Goal: Information Seeking & Learning: Compare options

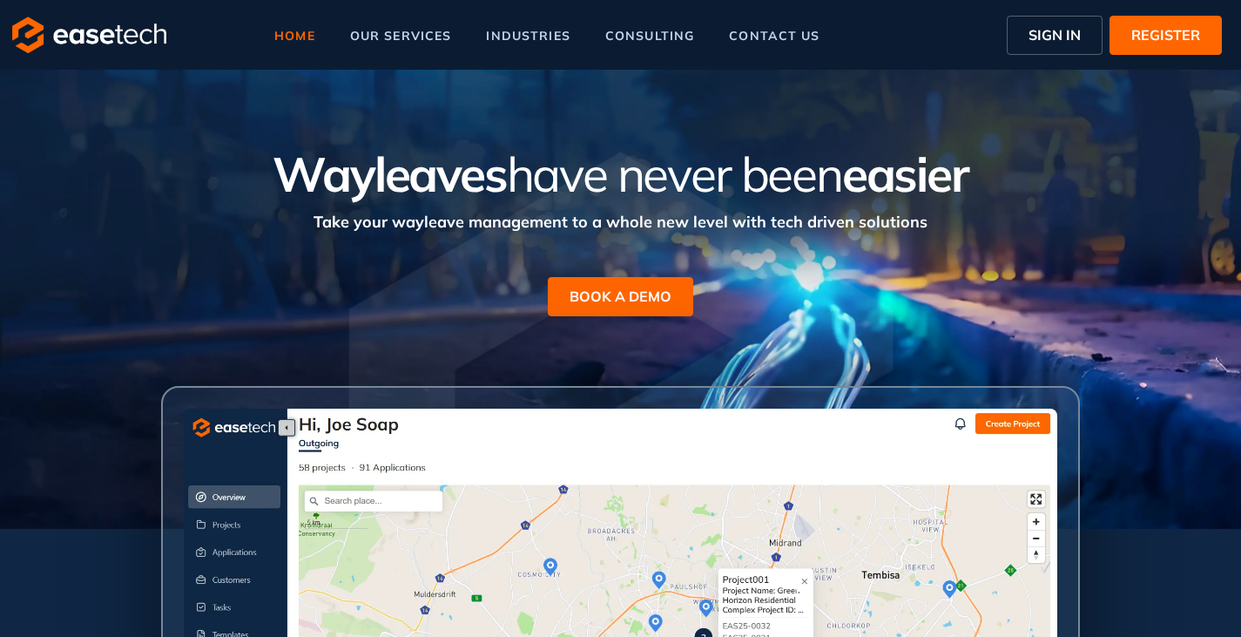
click at [1036, 24] on span "SIGN IN" at bounding box center [1055, 34] width 52 height 21
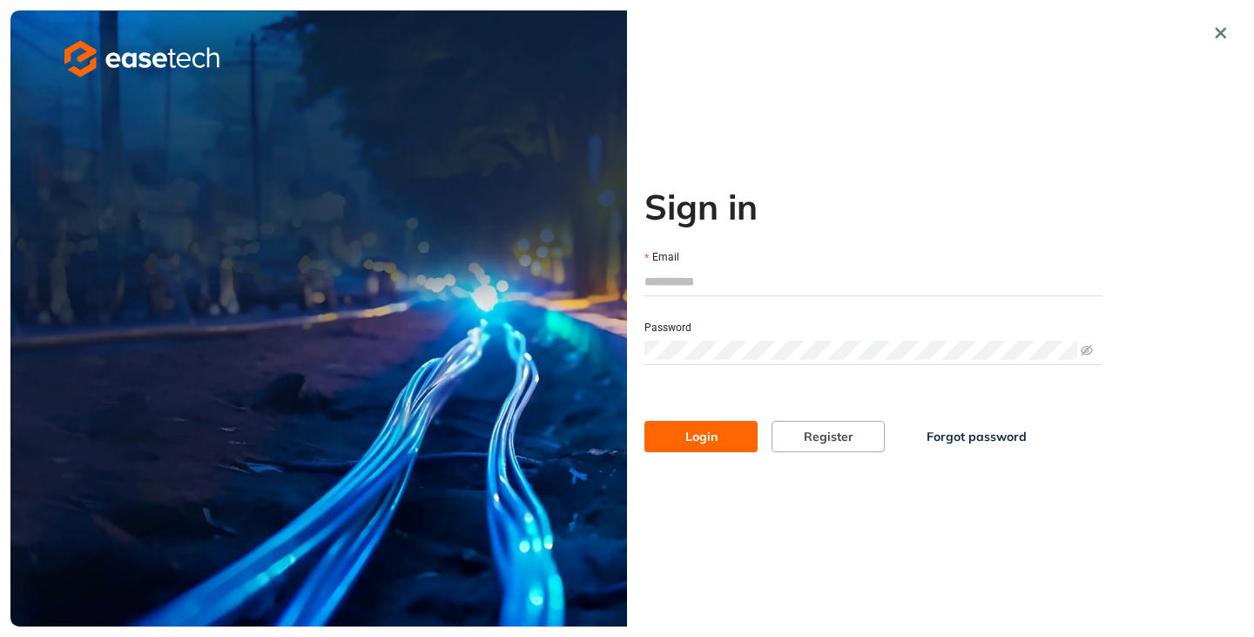
click at [693, 282] on input "Email" at bounding box center [874, 281] width 458 height 26
type input "**********"
click at [662, 435] on button "Login" at bounding box center [701, 436] width 113 height 31
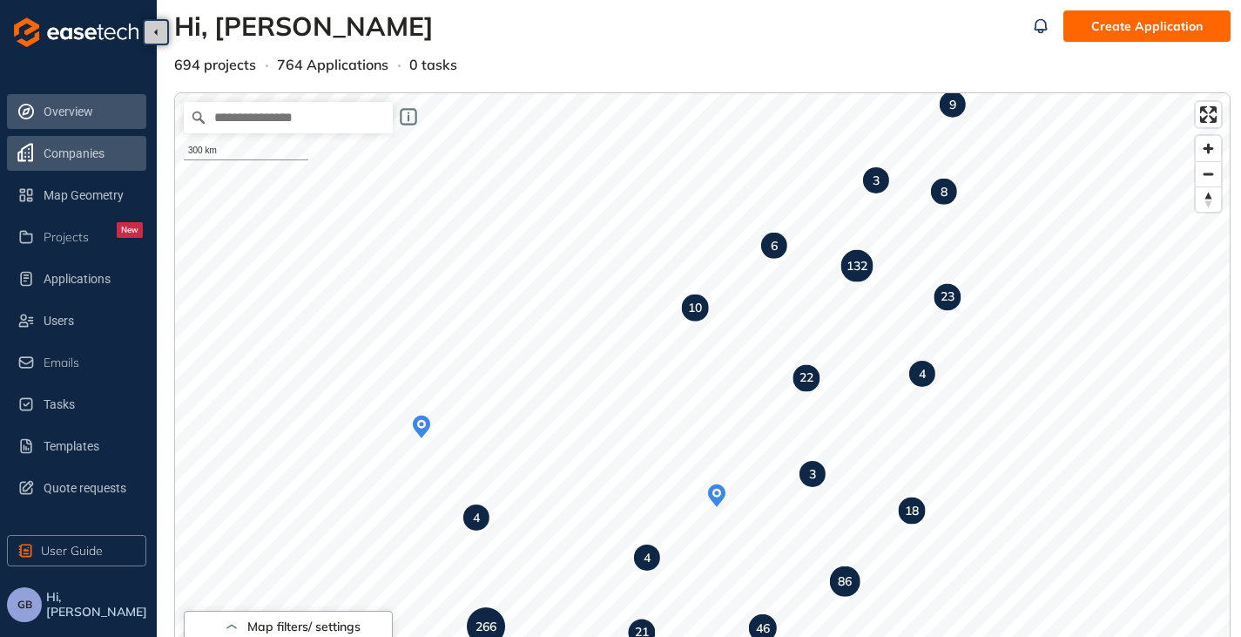
click at [54, 166] on span "Companies" at bounding box center [93, 153] width 99 height 35
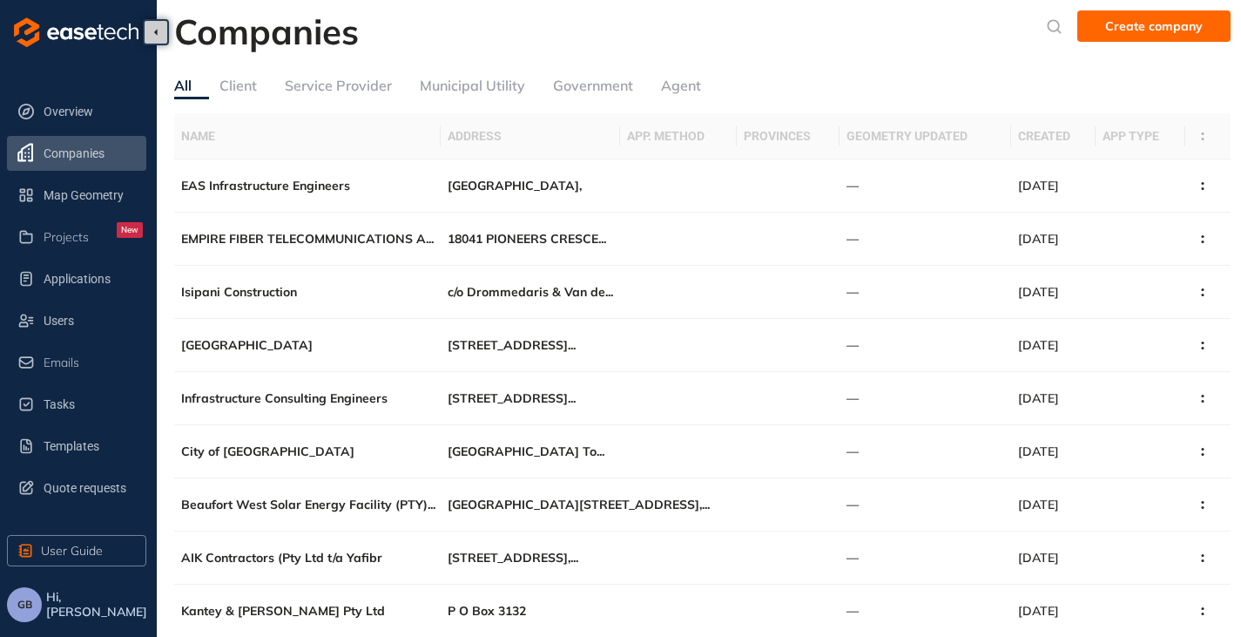
click at [320, 77] on div "Service Provider" at bounding box center [338, 86] width 107 height 22
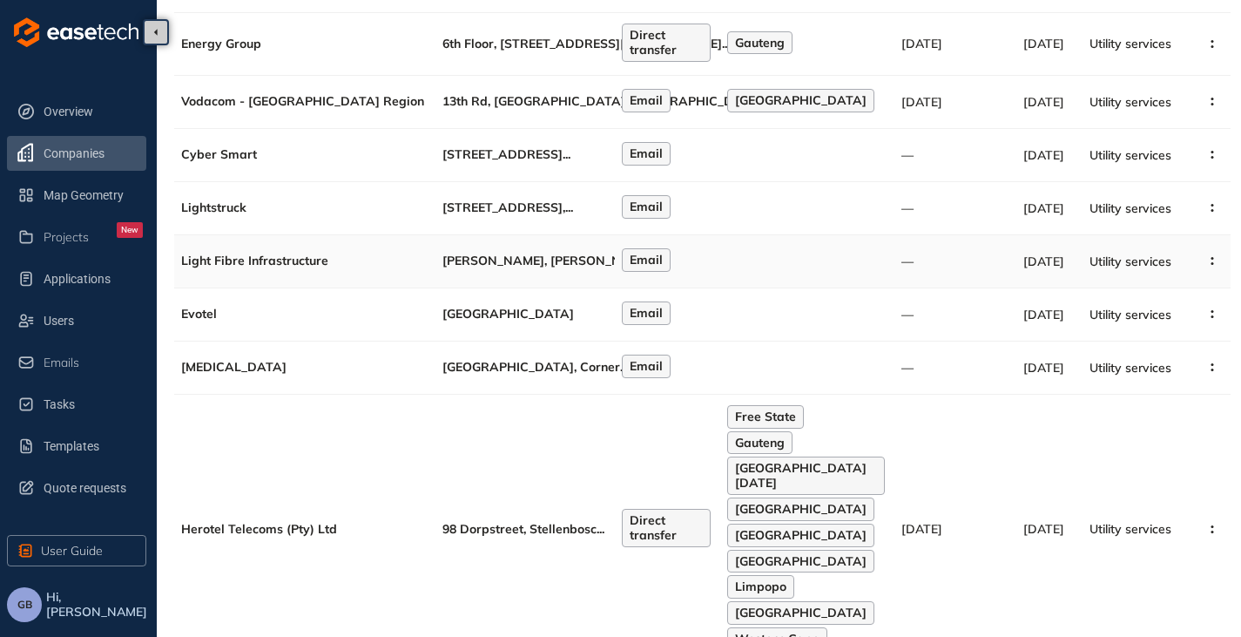
scroll to position [174, 0]
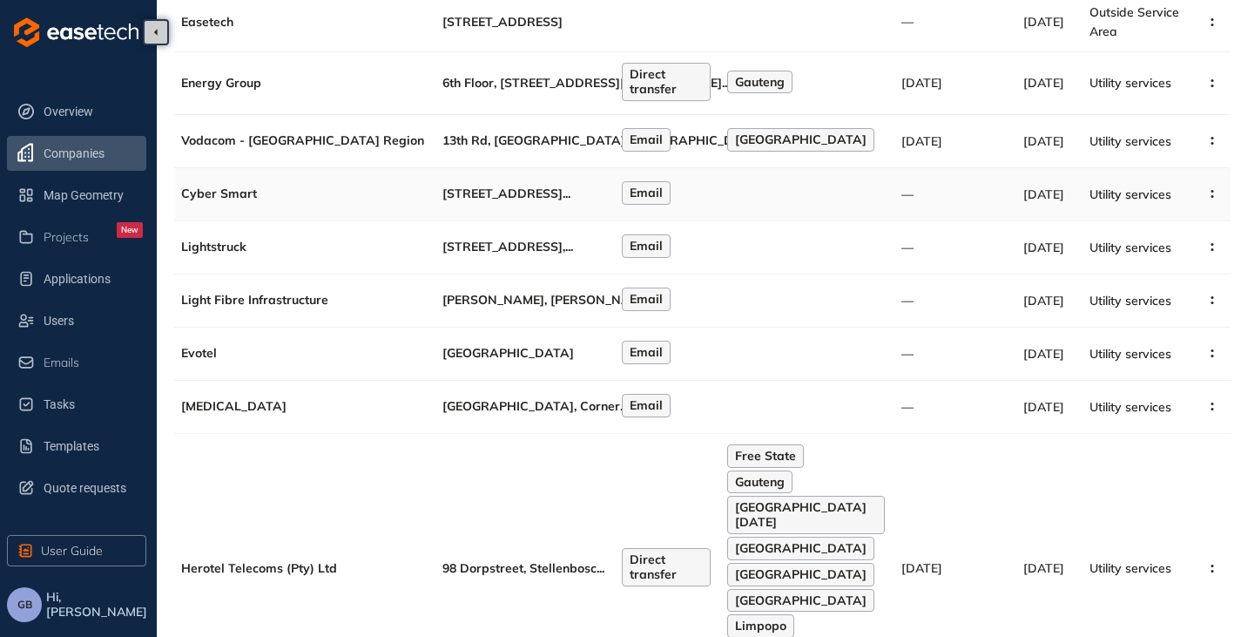
click at [504, 210] on td "[STREET_ADDRESS] ..." at bounding box center [525, 194] width 179 height 53
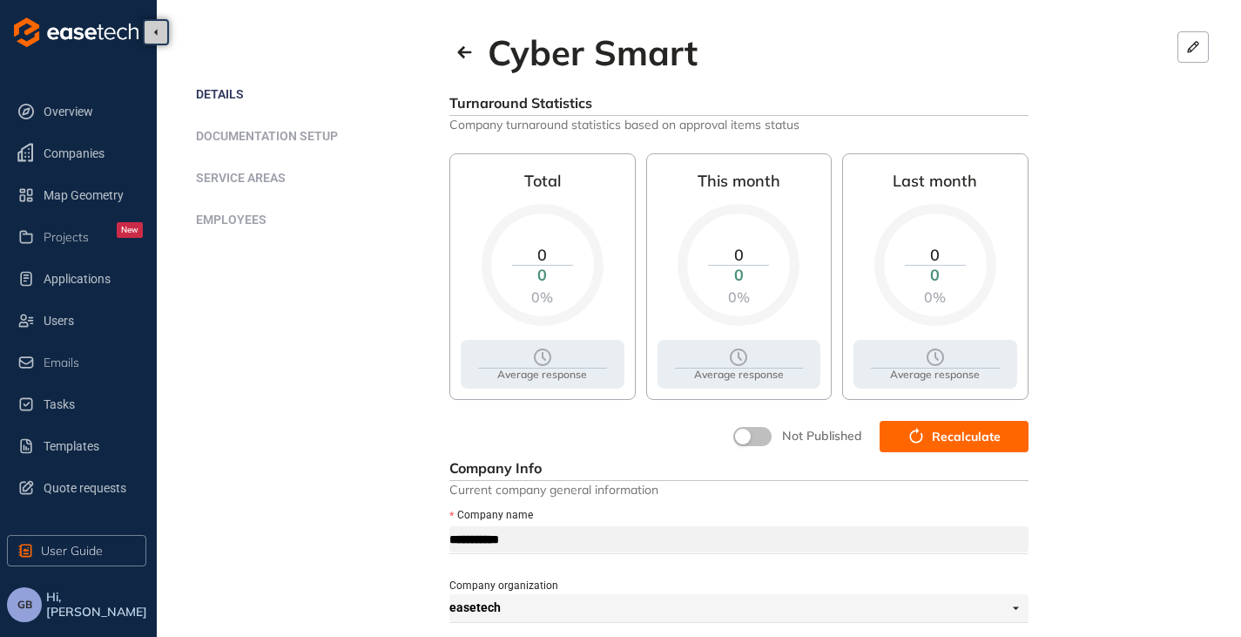
click at [960, 444] on span "Recalculate" at bounding box center [966, 436] width 69 height 19
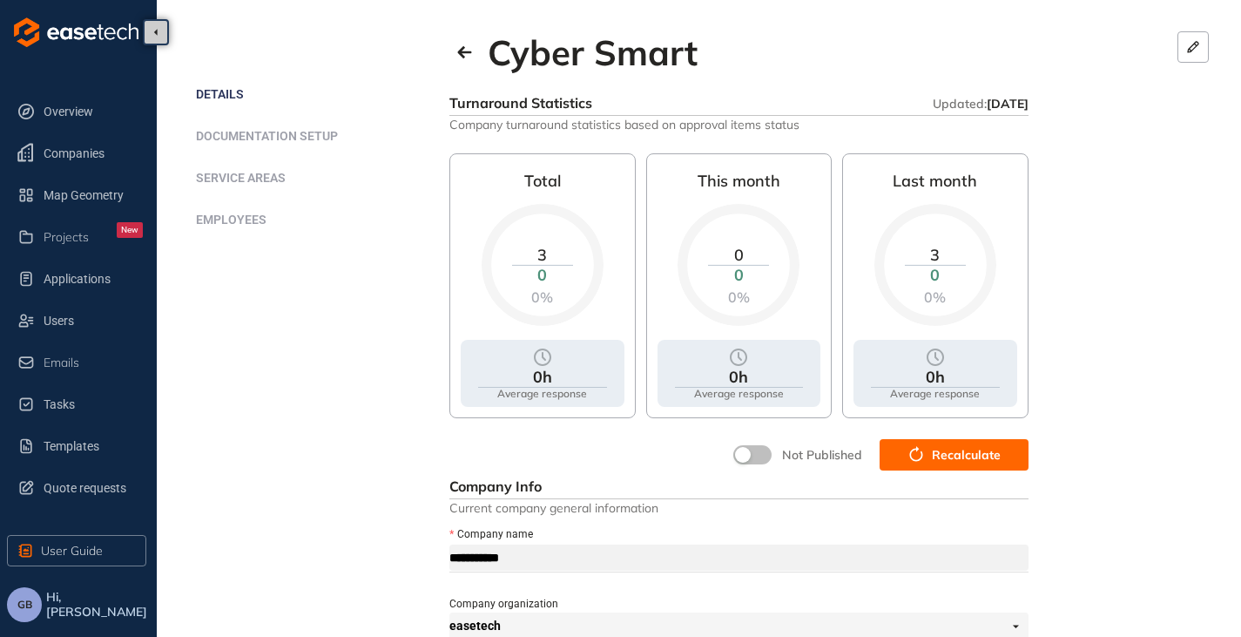
click at [759, 454] on button "button" at bounding box center [752, 454] width 38 height 19
click at [463, 50] on icon "button" at bounding box center [464, 52] width 17 height 14
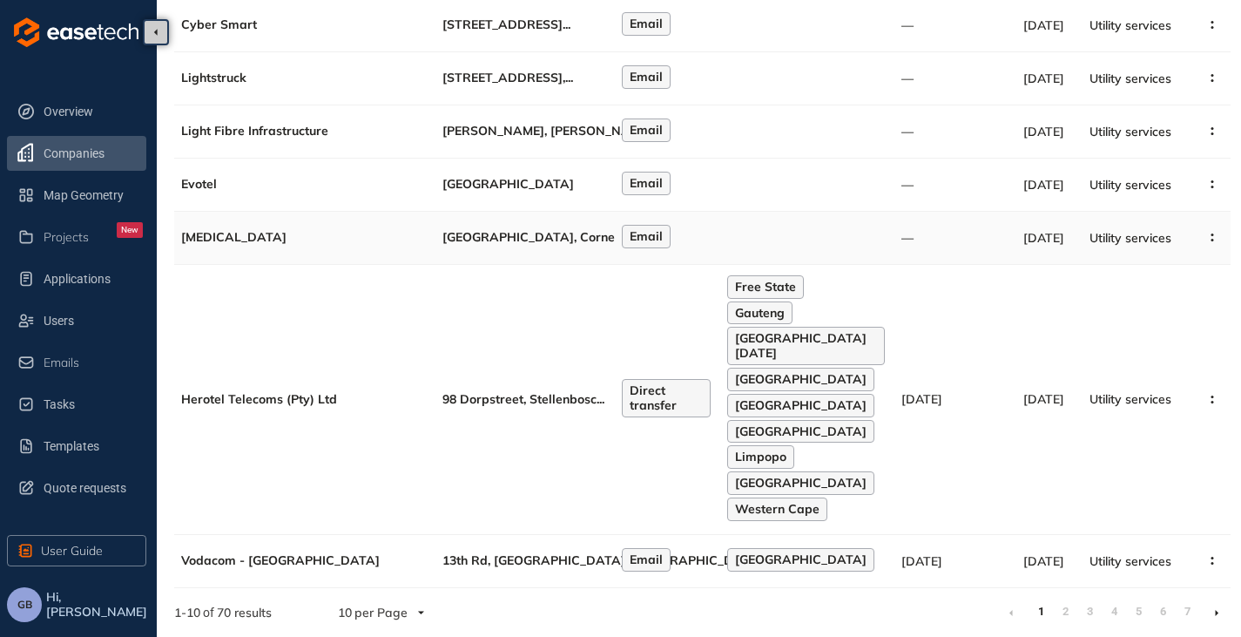
click at [486, 245] on span "[GEOGRAPHIC_DATA], Corner" at bounding box center [532, 237] width 178 height 16
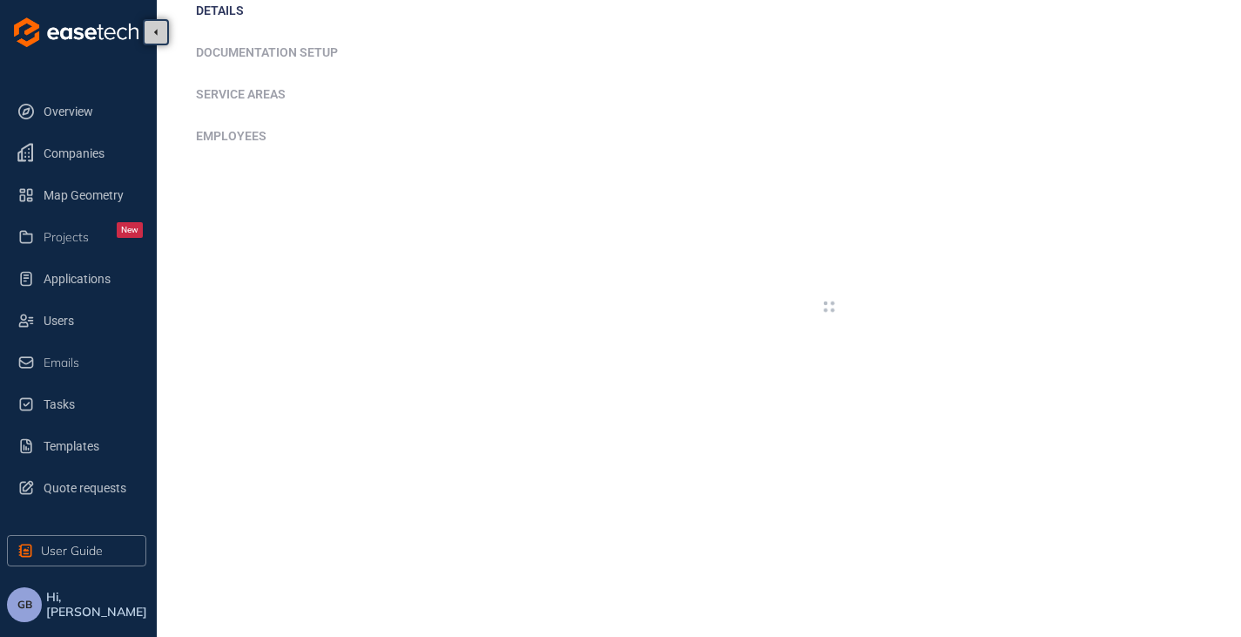
scroll to position [348, 0]
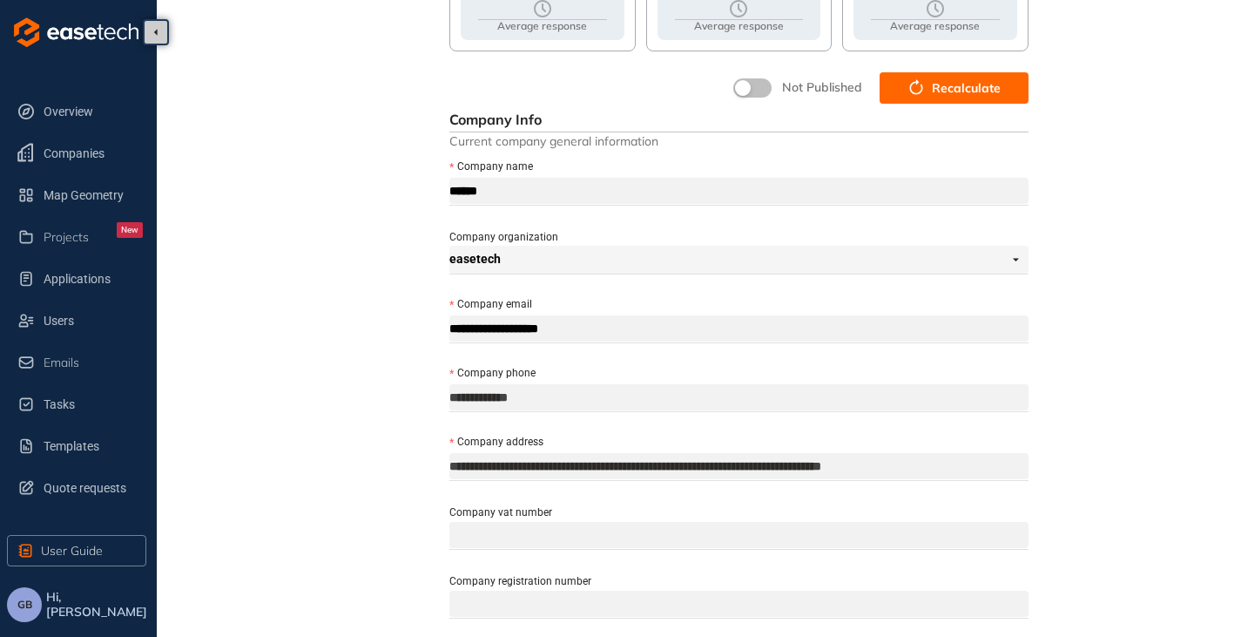
click at [978, 98] on button "Recalculate" at bounding box center [954, 87] width 149 height 31
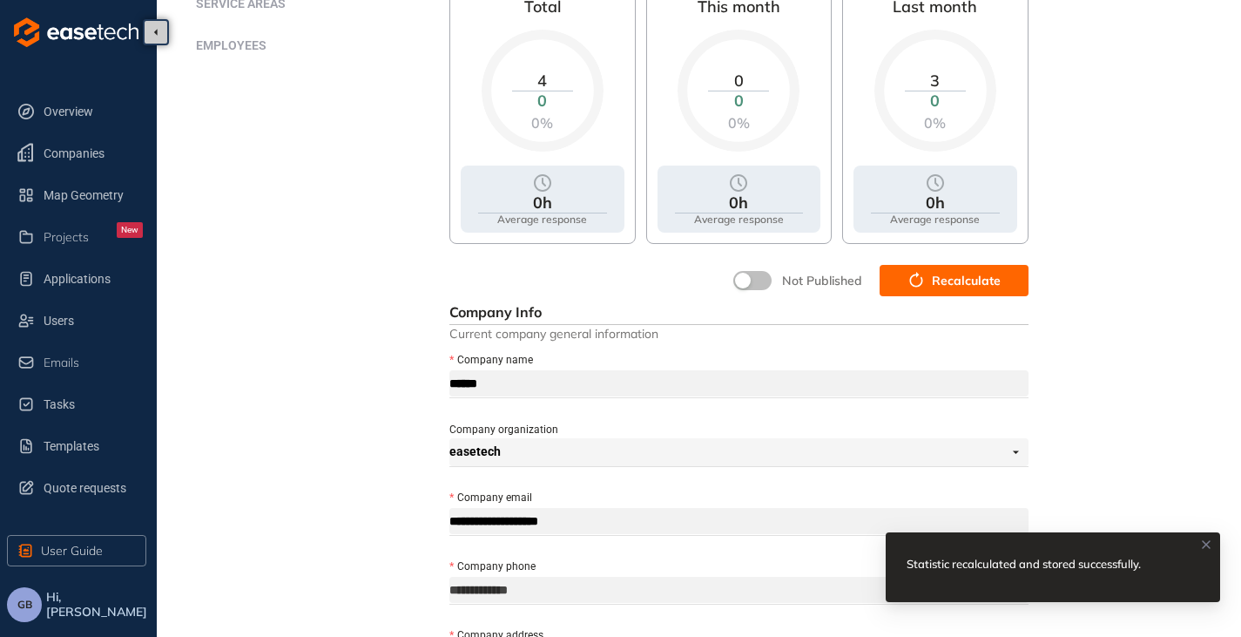
scroll to position [87, 0]
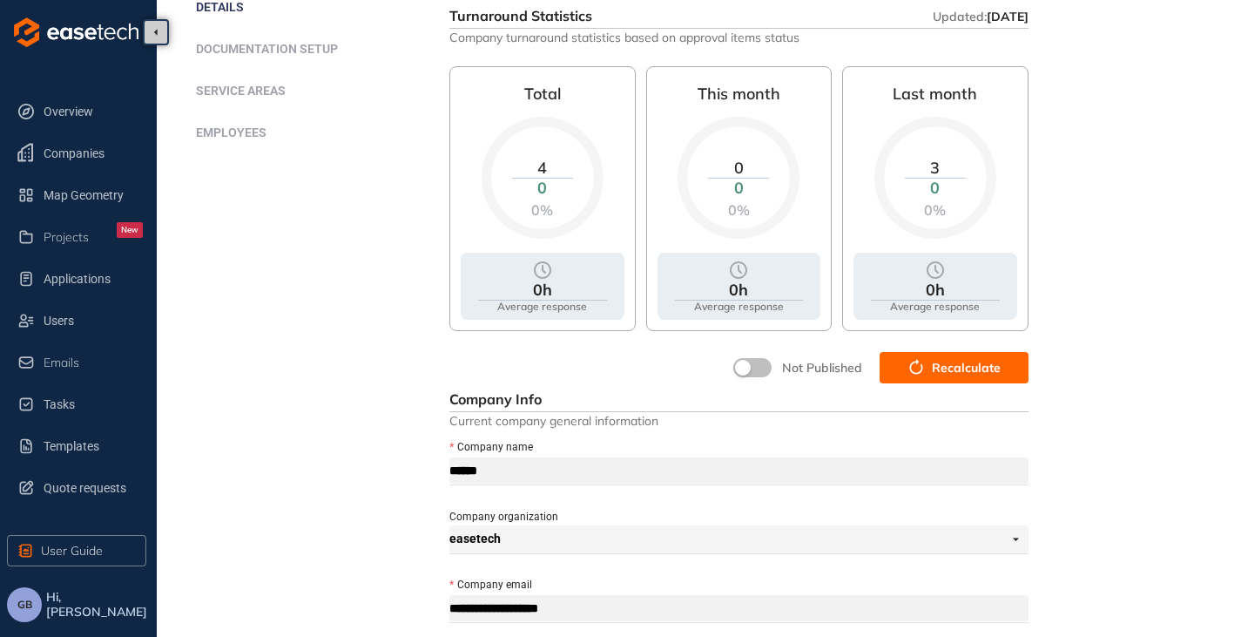
click at [761, 360] on button "button" at bounding box center [752, 367] width 38 height 19
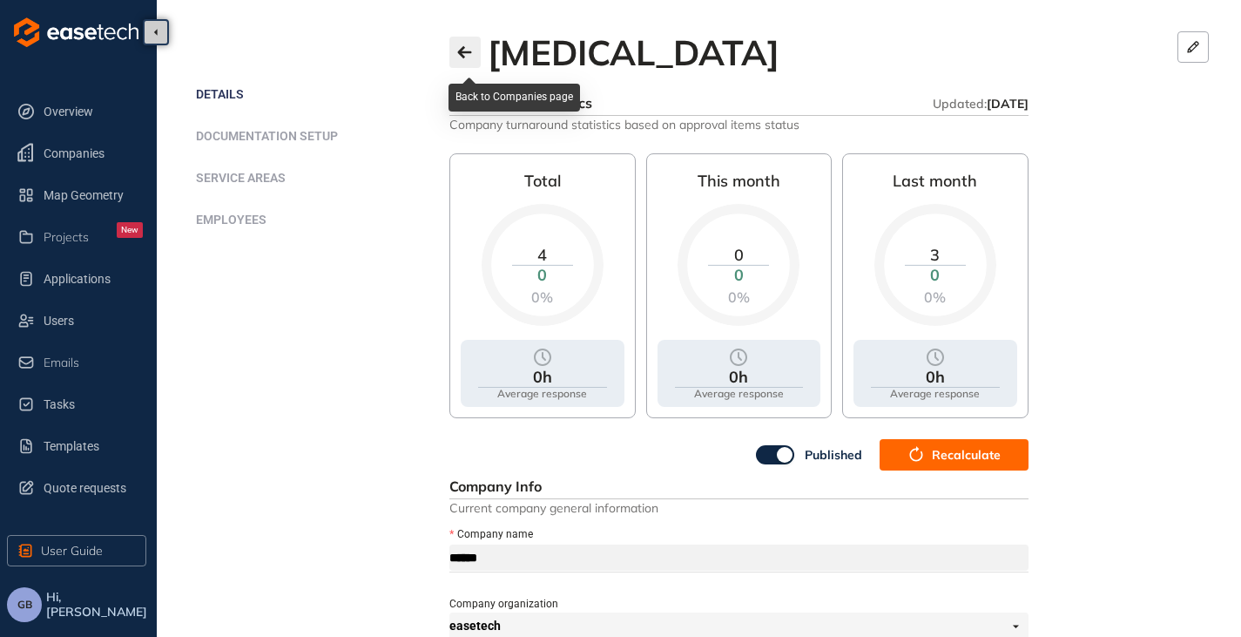
click at [477, 48] on button "button" at bounding box center [464, 52] width 31 height 31
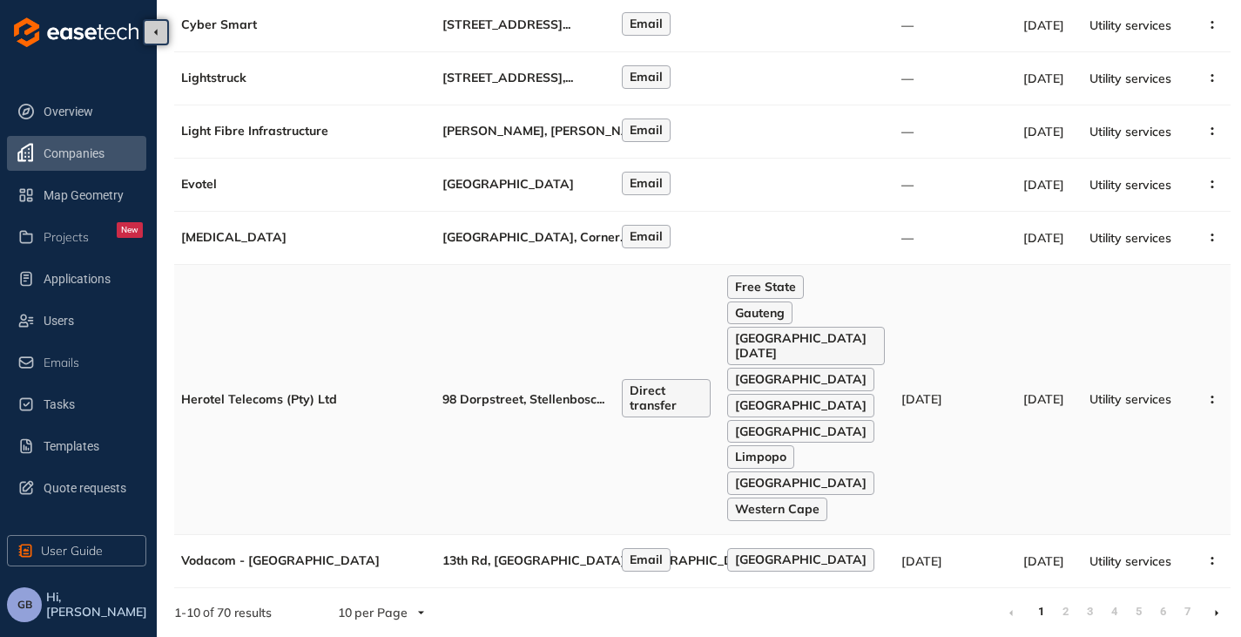
scroll to position [377, 0]
click at [436, 372] on td "98 Dorpstreet, Stellenbosc ..." at bounding box center [525, 400] width 179 height 270
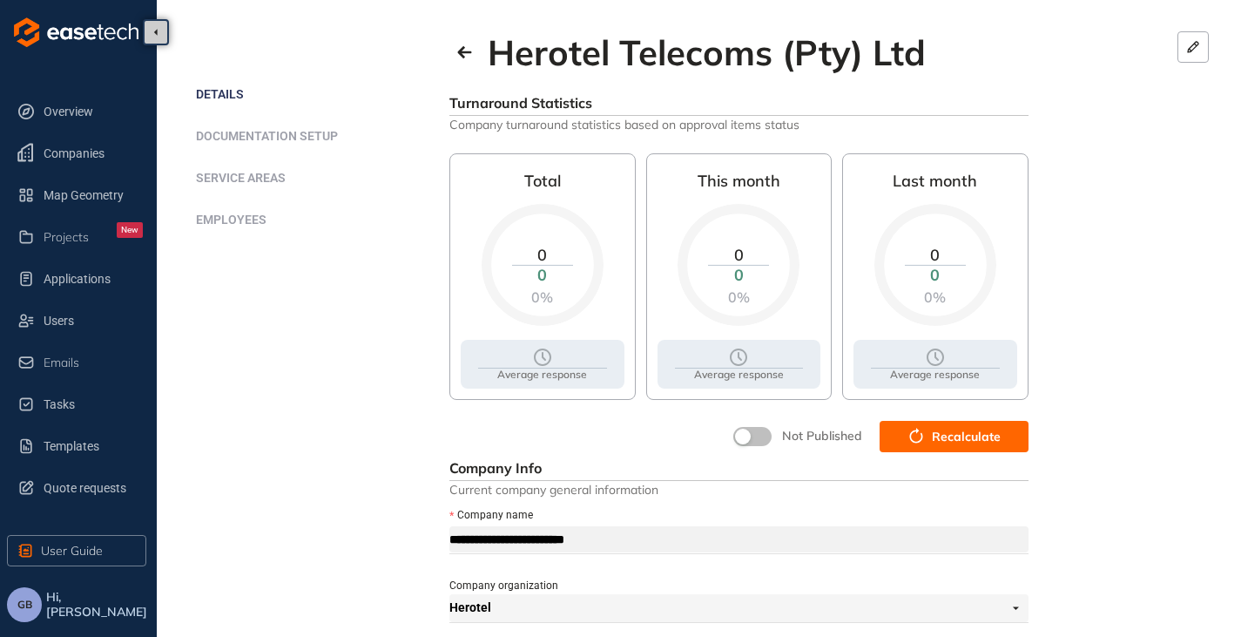
click at [943, 432] on span "Recalculate" at bounding box center [966, 436] width 69 height 19
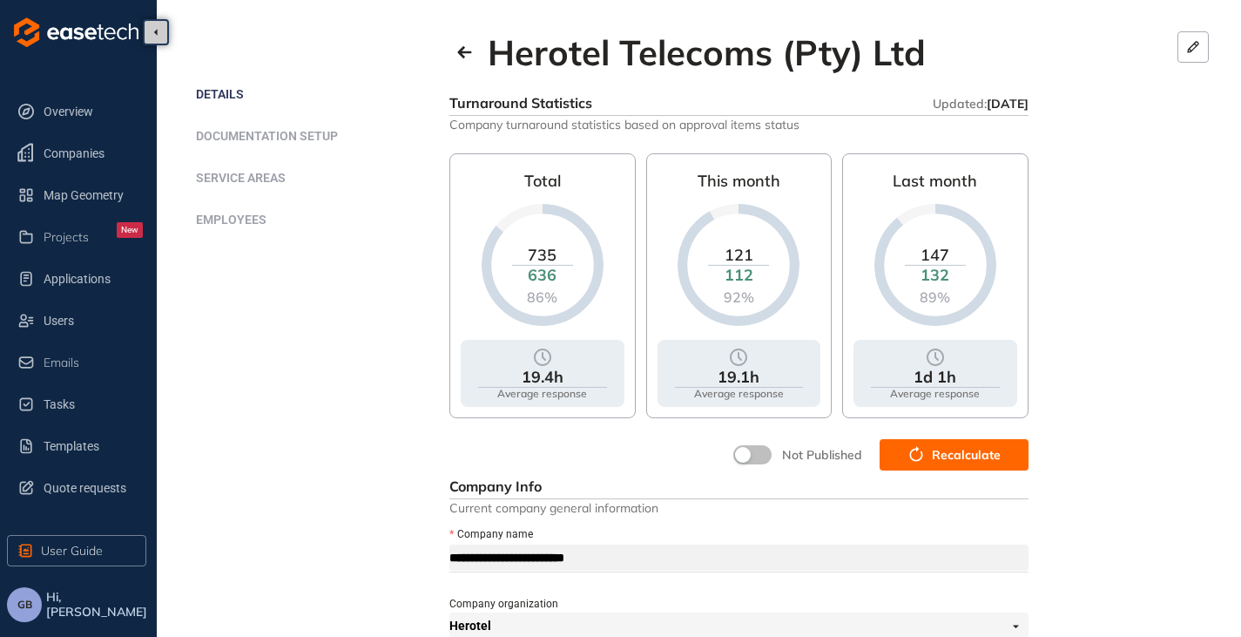
click at [764, 455] on button "button" at bounding box center [752, 454] width 38 height 19
click at [462, 57] on icon "button" at bounding box center [464, 52] width 14 height 12
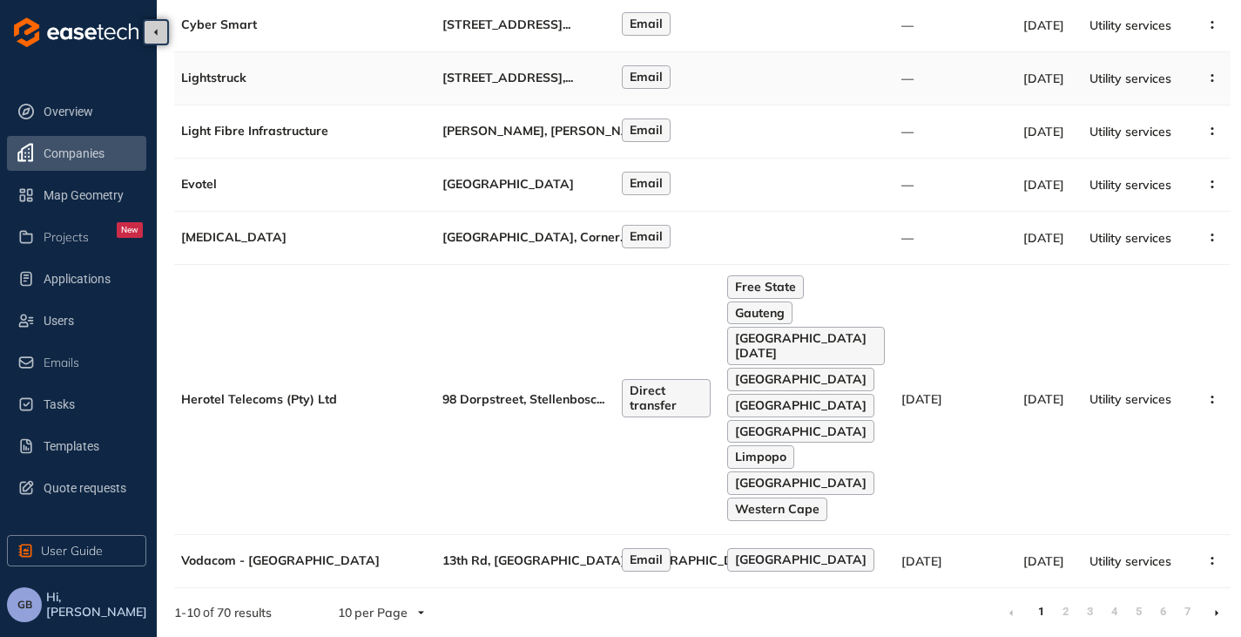
scroll to position [377, 0]
click at [512, 335] on td "98 Dorpstreet, Stellenbosc ..." at bounding box center [525, 400] width 179 height 270
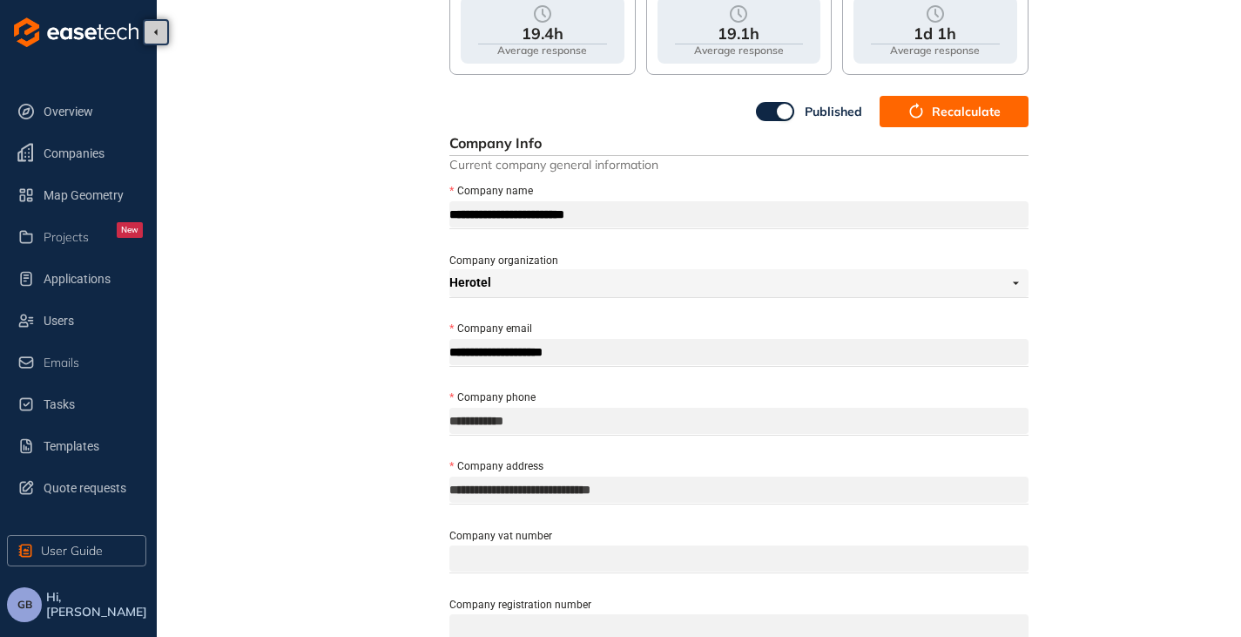
scroll to position [29, 0]
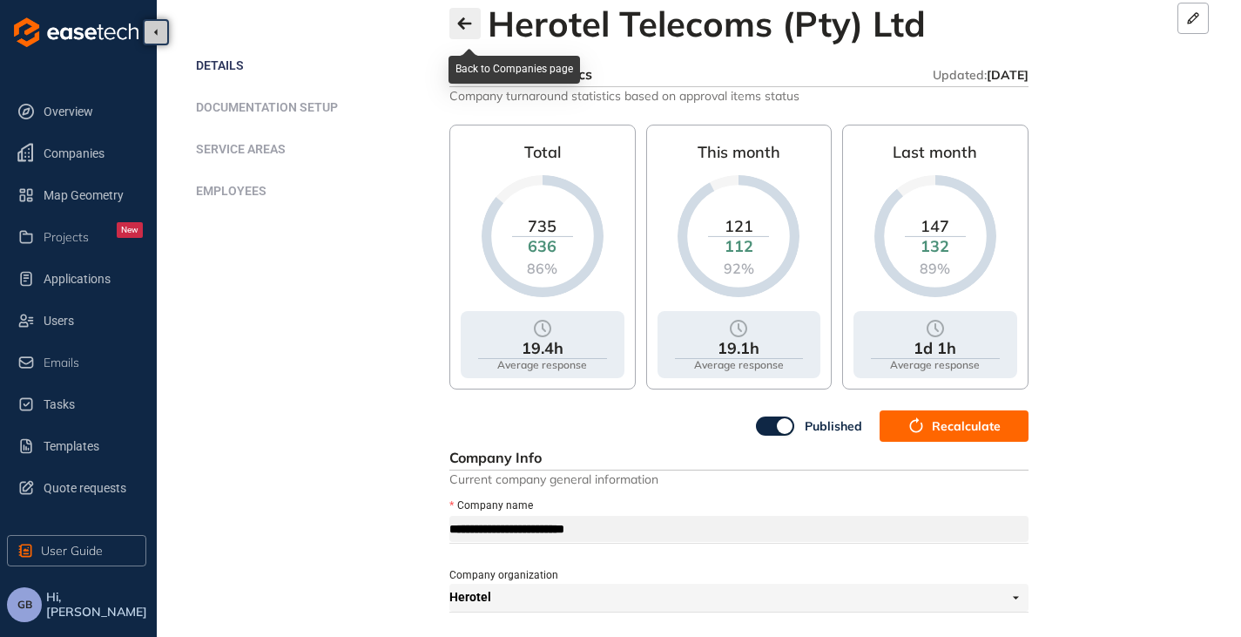
click at [470, 22] on icon "button" at bounding box center [464, 23] width 14 height 12
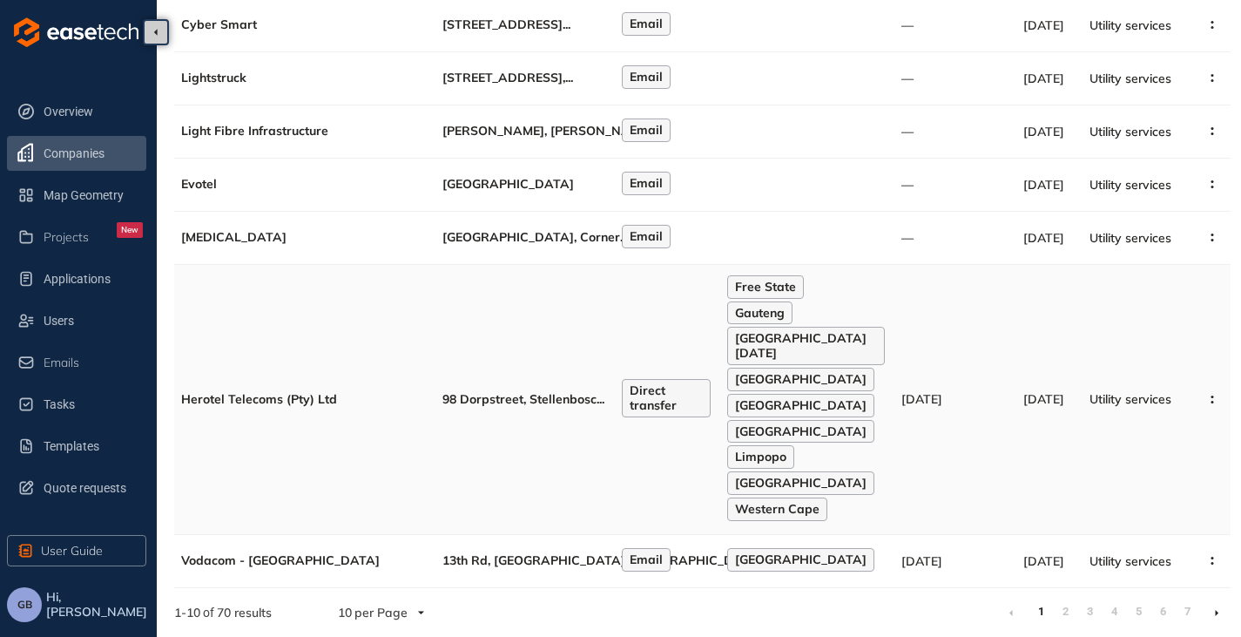
scroll to position [377, 0]
click at [1213, 618] on li at bounding box center [1217, 612] width 28 height 28
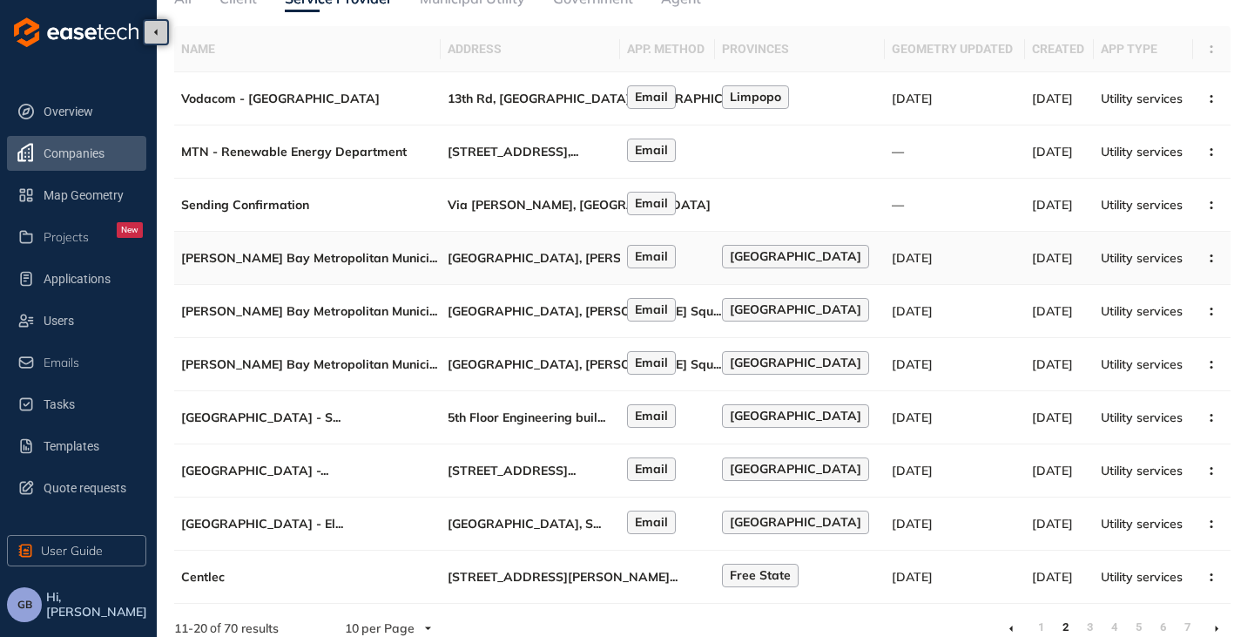
scroll to position [103, 0]
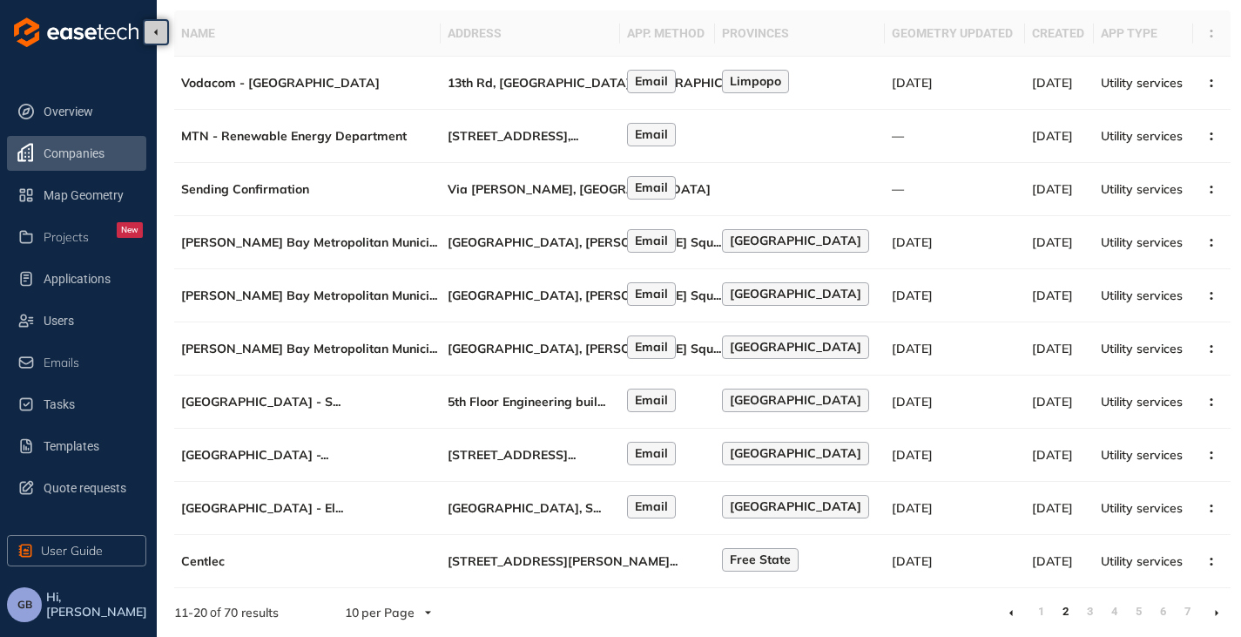
click at [1220, 620] on li at bounding box center [1217, 612] width 28 height 28
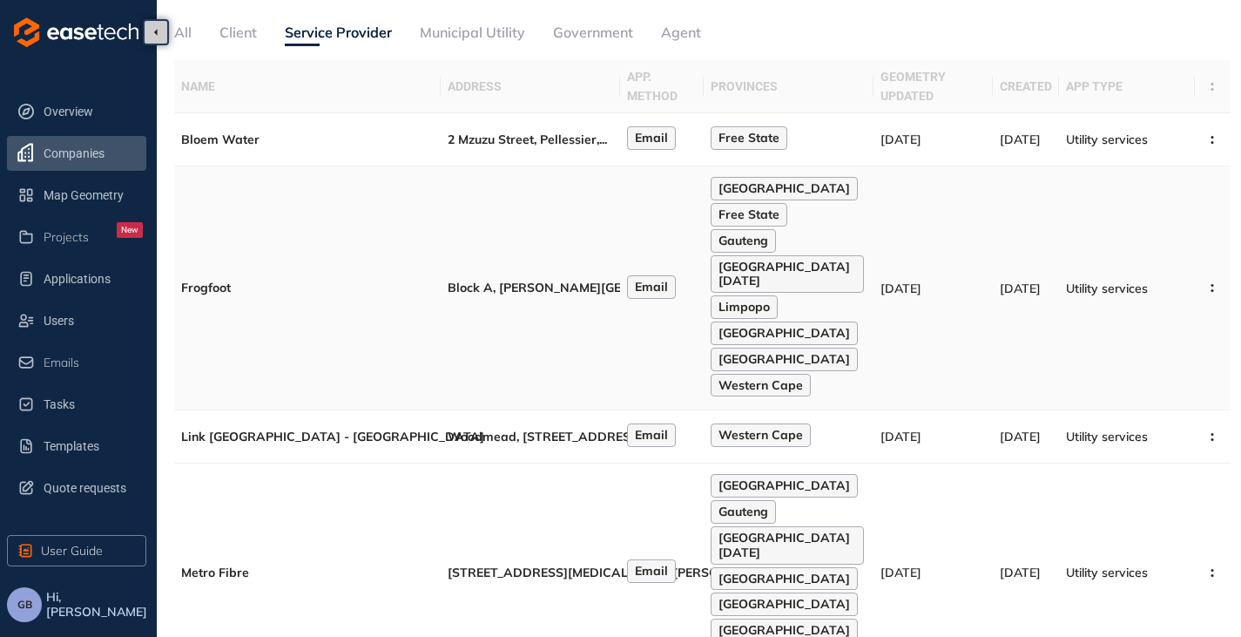
scroll to position [261, 0]
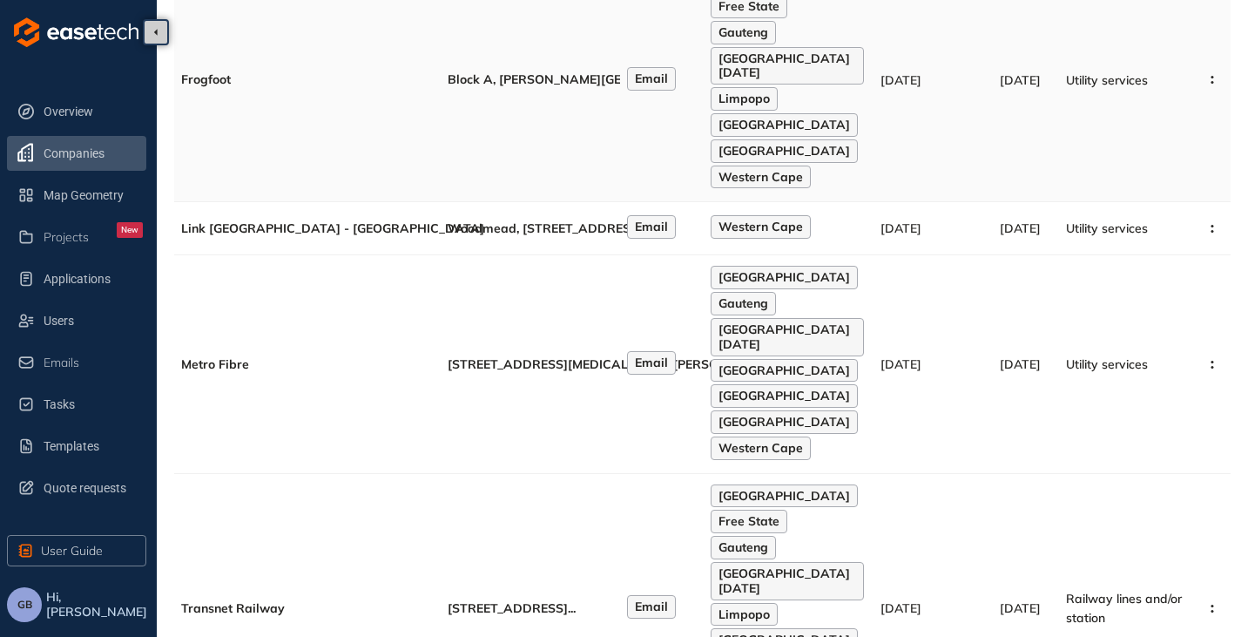
click at [451, 143] on td "Block A, [PERSON_NAME] Estate ..." at bounding box center [530, 80] width 179 height 244
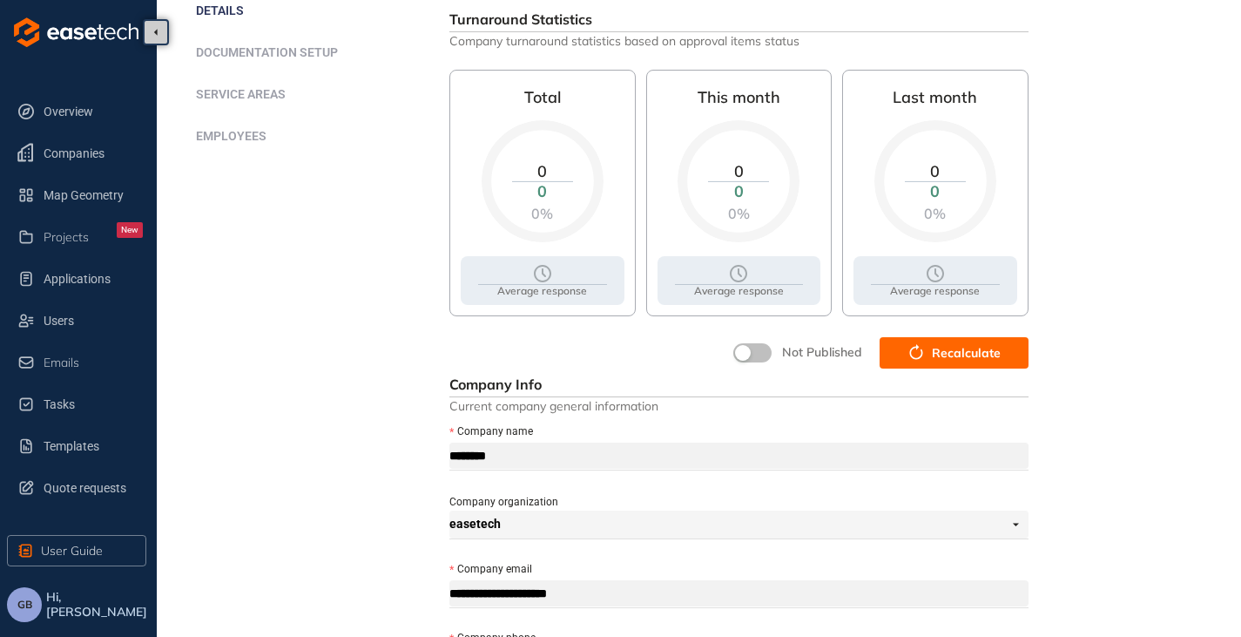
scroll to position [261, 0]
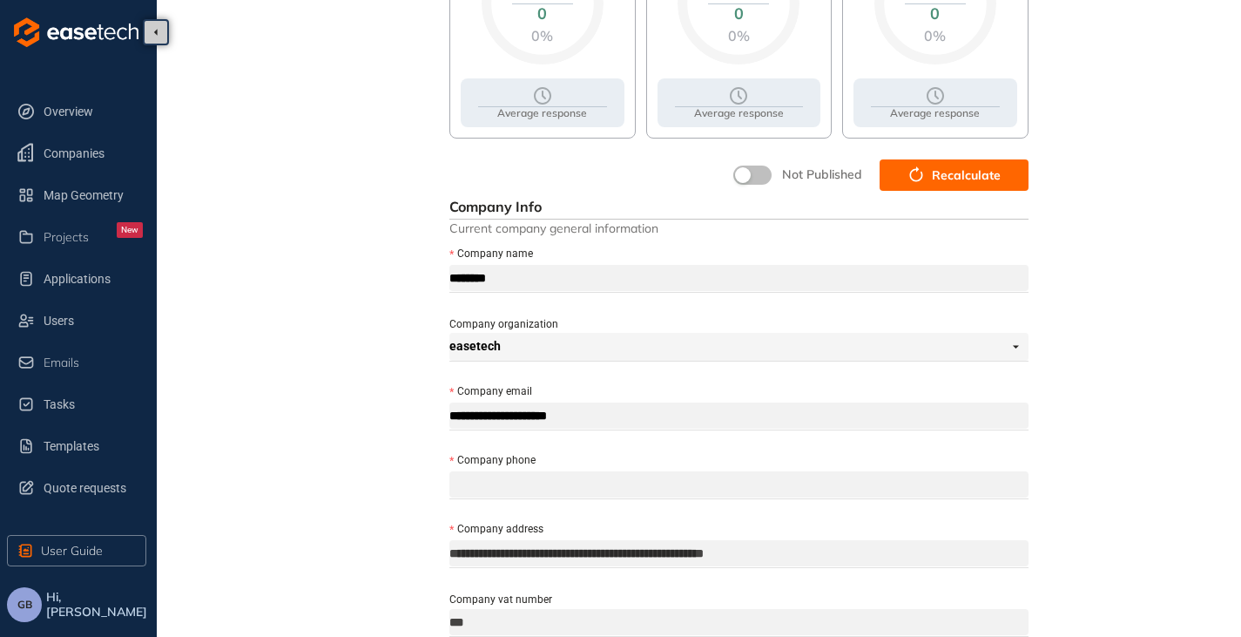
click at [939, 179] on span "Recalculate" at bounding box center [966, 175] width 69 height 19
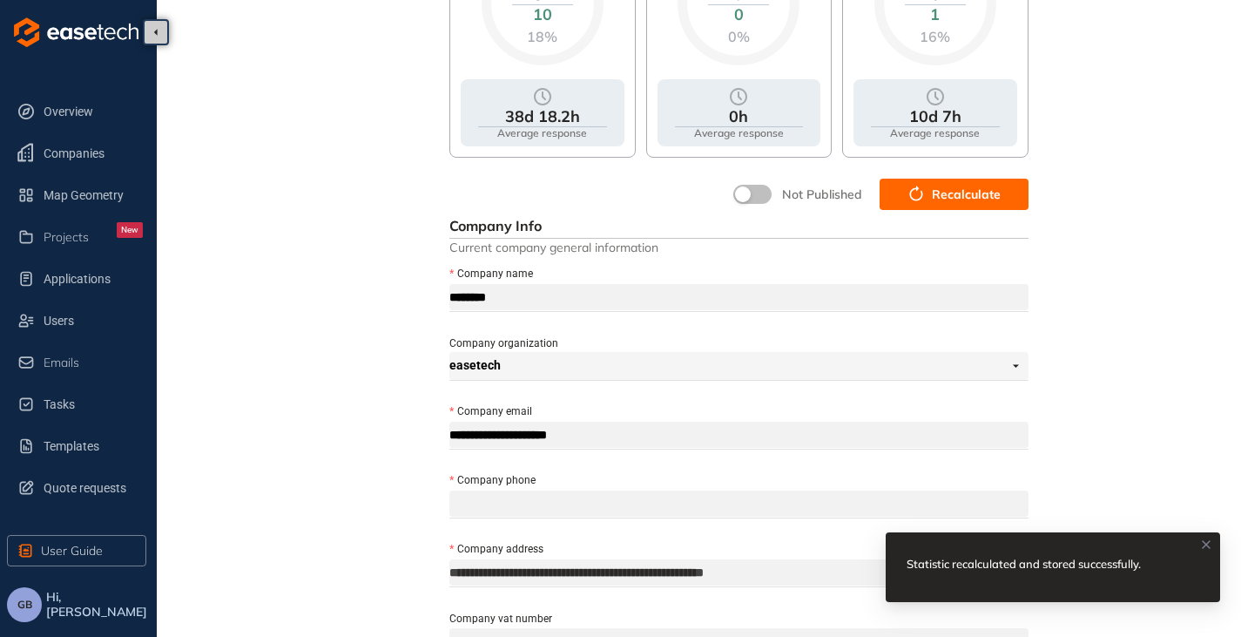
scroll to position [174, 0]
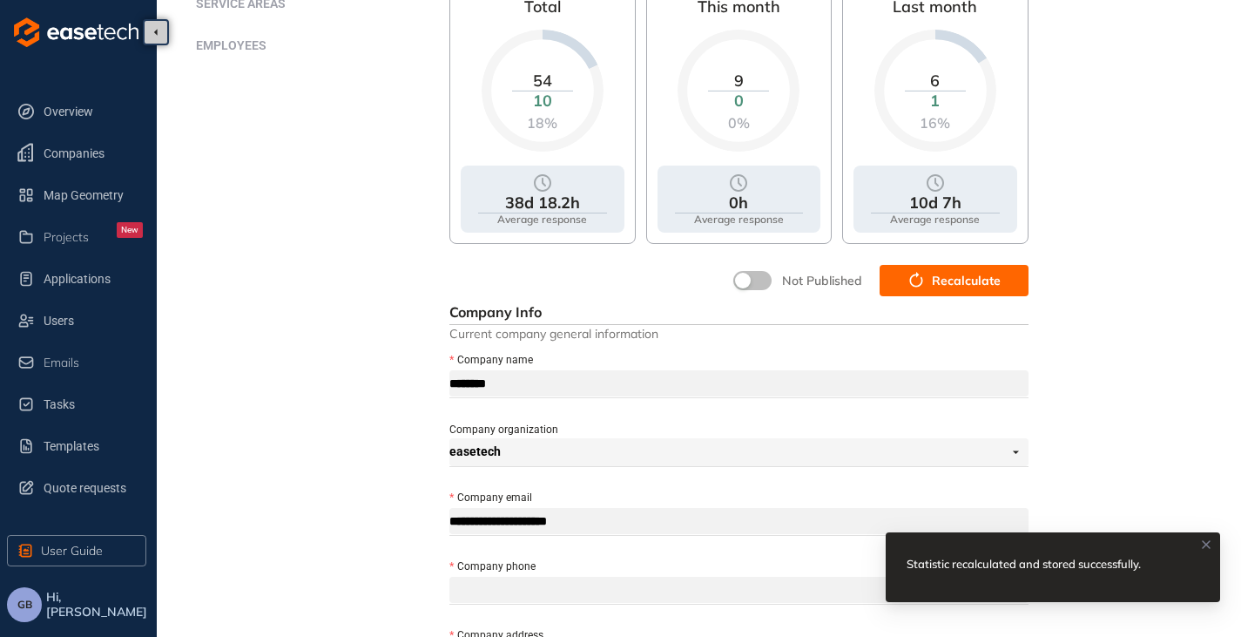
click at [758, 283] on button "button" at bounding box center [752, 280] width 38 height 19
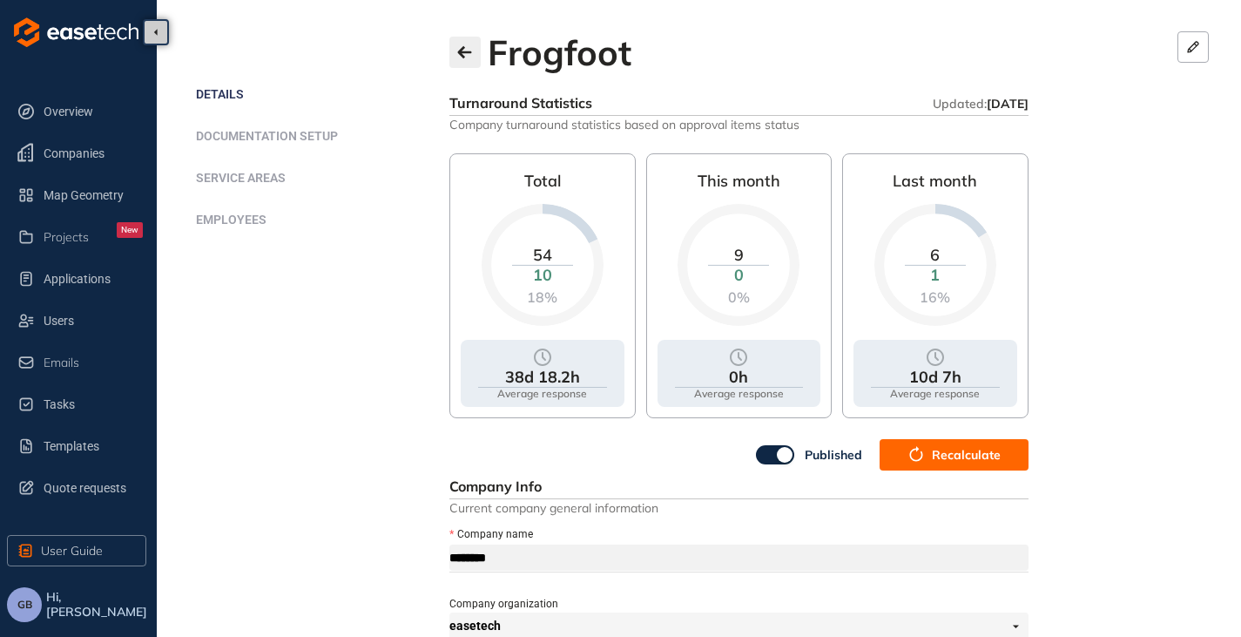
click at [455, 52] on button "button" at bounding box center [464, 52] width 31 height 31
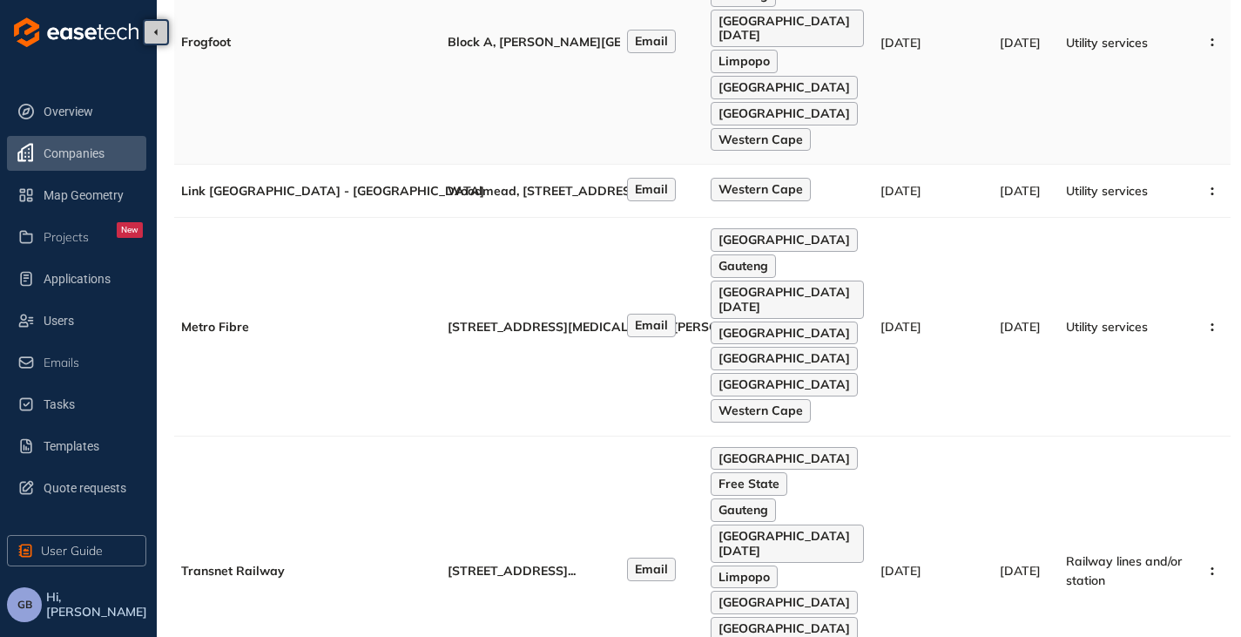
scroll to position [348, 0]
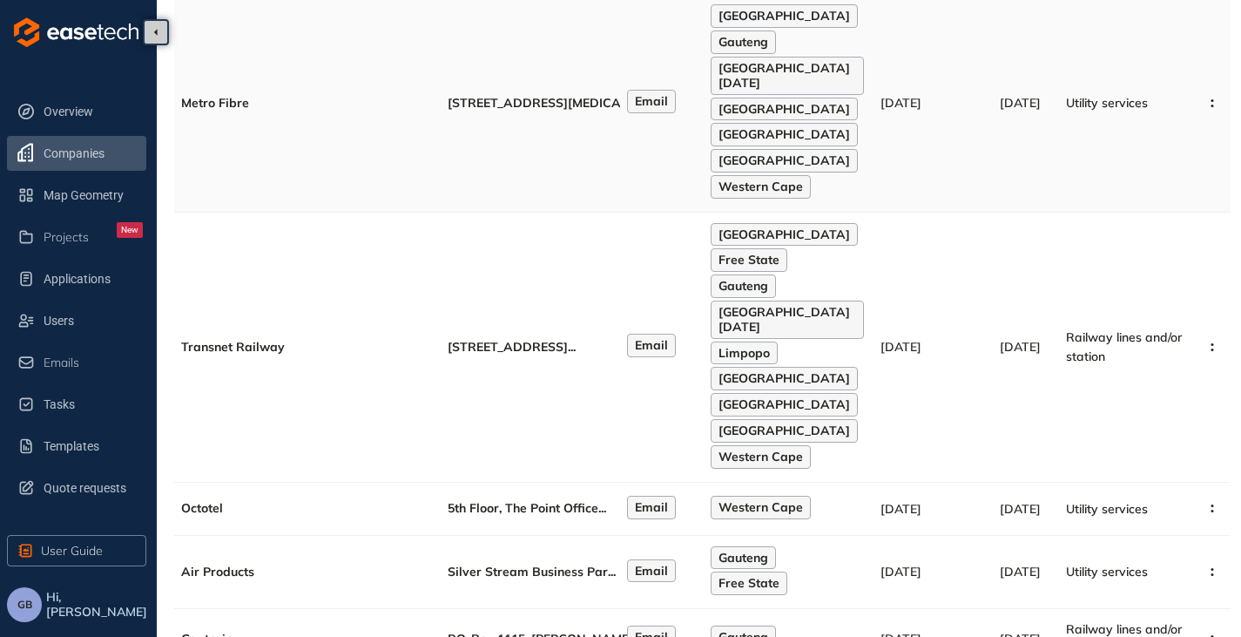
click at [561, 189] on td "[STREET_ADDRESS][MEDICAL_DATA][PERSON_NAME], ..." at bounding box center [530, 103] width 179 height 218
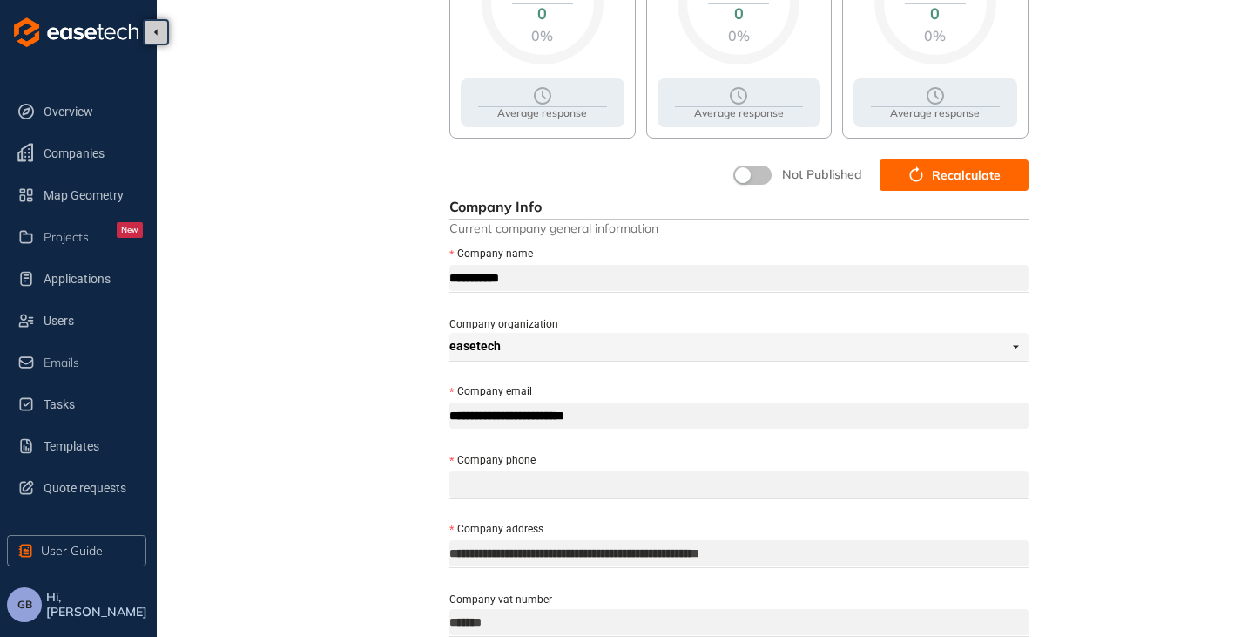
scroll to position [261, 0]
click at [949, 176] on span "Recalculate" at bounding box center [966, 175] width 69 height 19
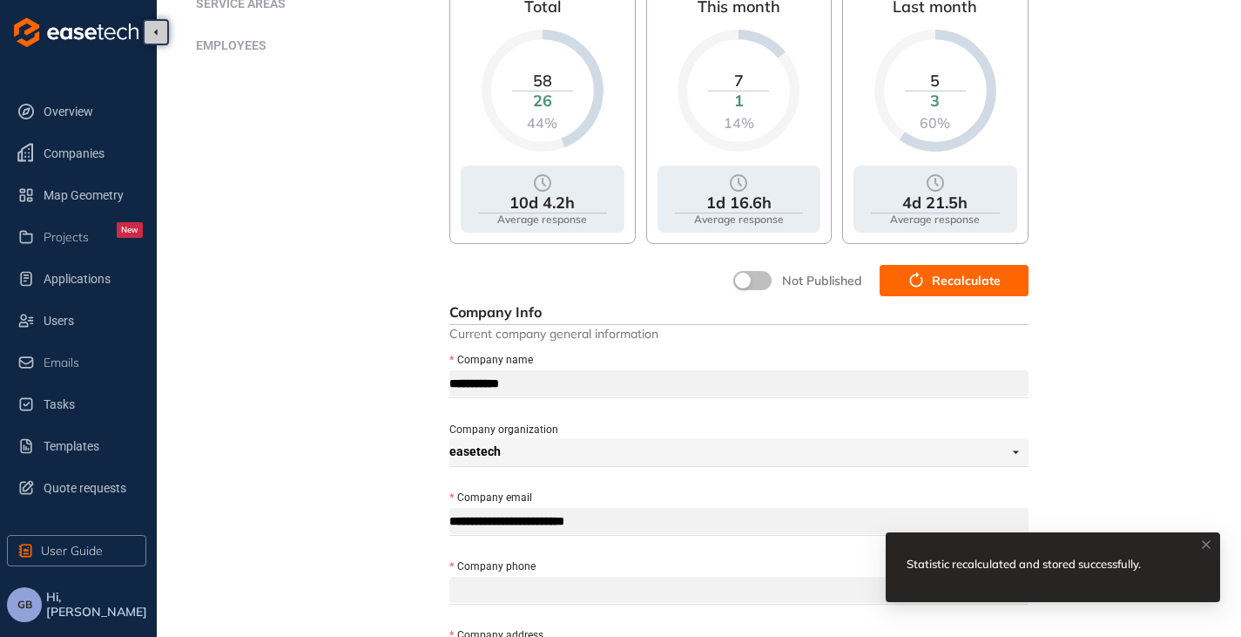
scroll to position [87, 0]
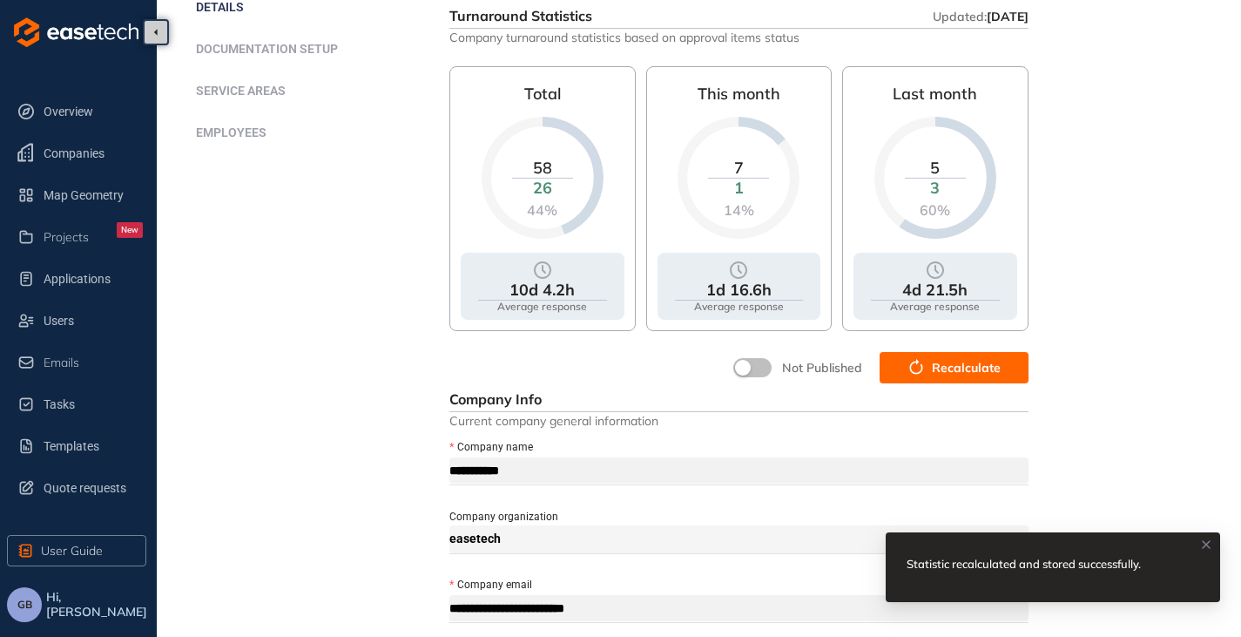
click at [767, 367] on button "button" at bounding box center [752, 367] width 38 height 19
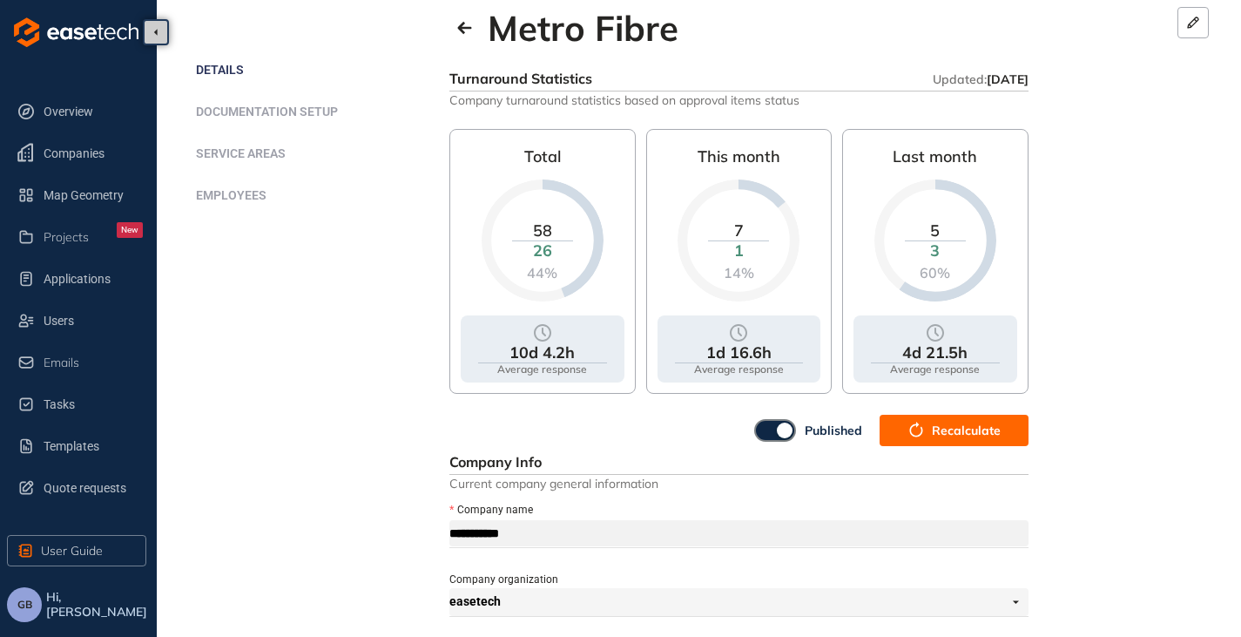
scroll to position [0, 0]
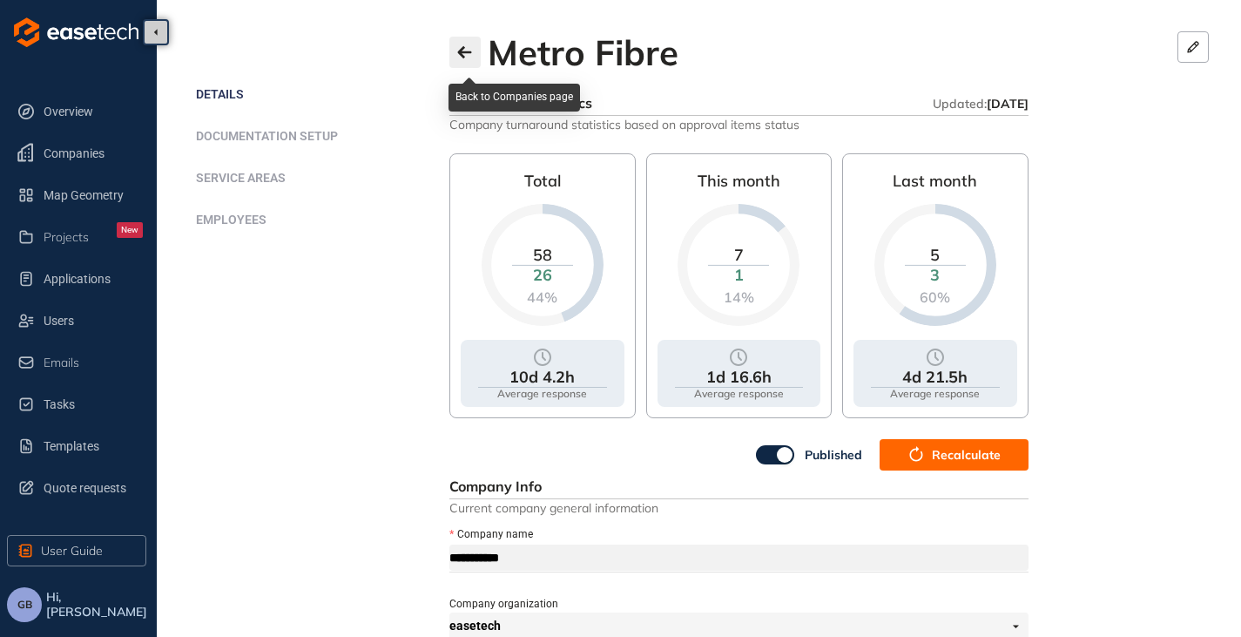
click at [457, 47] on icon "button" at bounding box center [464, 52] width 17 height 14
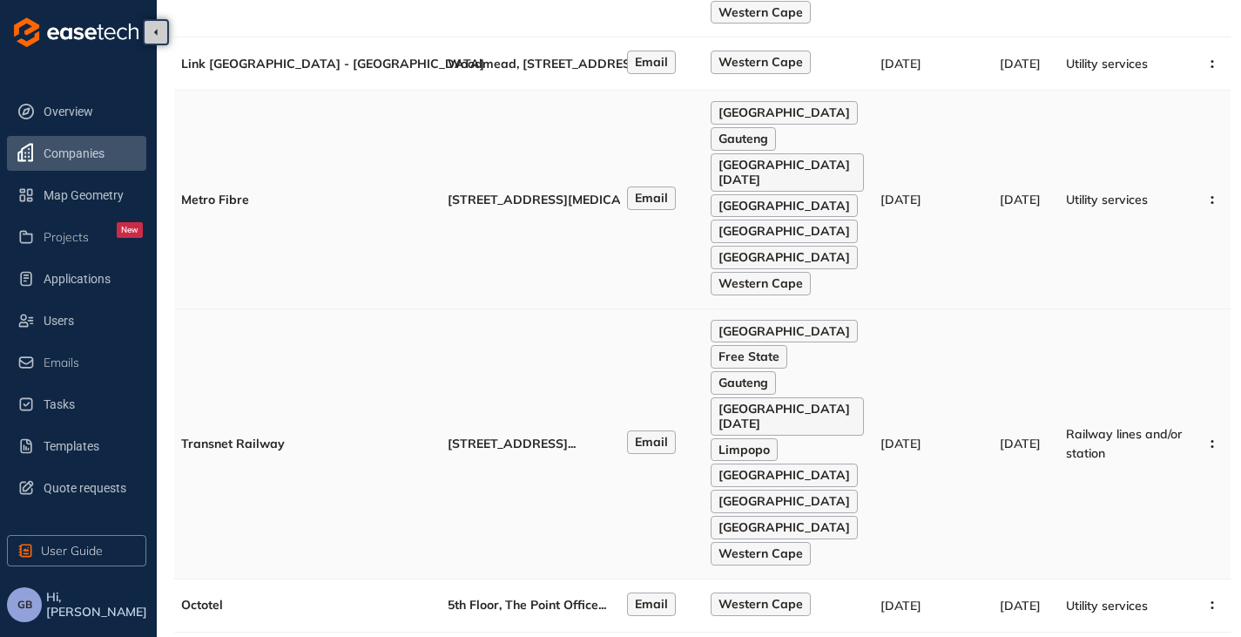
scroll to position [687, 0]
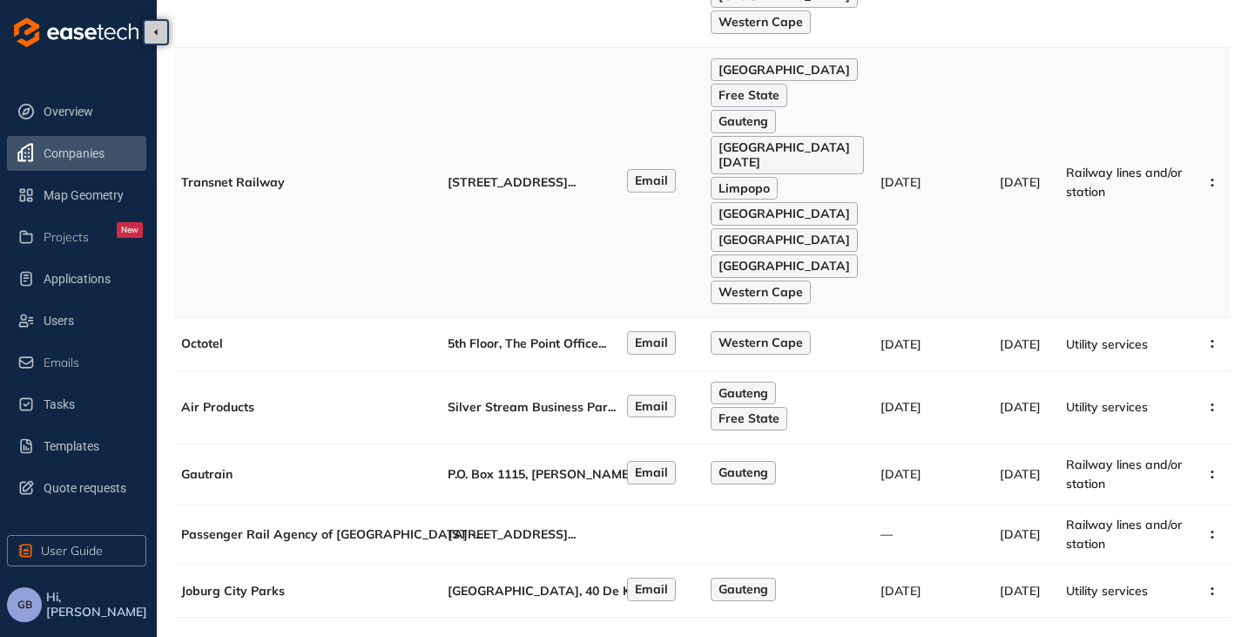
click at [591, 259] on td "[STREET_ADDRESS] ..." at bounding box center [530, 183] width 179 height 270
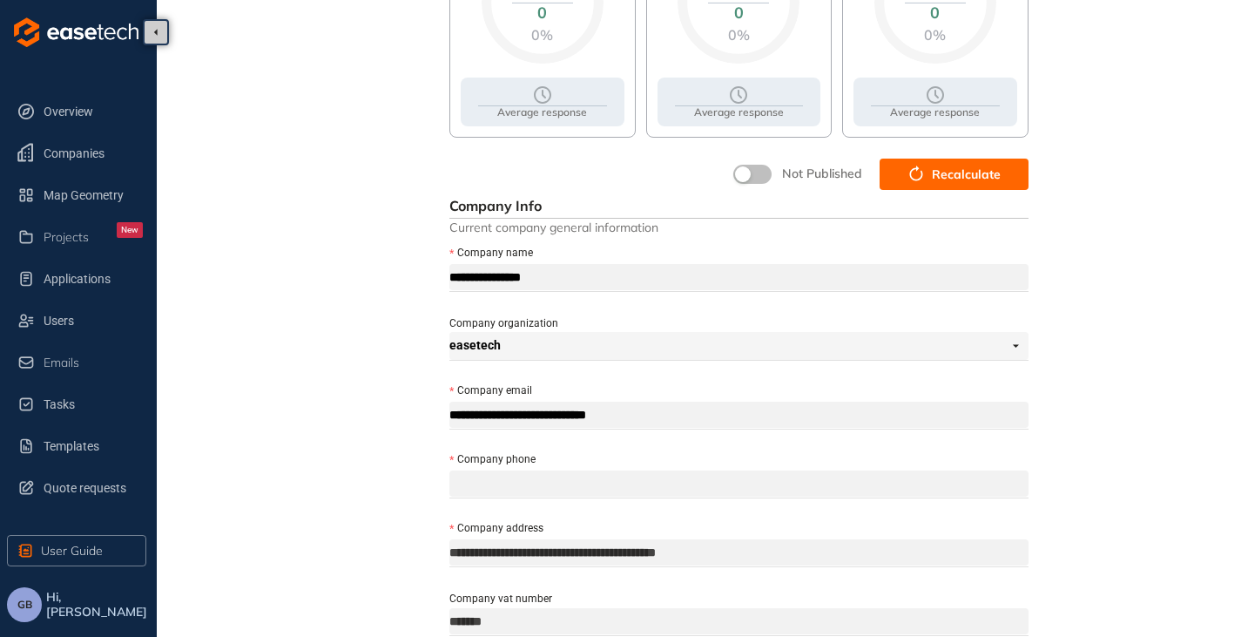
scroll to position [186, 0]
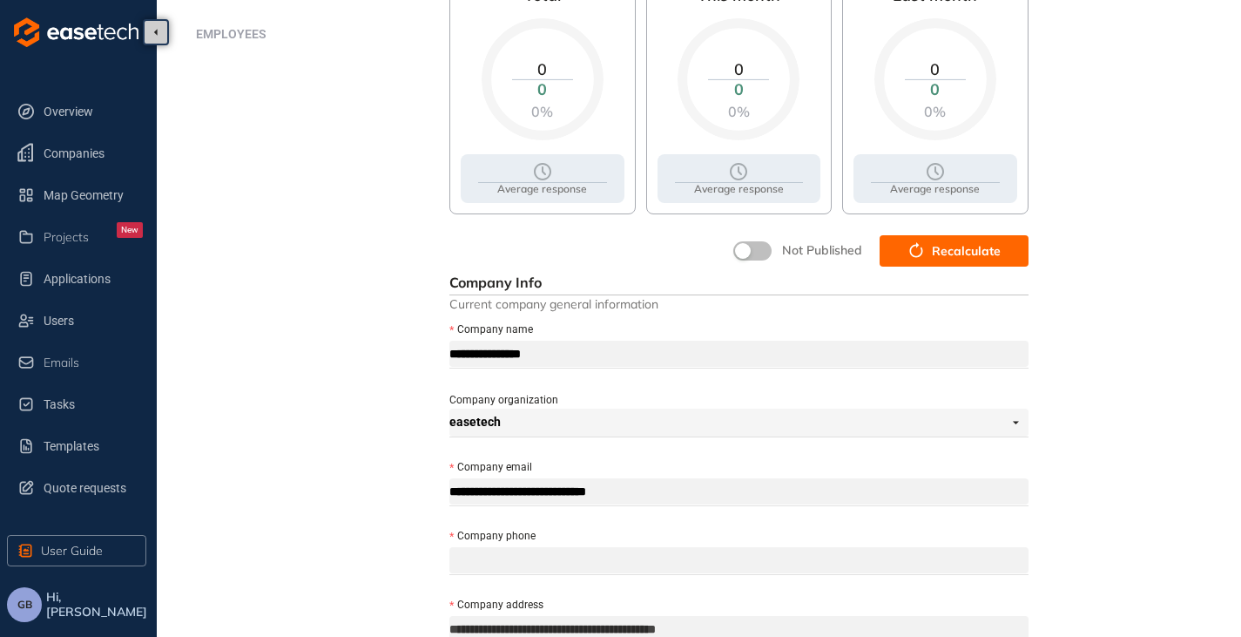
click at [949, 245] on span "Recalculate" at bounding box center [966, 250] width 69 height 19
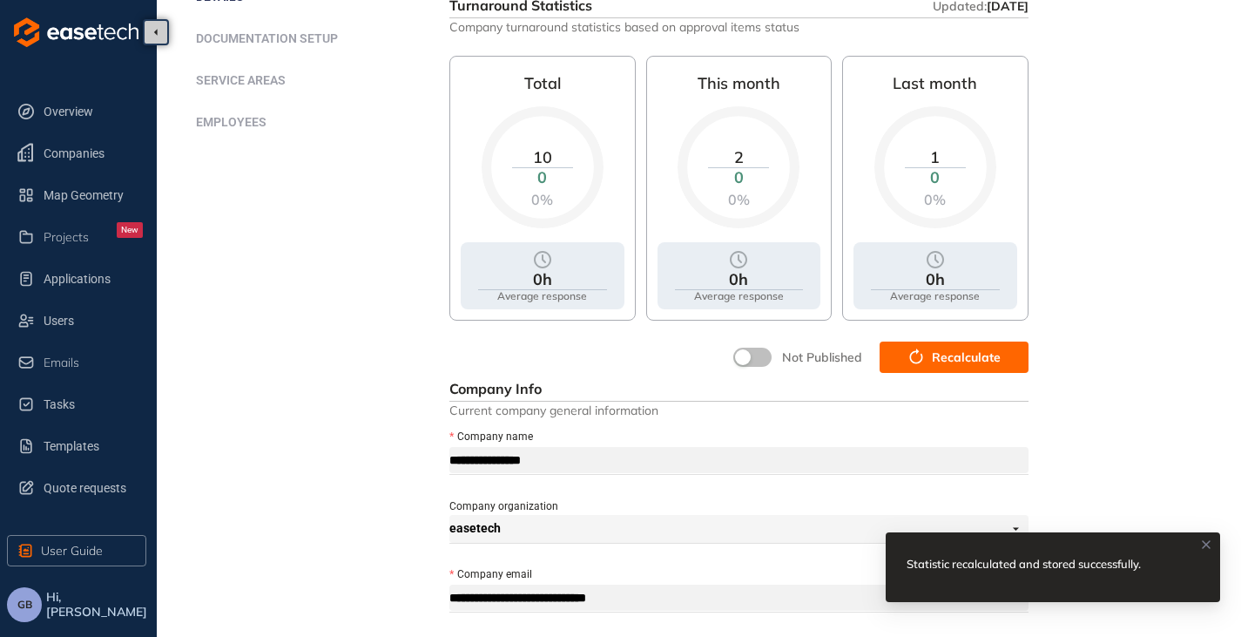
scroll to position [11, 0]
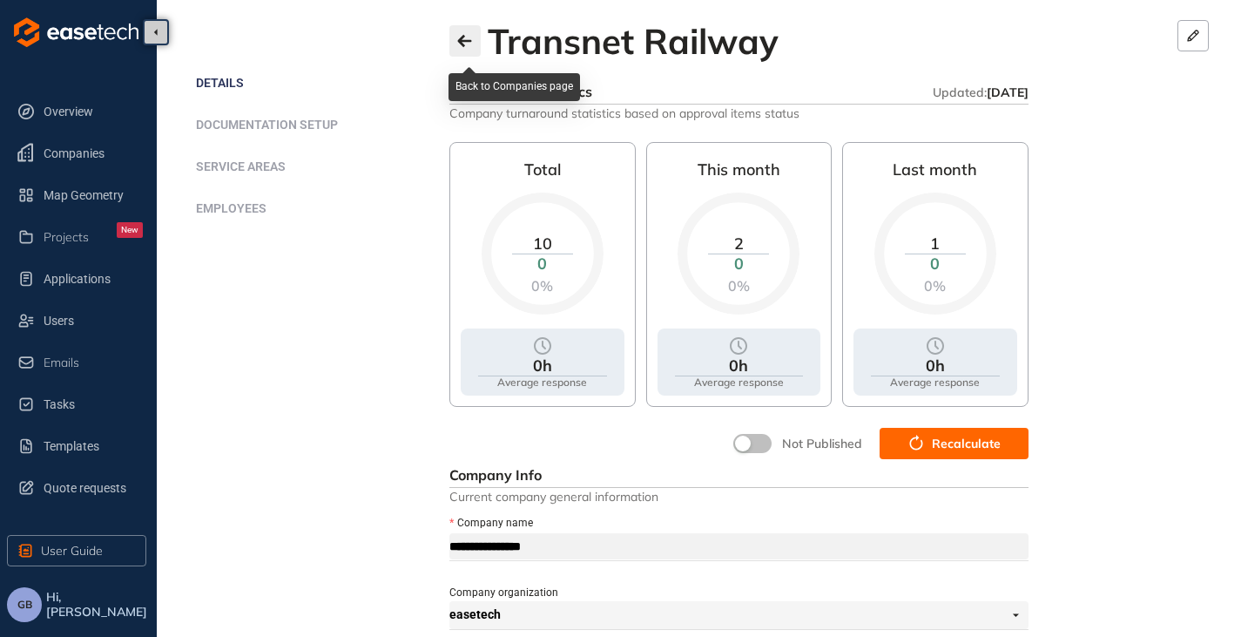
click at [470, 37] on icon "button" at bounding box center [464, 41] width 17 height 14
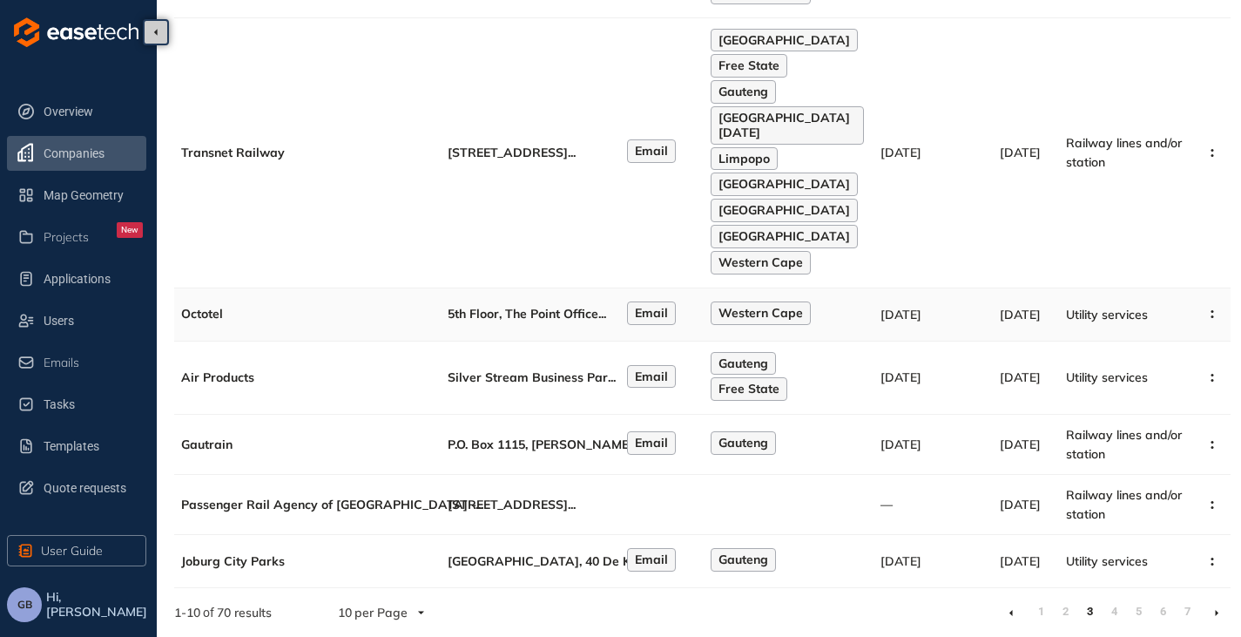
click at [493, 306] on span "5th Floor, The Point Office" at bounding box center [523, 314] width 151 height 16
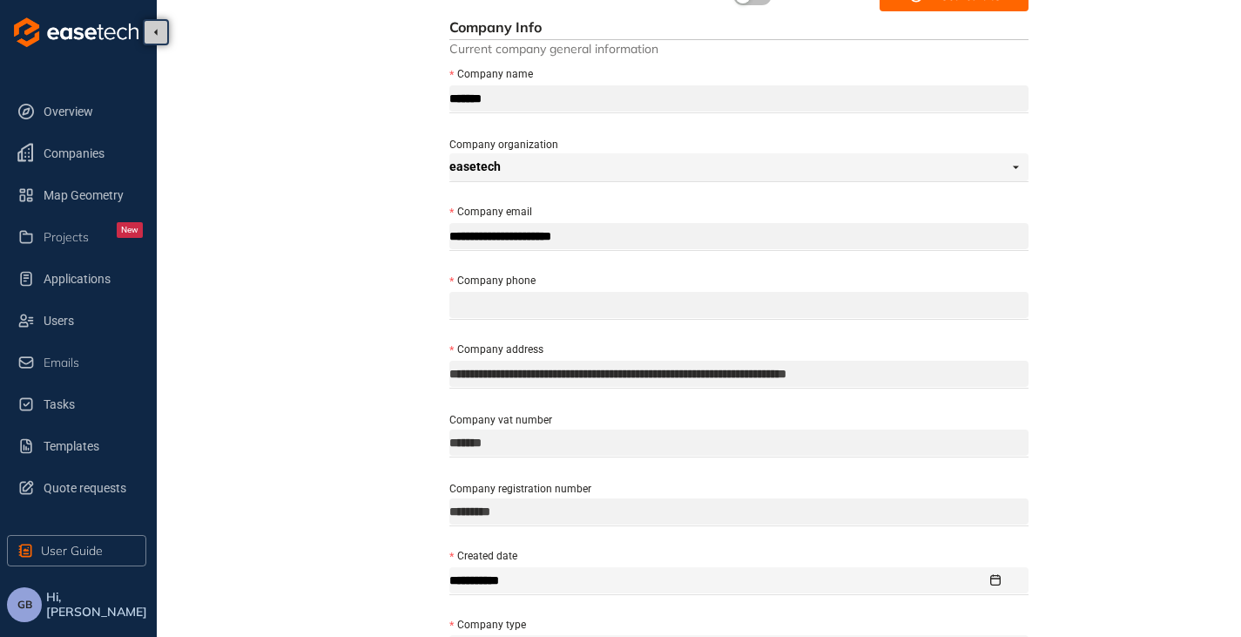
scroll to position [273, 0]
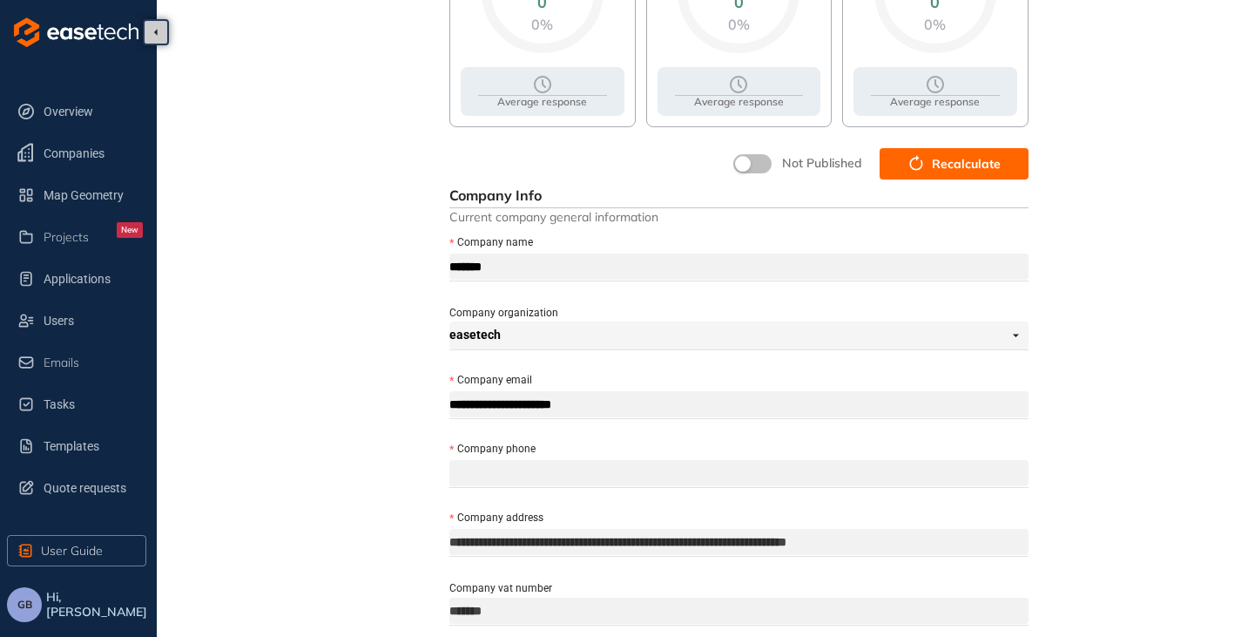
click at [948, 168] on span "Recalculate" at bounding box center [966, 163] width 69 height 19
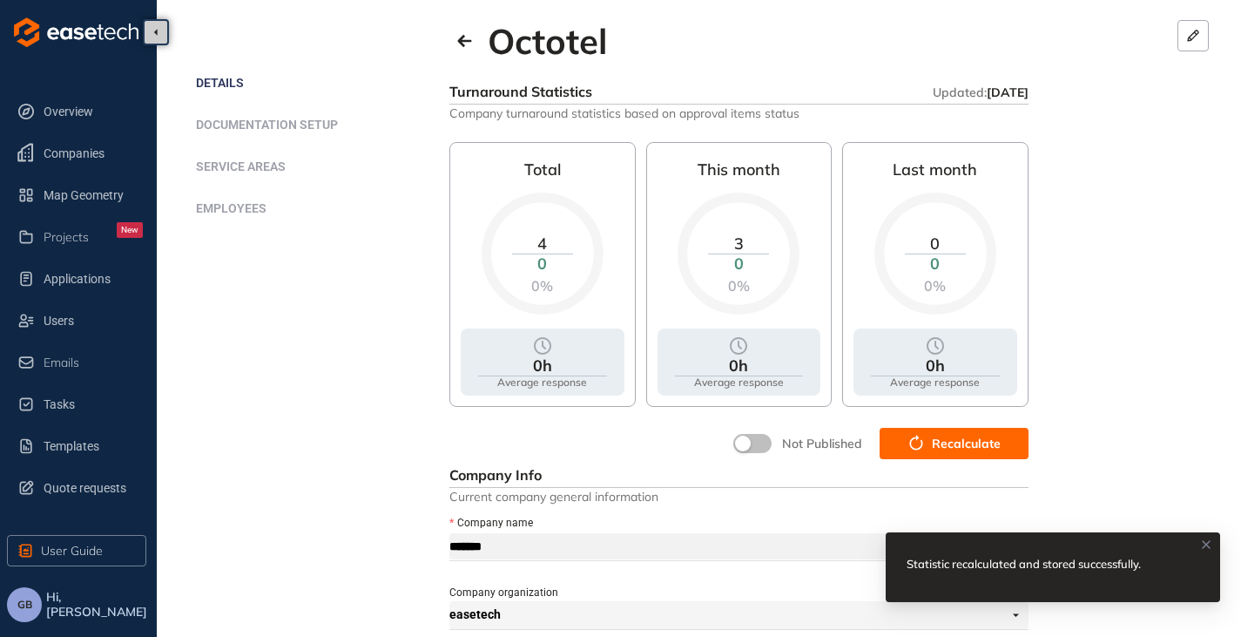
scroll to position [0, 0]
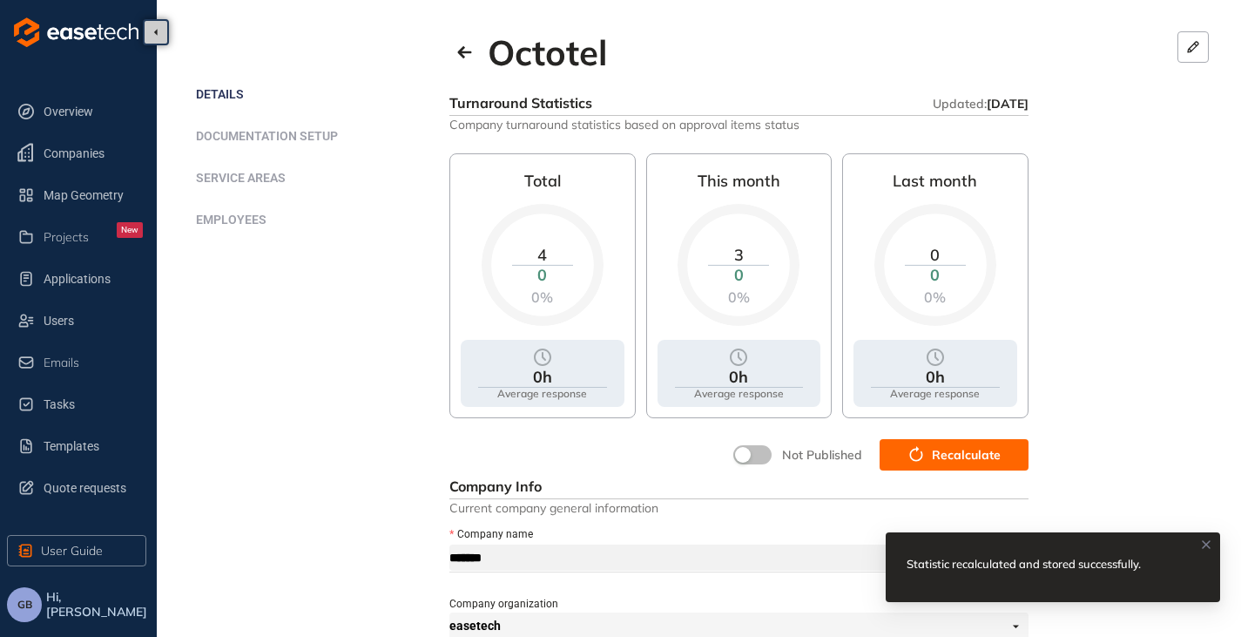
click at [764, 458] on button "button" at bounding box center [752, 454] width 38 height 19
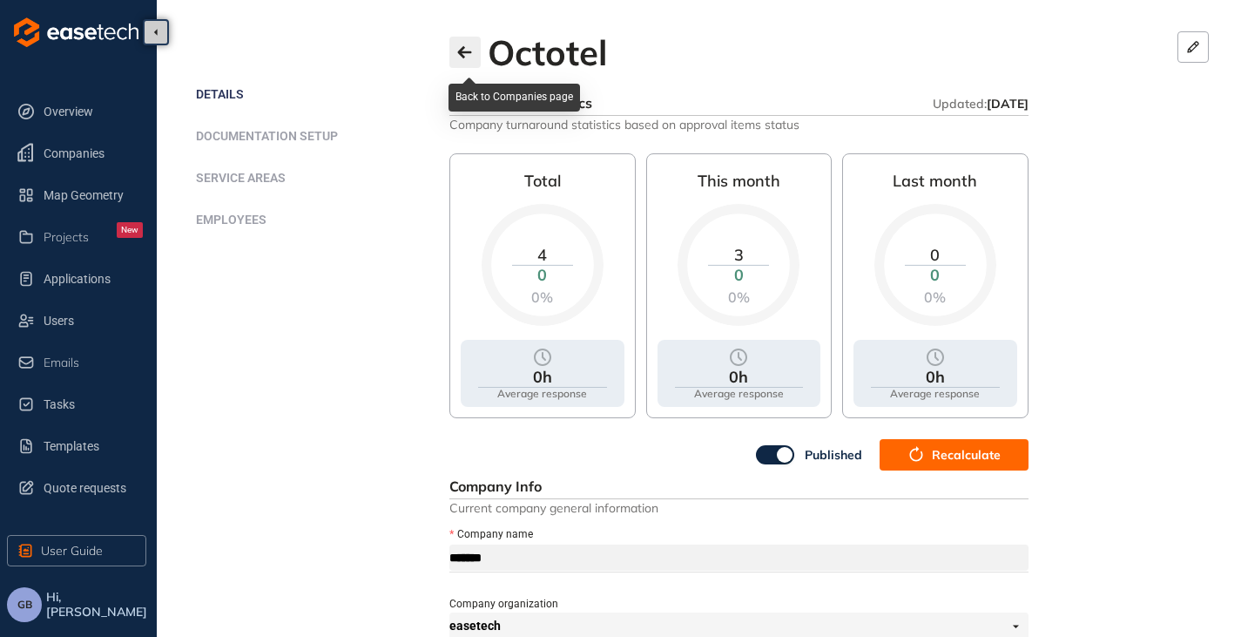
click at [463, 51] on icon "button" at bounding box center [464, 52] width 14 height 12
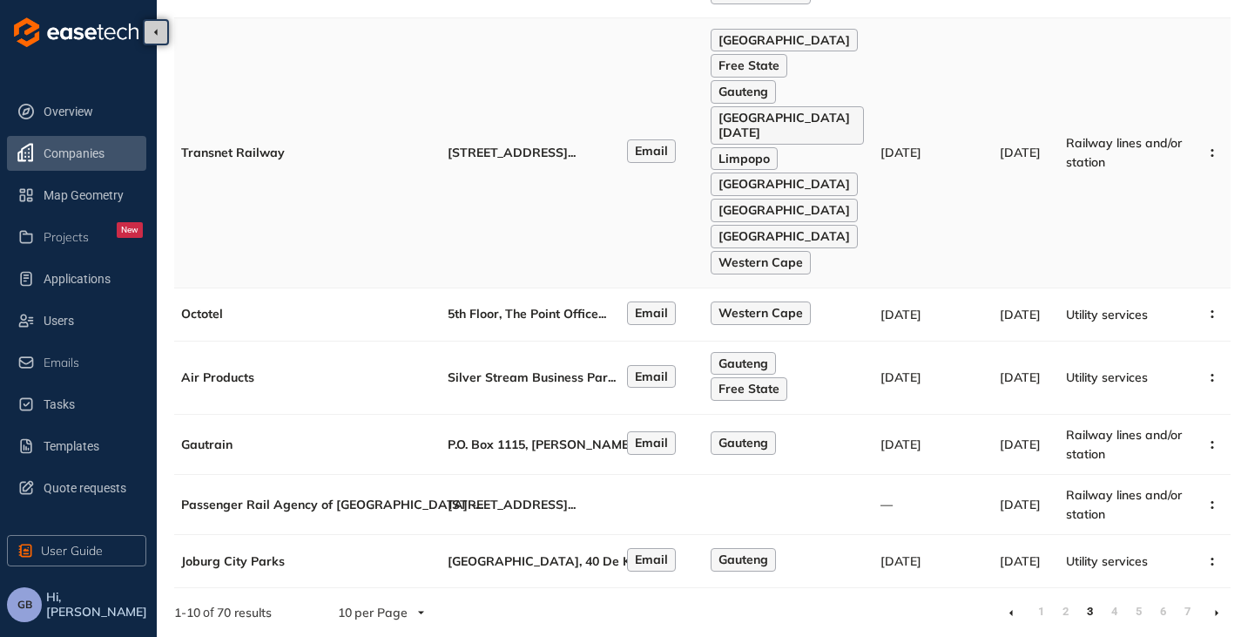
scroll to position [774, 0]
click at [567, 558] on span "[GEOGRAPHIC_DATA], 40 De K" at bounding box center [539, 561] width 183 height 16
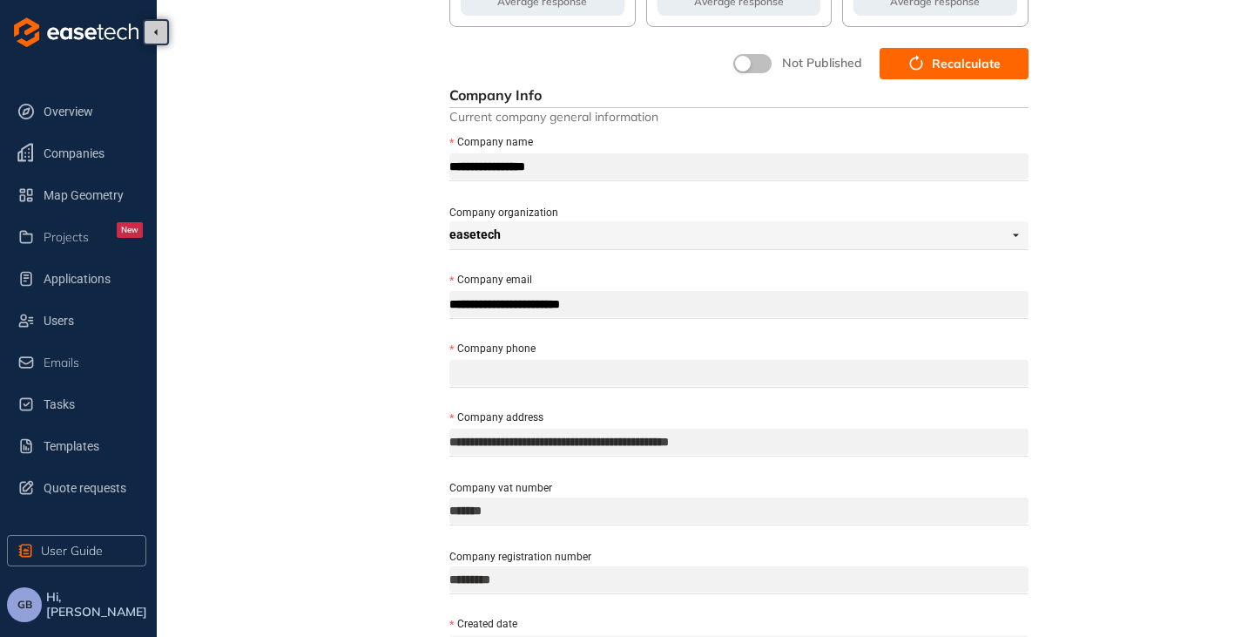
scroll to position [273, 0]
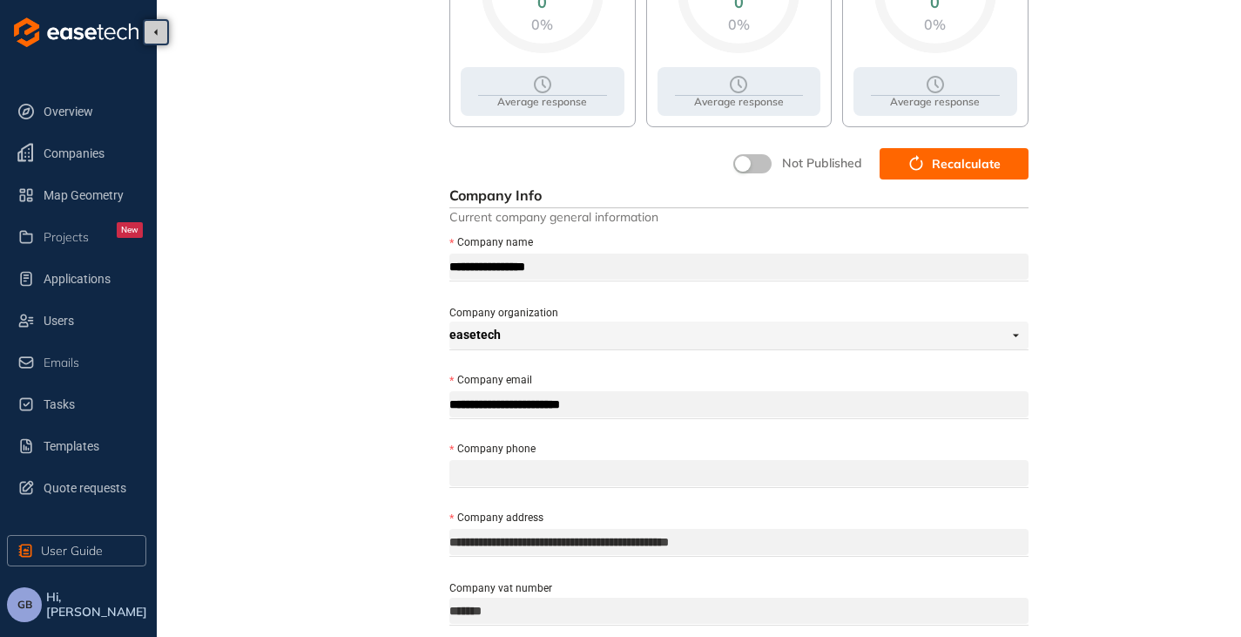
click at [985, 154] on span "Recalculate" at bounding box center [966, 163] width 69 height 19
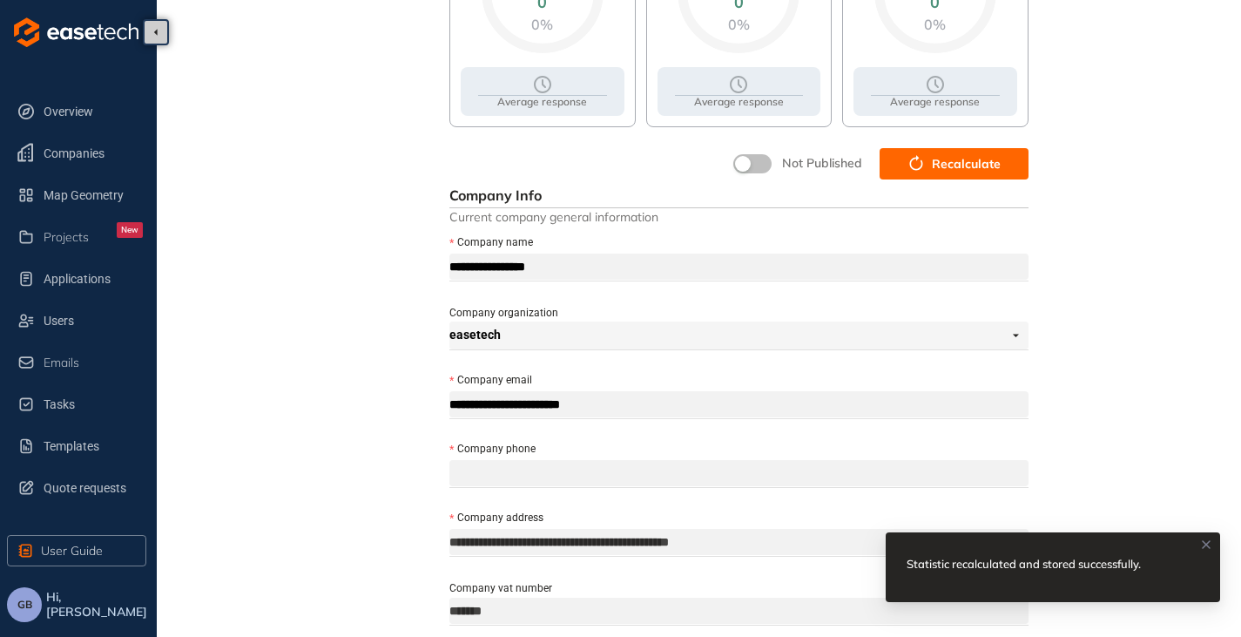
scroll to position [186, 0]
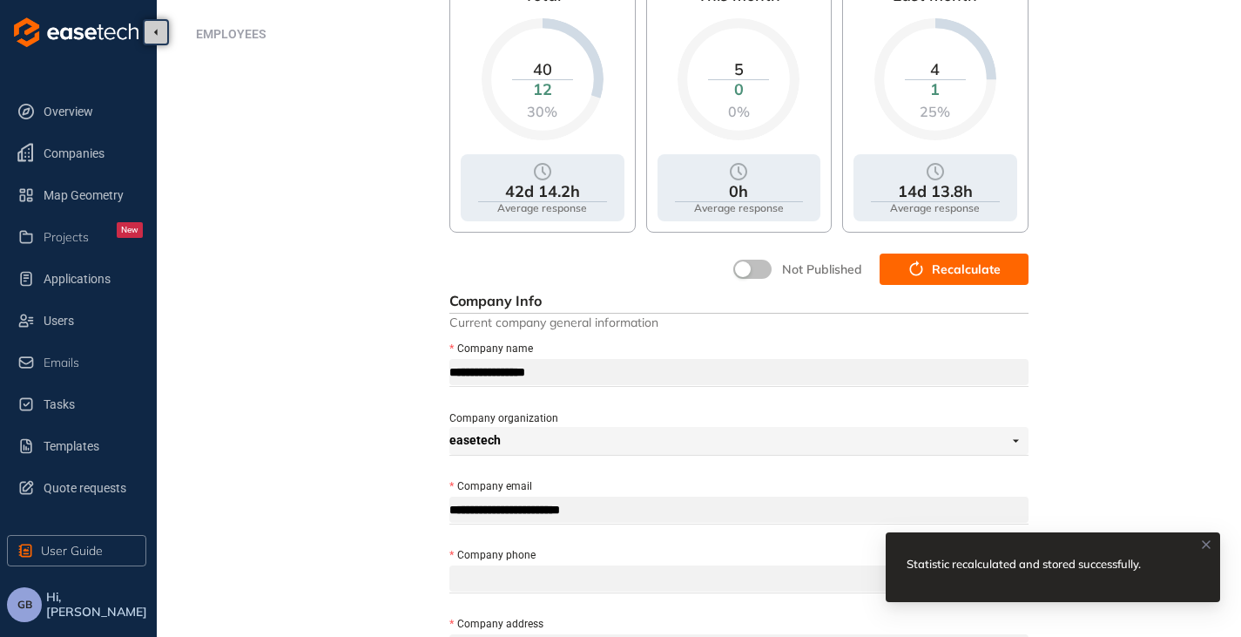
click at [755, 266] on button "button" at bounding box center [752, 269] width 38 height 19
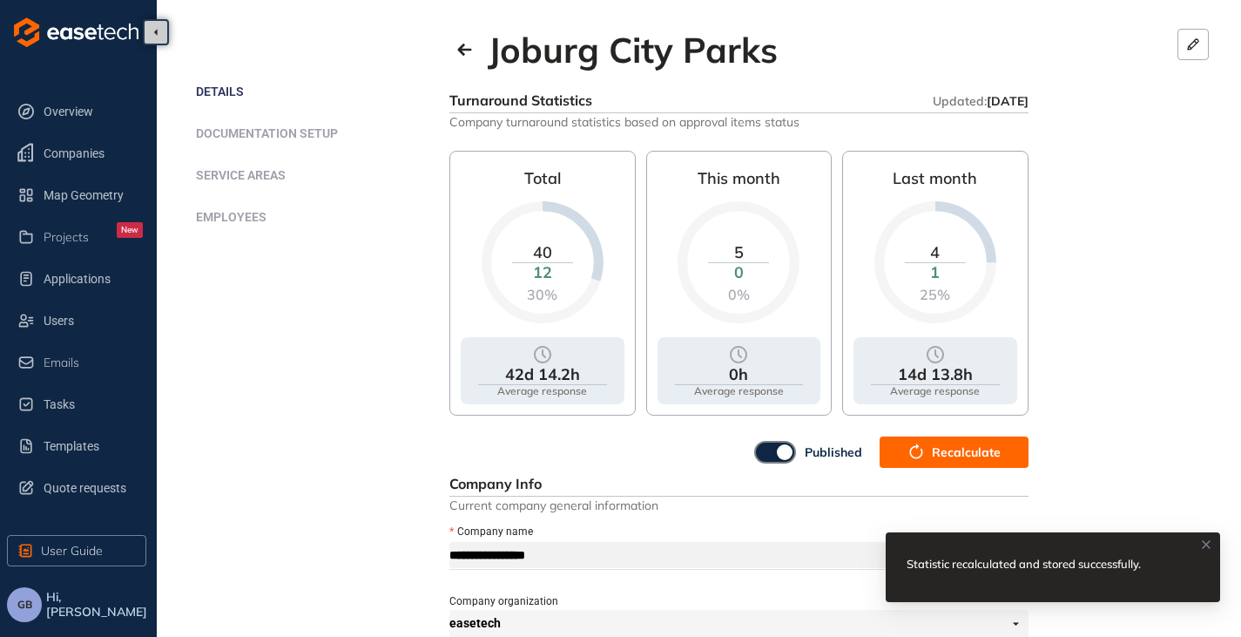
scroll to position [0, 0]
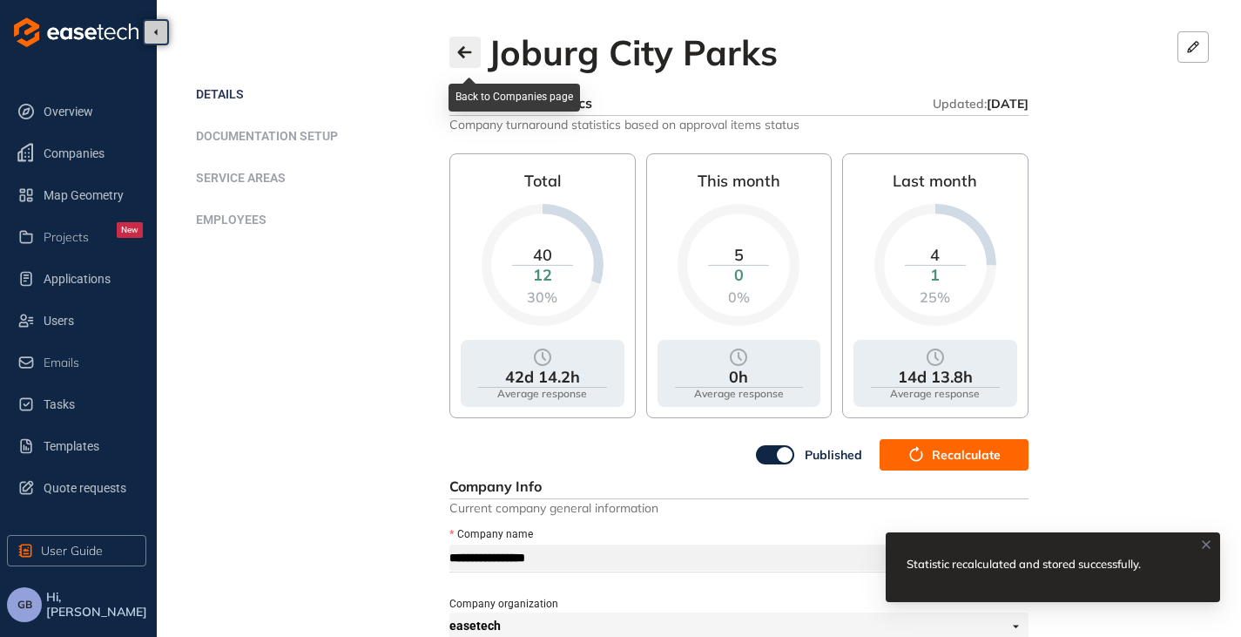
click at [461, 52] on icon "button" at bounding box center [464, 52] width 14 height 12
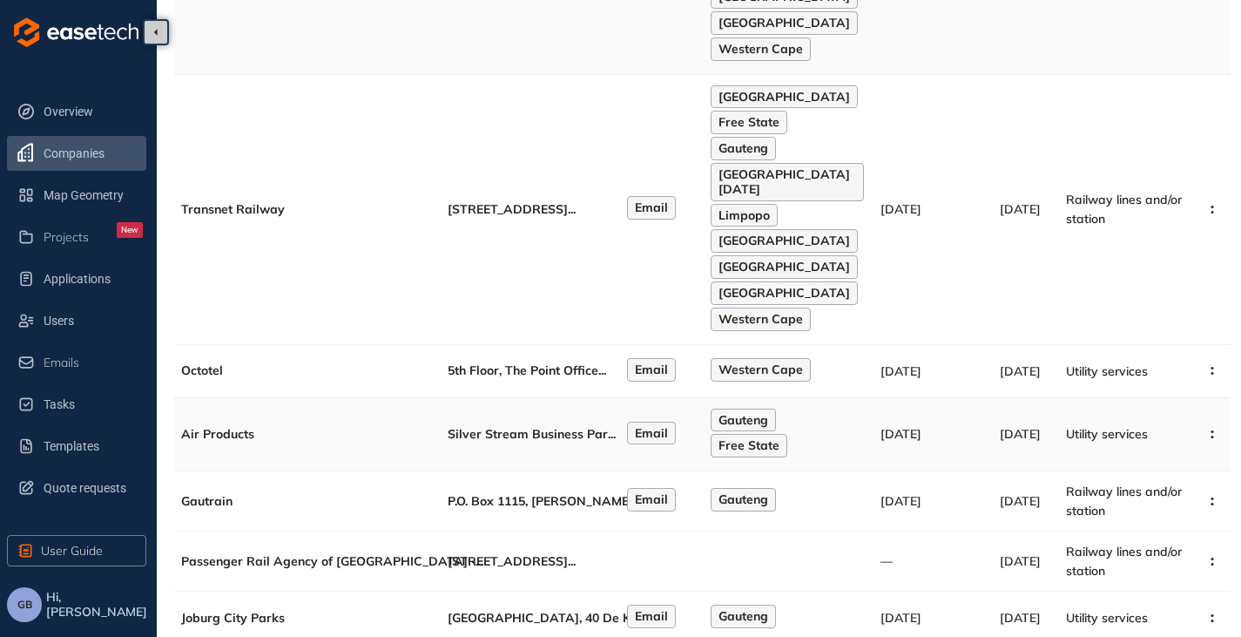
scroll to position [774, 0]
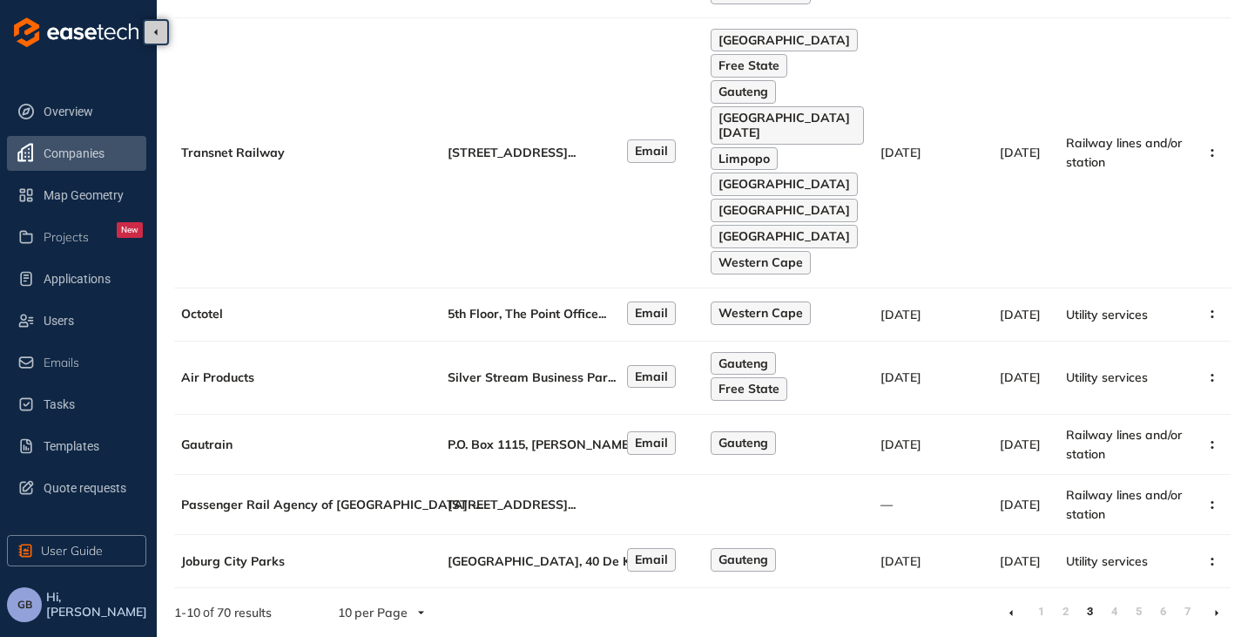
click at [1217, 609] on icon at bounding box center [1217, 613] width 4 height 8
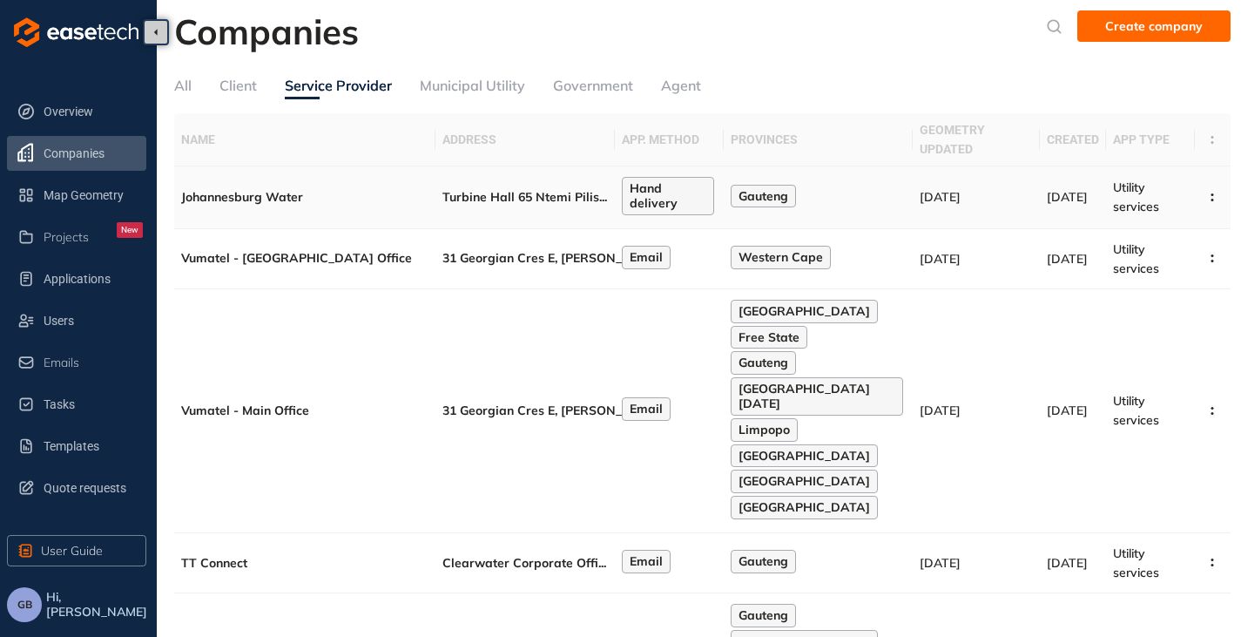
click at [509, 193] on td "Turbine Hall 65 Ntemi Pilis ..." at bounding box center [525, 197] width 179 height 63
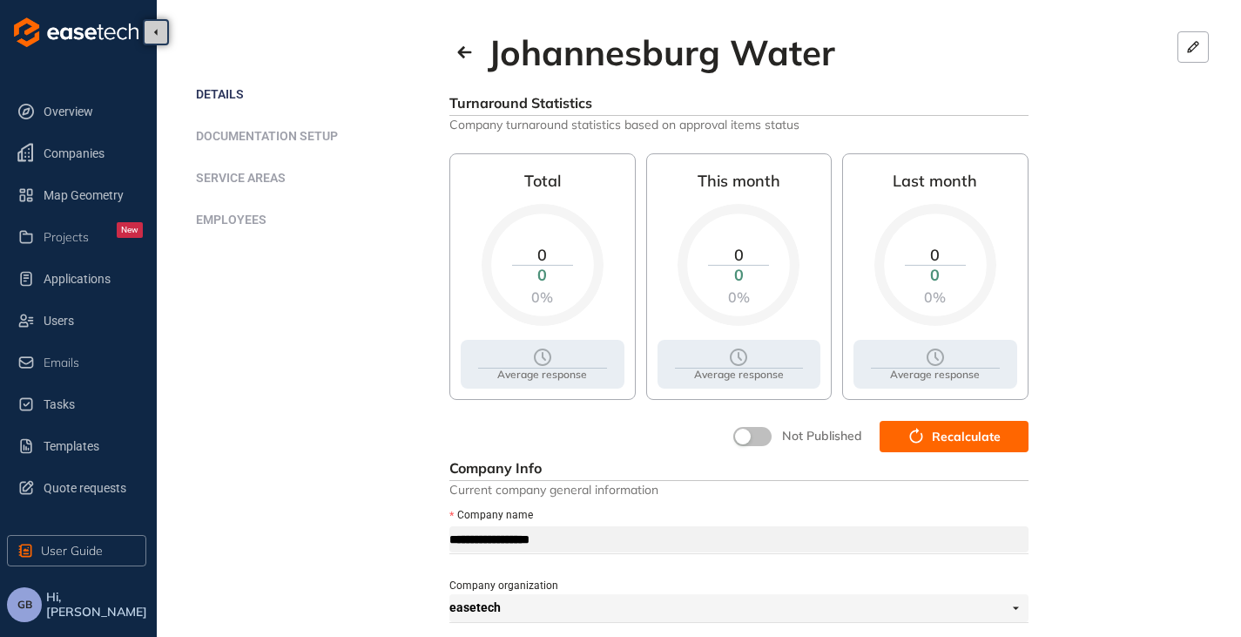
click at [936, 447] on button "Recalculate" at bounding box center [954, 436] width 149 height 31
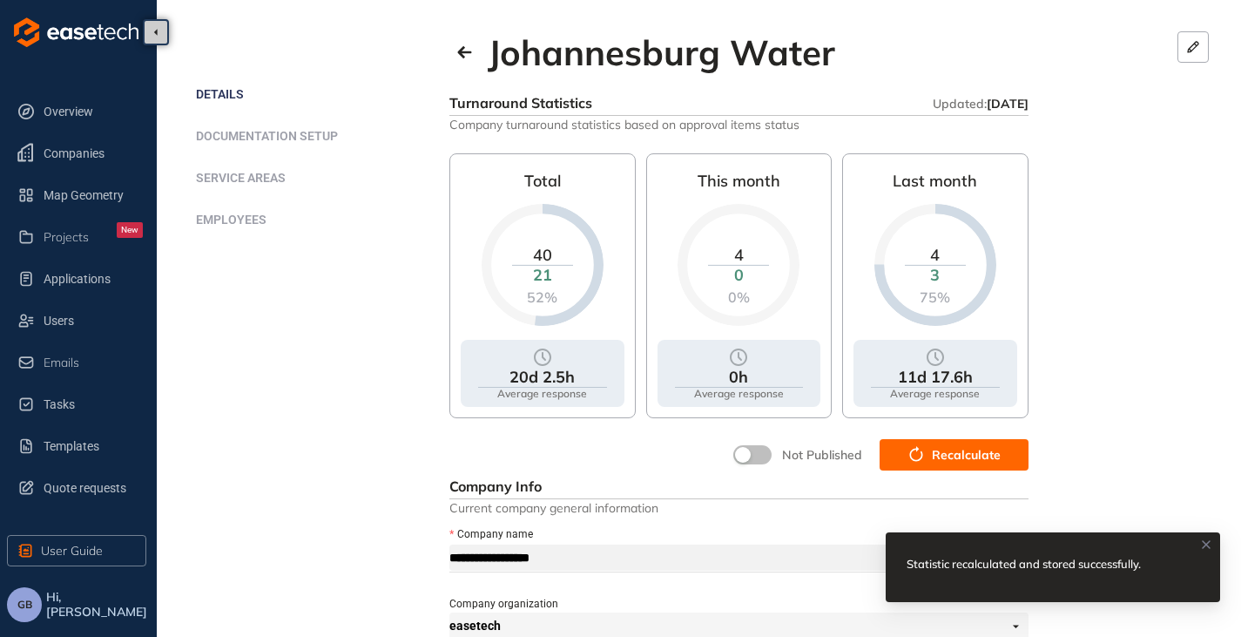
click at [759, 456] on button "button" at bounding box center [752, 454] width 38 height 19
click at [464, 54] on icon "button" at bounding box center [464, 52] width 17 height 14
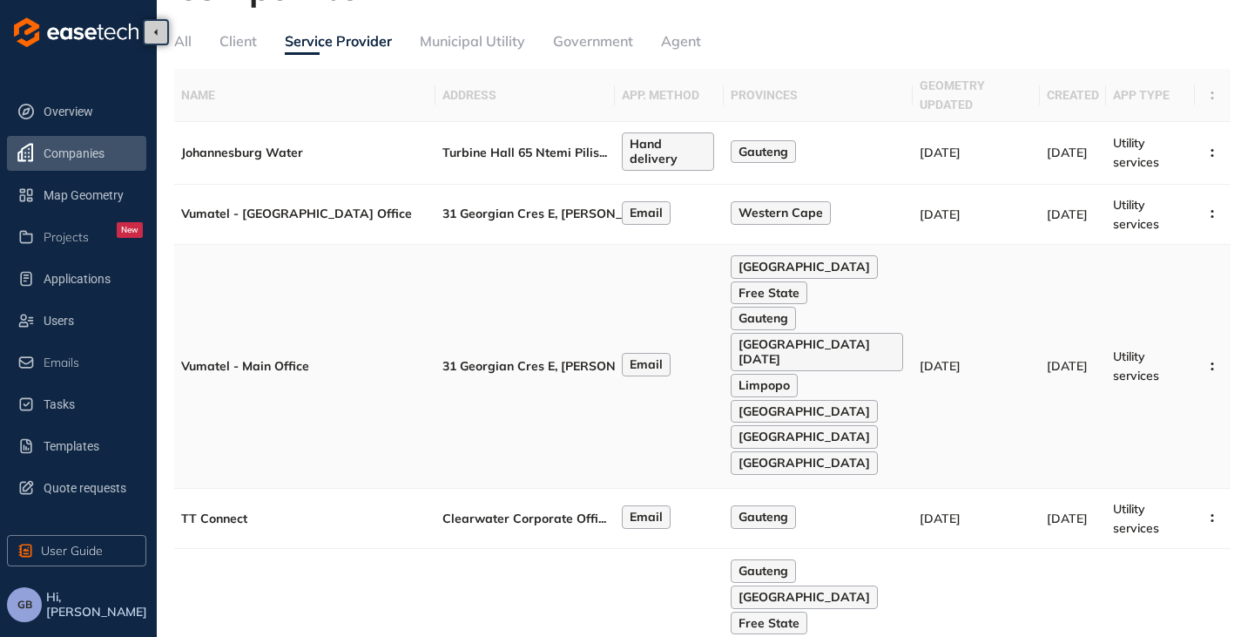
scroll to position [87, 0]
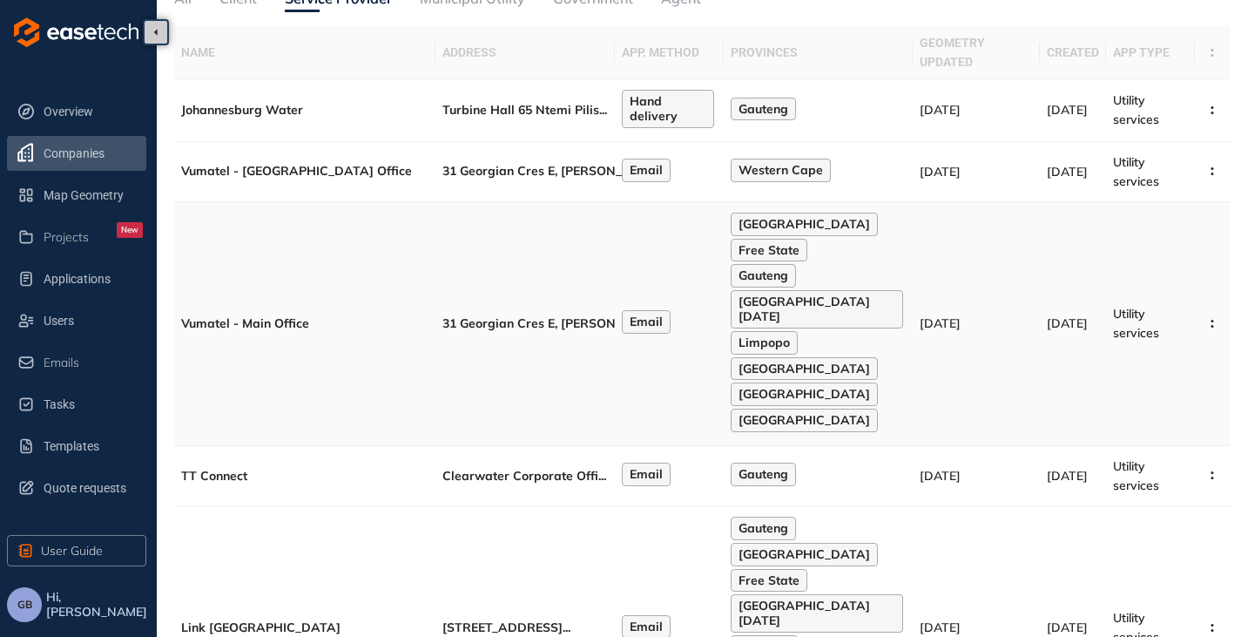
click at [661, 324] on td "Email" at bounding box center [669, 324] width 109 height 244
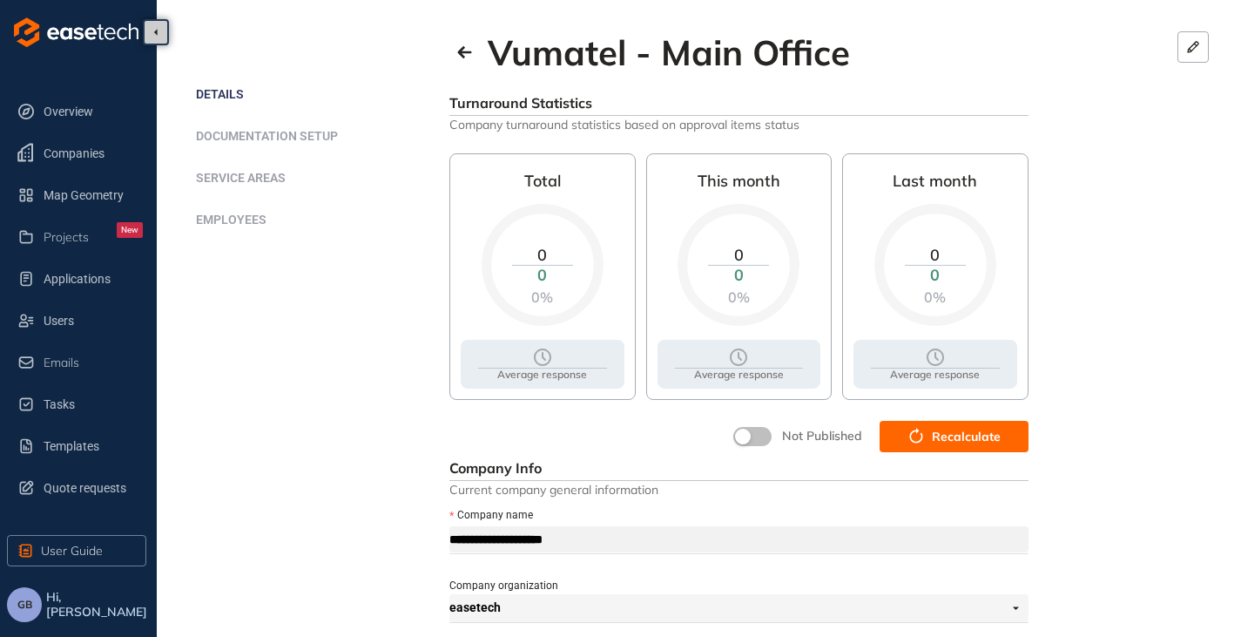
click at [935, 439] on span "Recalculate" at bounding box center [966, 436] width 69 height 19
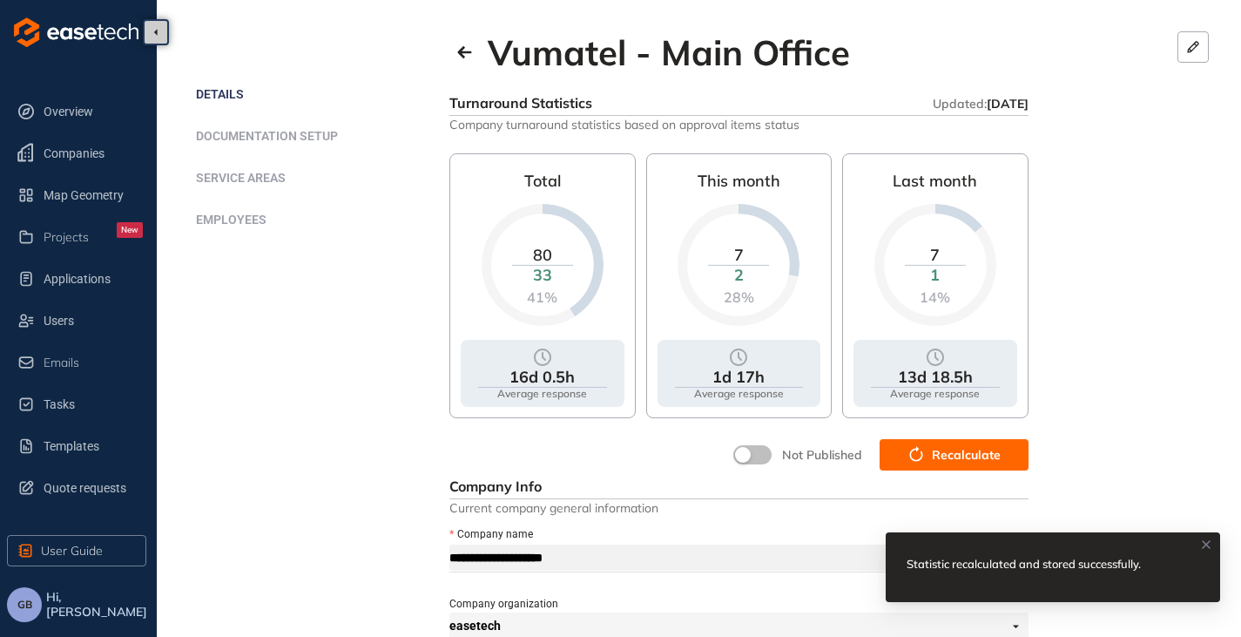
click at [754, 454] on button "button" at bounding box center [752, 454] width 38 height 19
click at [457, 51] on icon "button" at bounding box center [464, 52] width 17 height 14
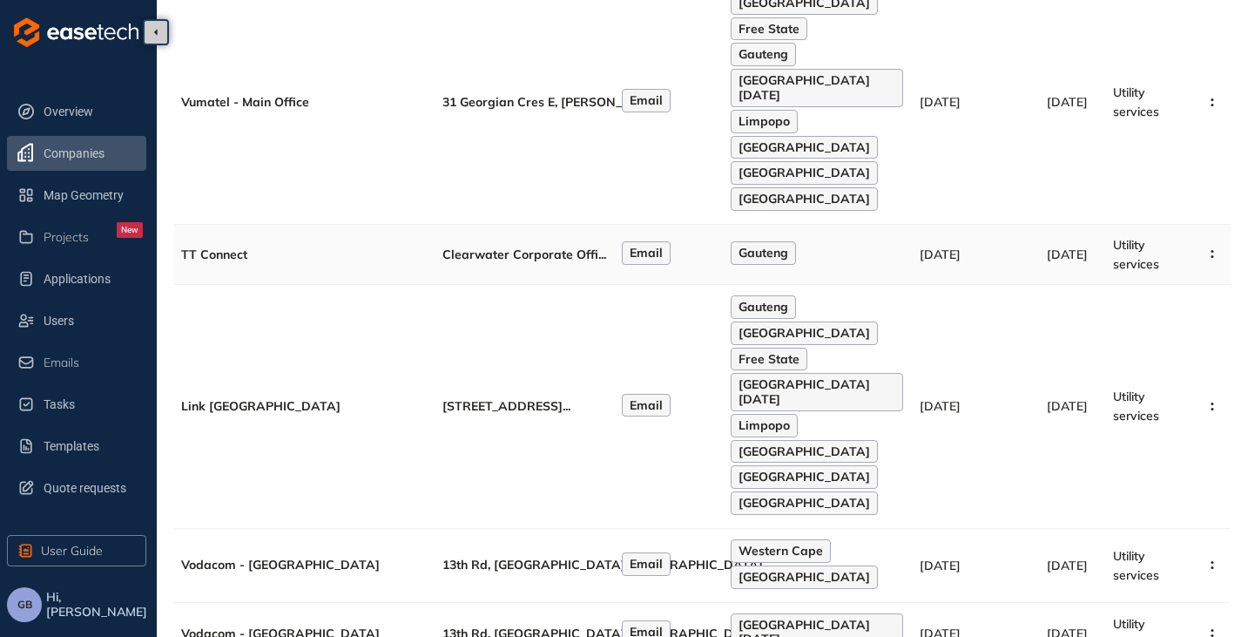
scroll to position [348, 0]
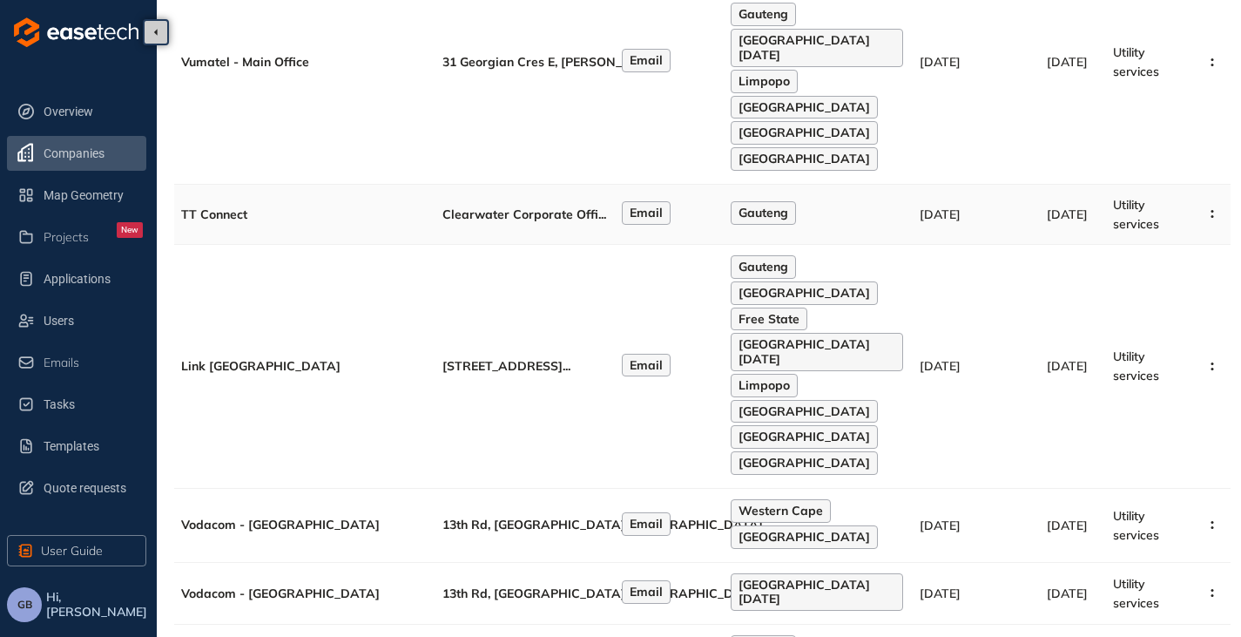
click at [537, 206] on span "Clearwater Corporate Offi" at bounding box center [521, 214] width 156 height 16
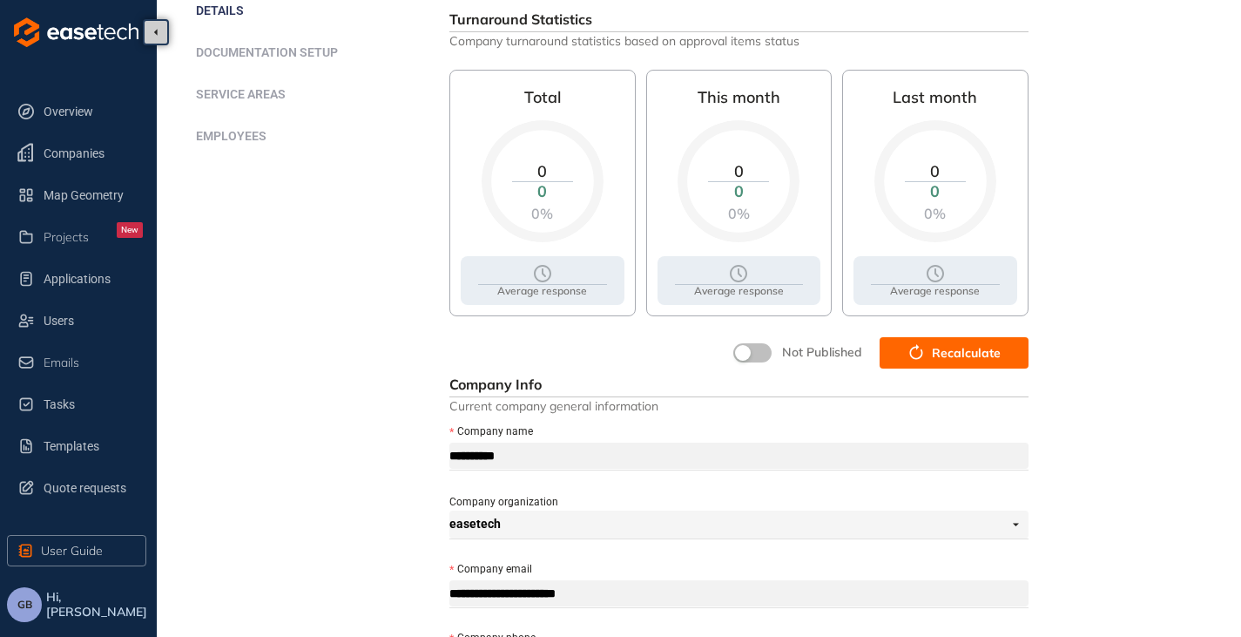
scroll to position [348, 0]
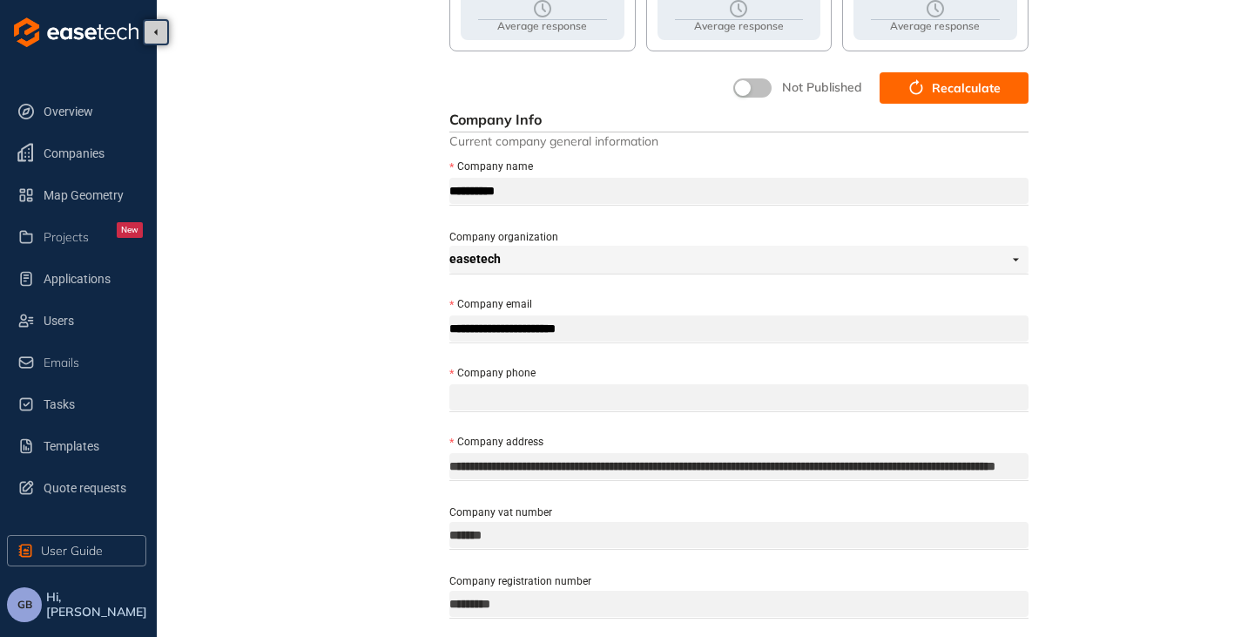
click at [913, 107] on div "**********" at bounding box center [738, 312] width 579 height 1175
click at [921, 95] on icon "button" at bounding box center [916, 88] width 17 height 21
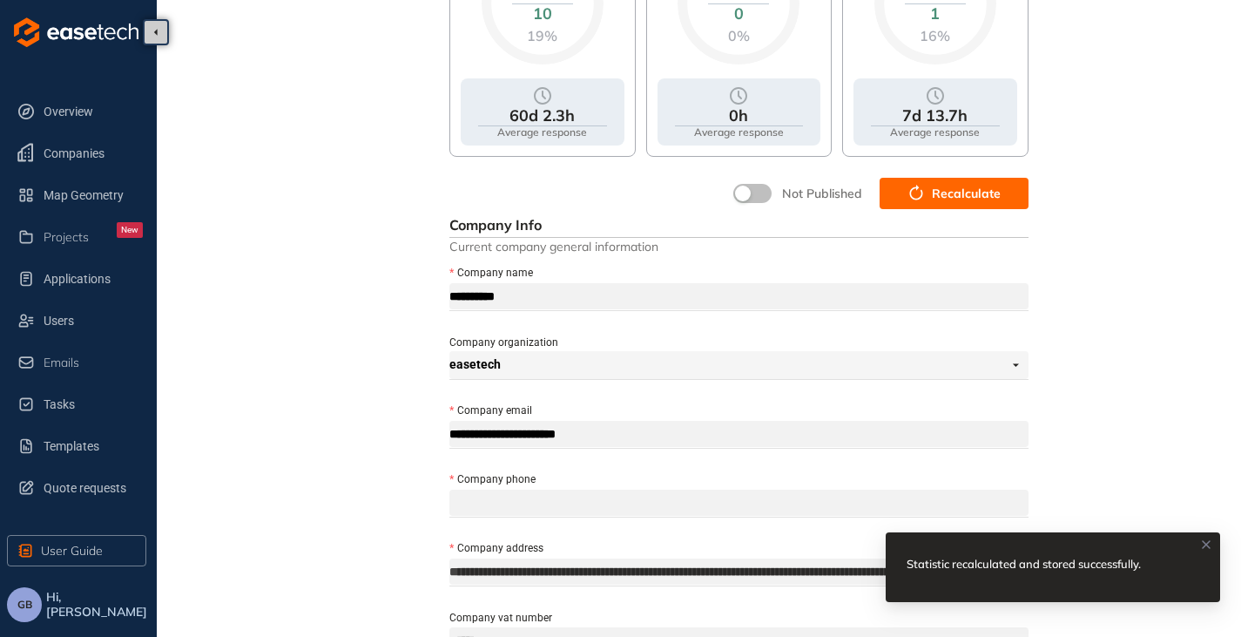
scroll to position [174, 0]
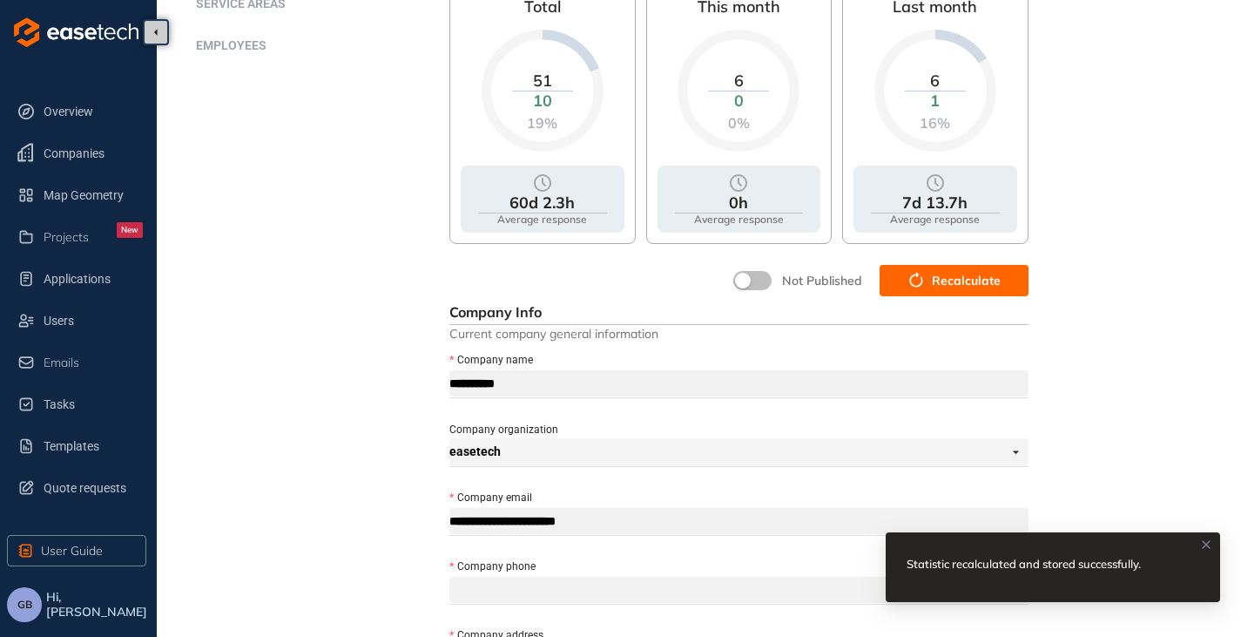
click at [767, 280] on button "button" at bounding box center [752, 280] width 38 height 19
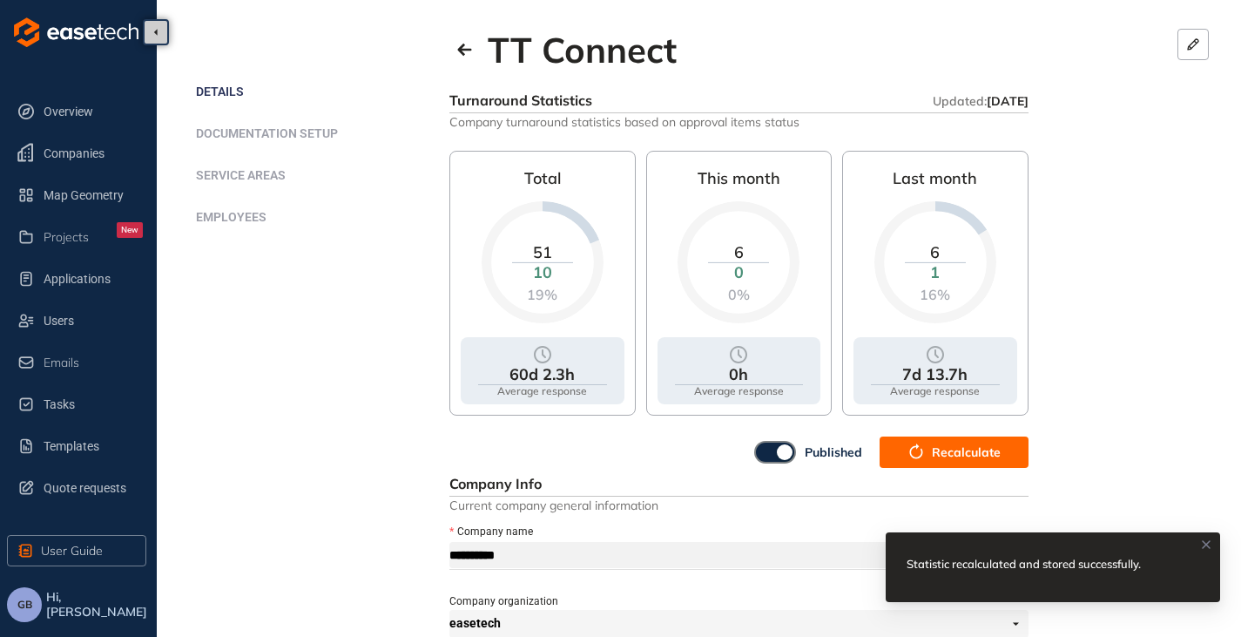
scroll to position [0, 0]
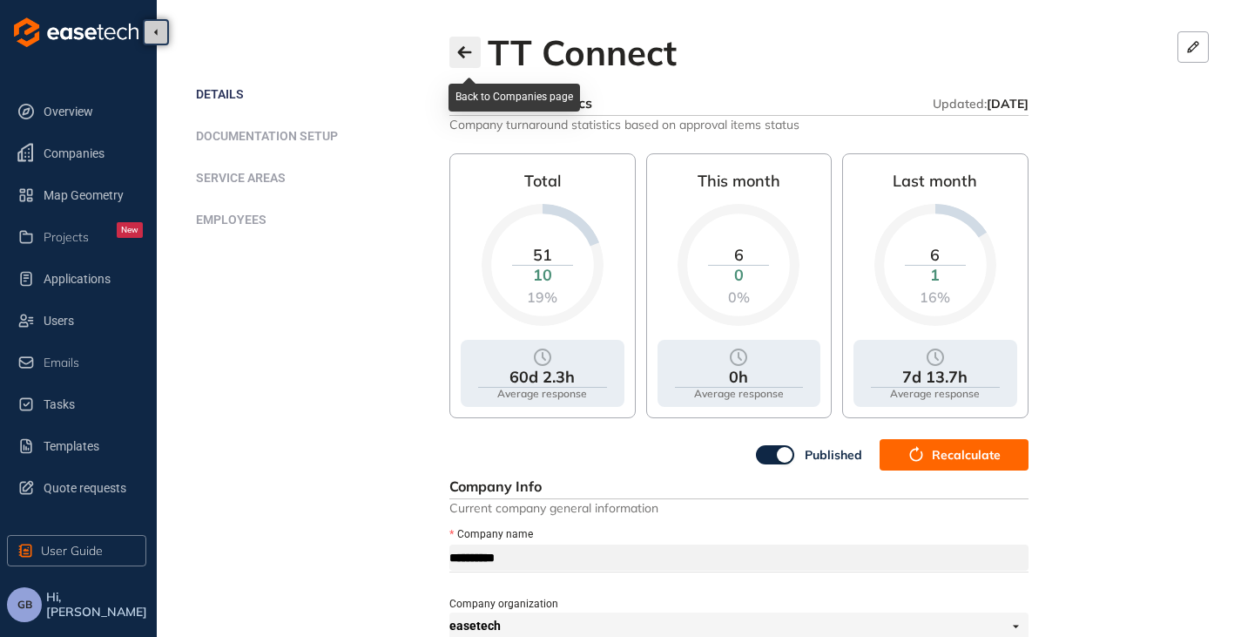
click at [456, 48] on icon "button" at bounding box center [464, 52] width 17 height 14
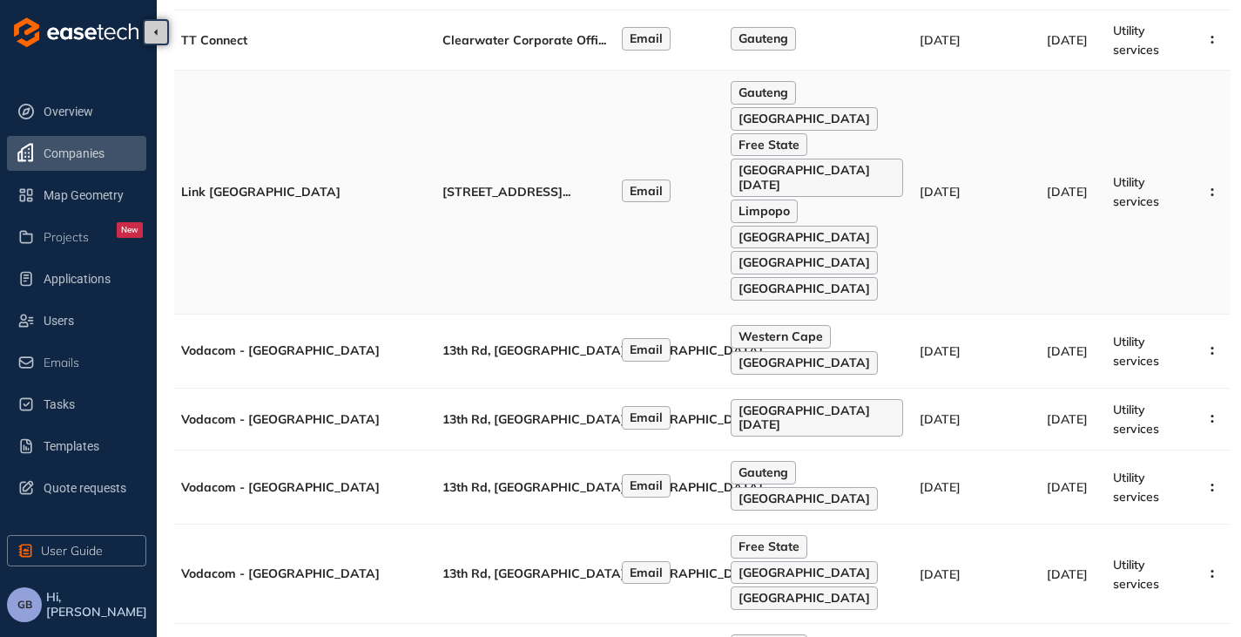
click at [555, 209] on td "[STREET_ADDRESS] ..." at bounding box center [525, 193] width 179 height 244
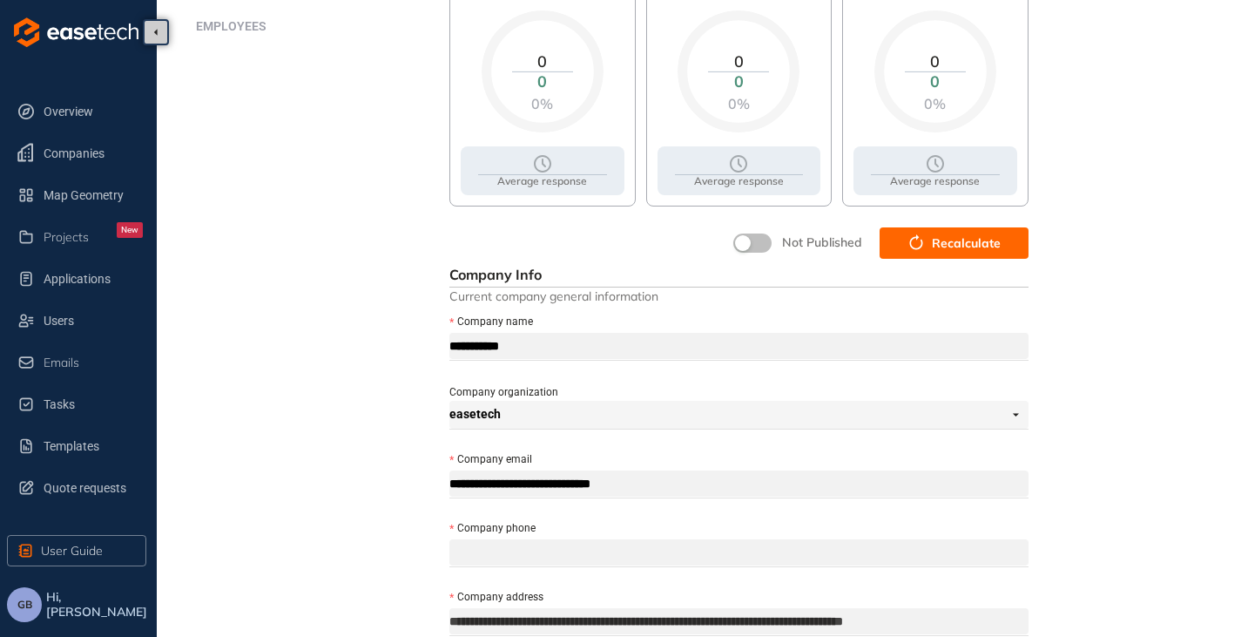
scroll to position [87, 0]
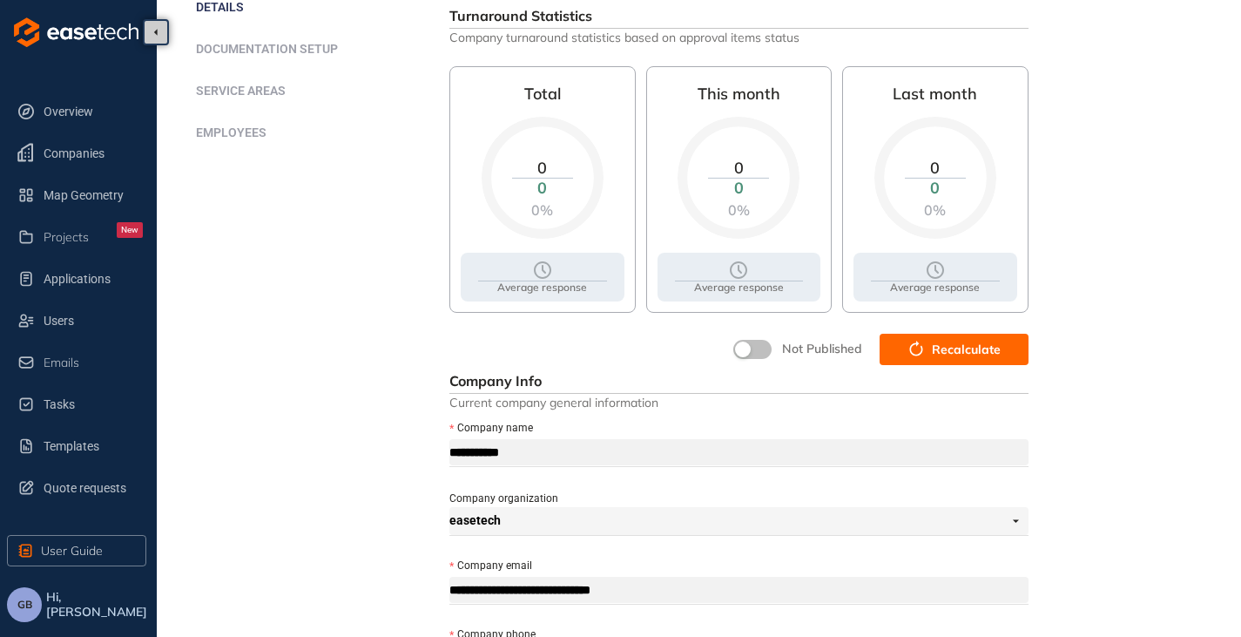
click at [940, 348] on span "Recalculate" at bounding box center [966, 349] width 69 height 19
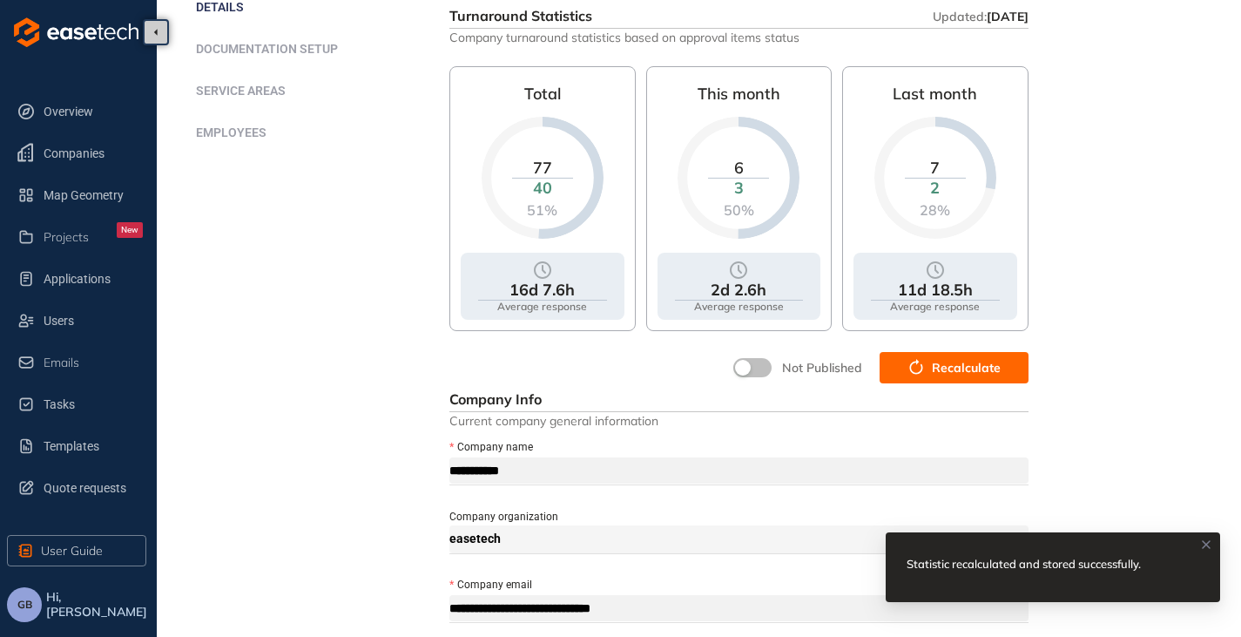
click at [760, 371] on button "button" at bounding box center [752, 367] width 38 height 19
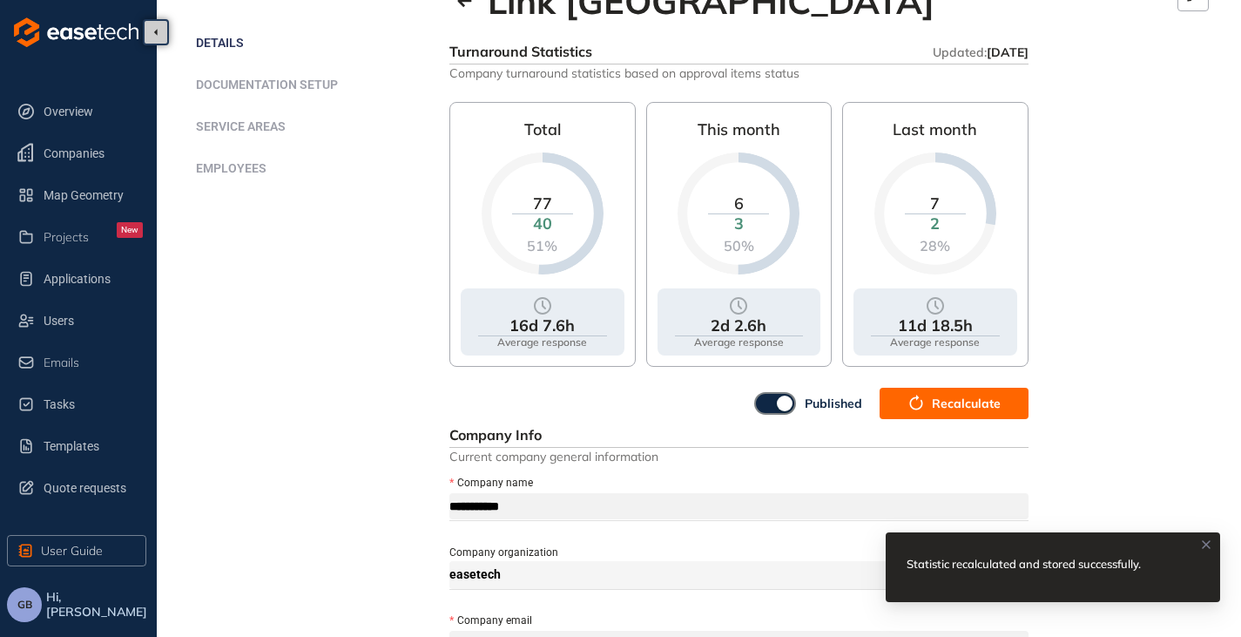
scroll to position [0, 0]
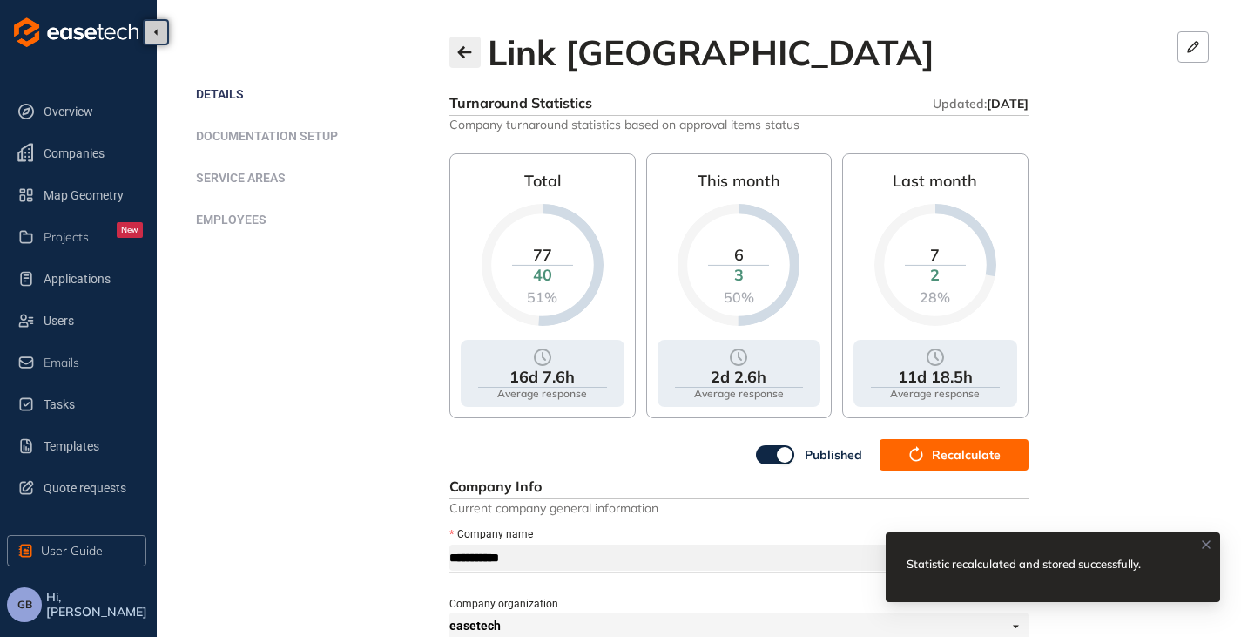
click at [464, 54] on icon "button" at bounding box center [464, 52] width 17 height 14
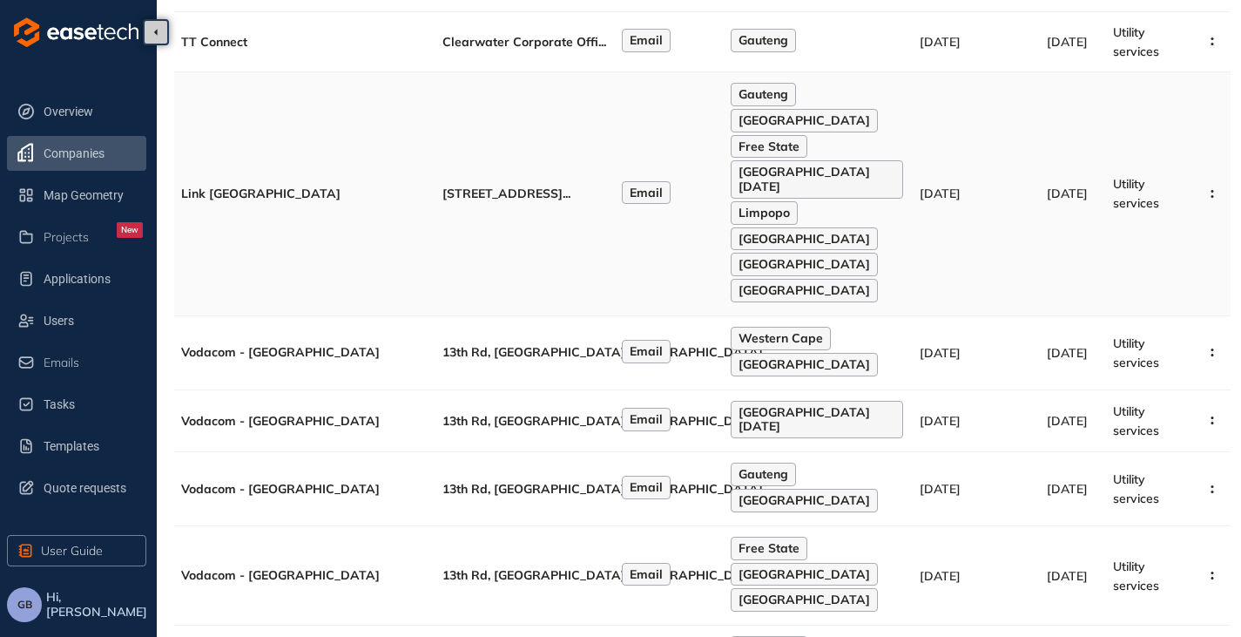
scroll to position [523, 0]
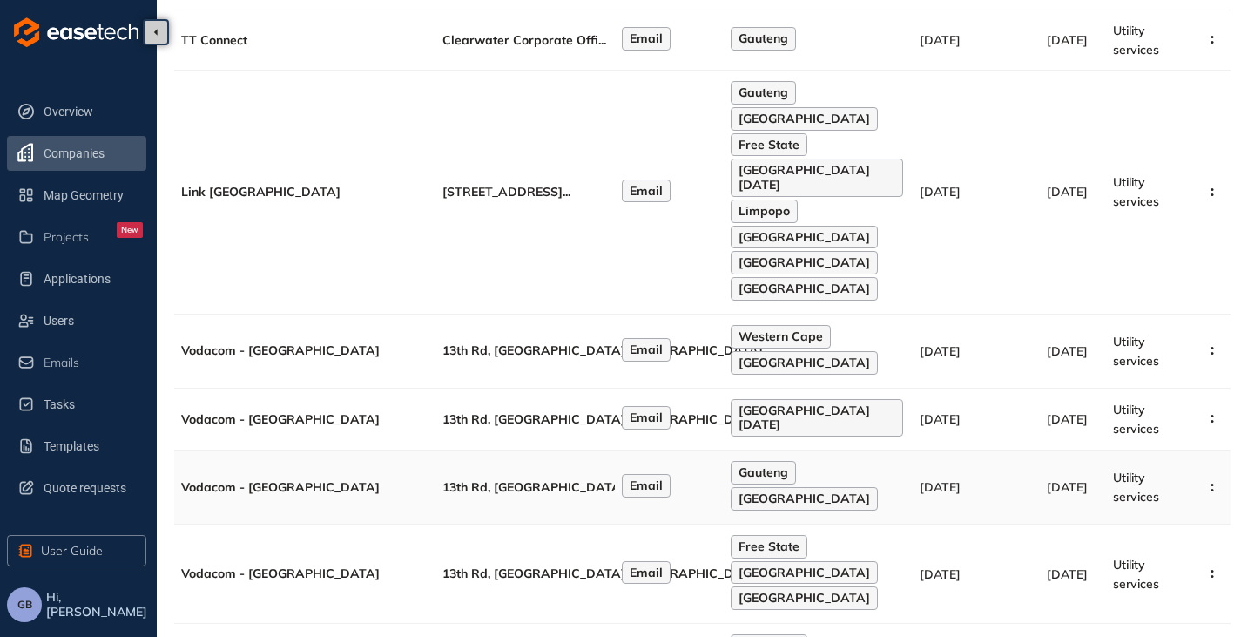
click at [549, 450] on td "13th Rd, Noordwyk, [GEOGRAPHIC_DATA] ..." at bounding box center [525, 487] width 179 height 74
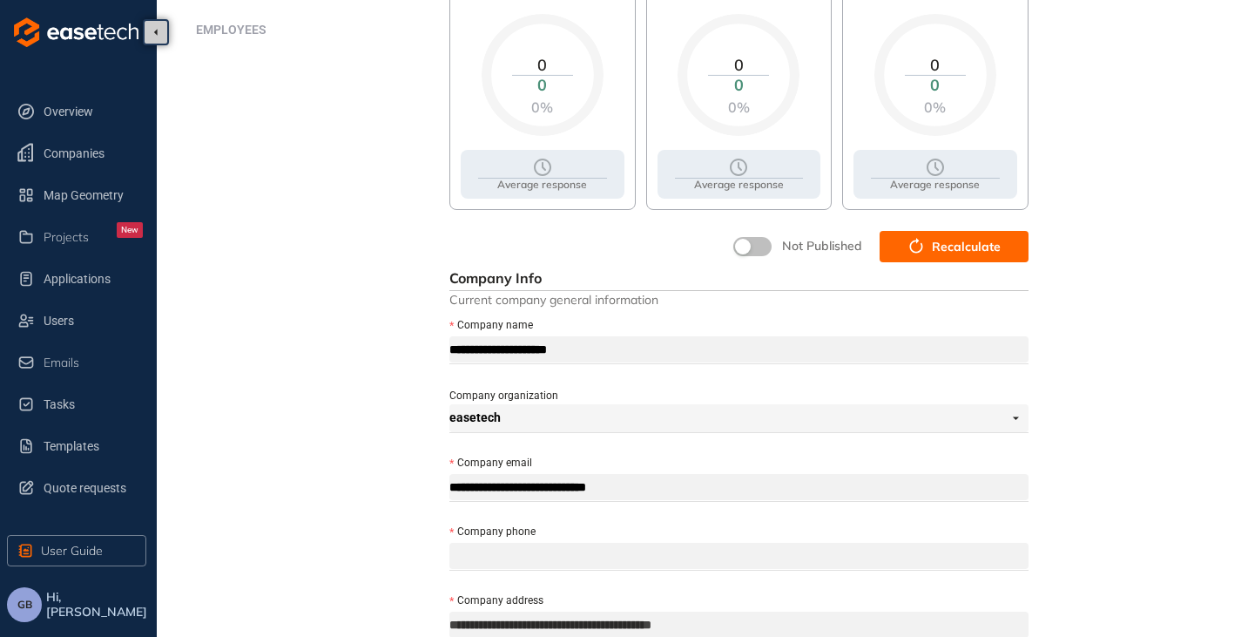
scroll to position [87, 0]
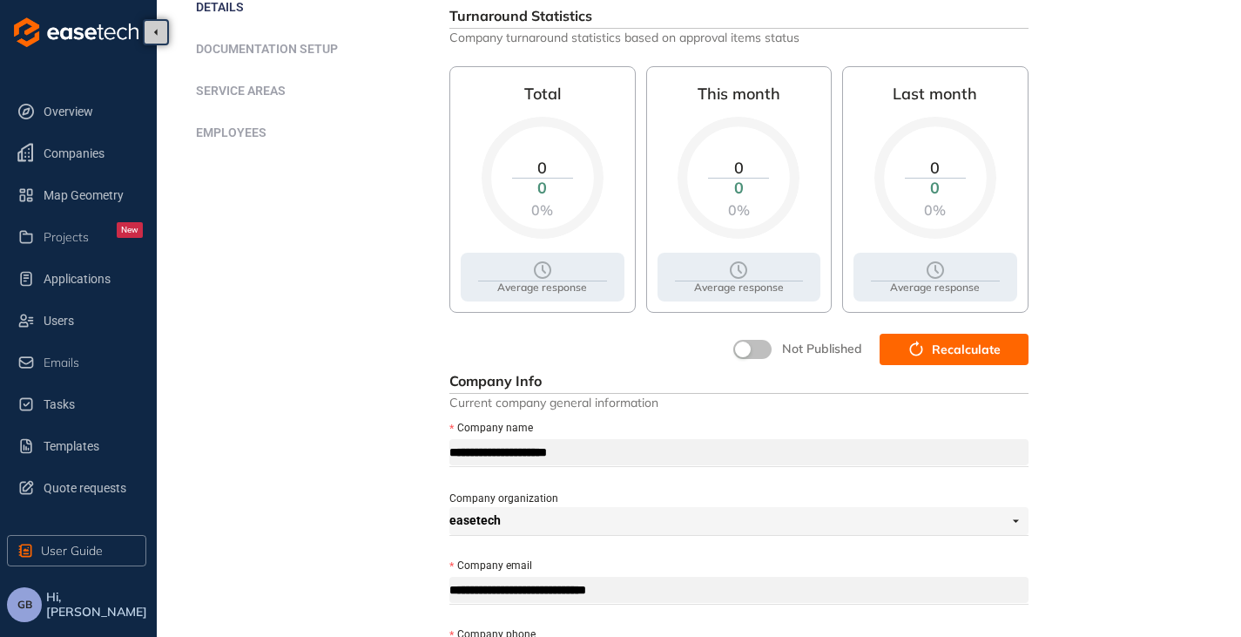
click at [954, 350] on span "Recalculate" at bounding box center [966, 349] width 69 height 19
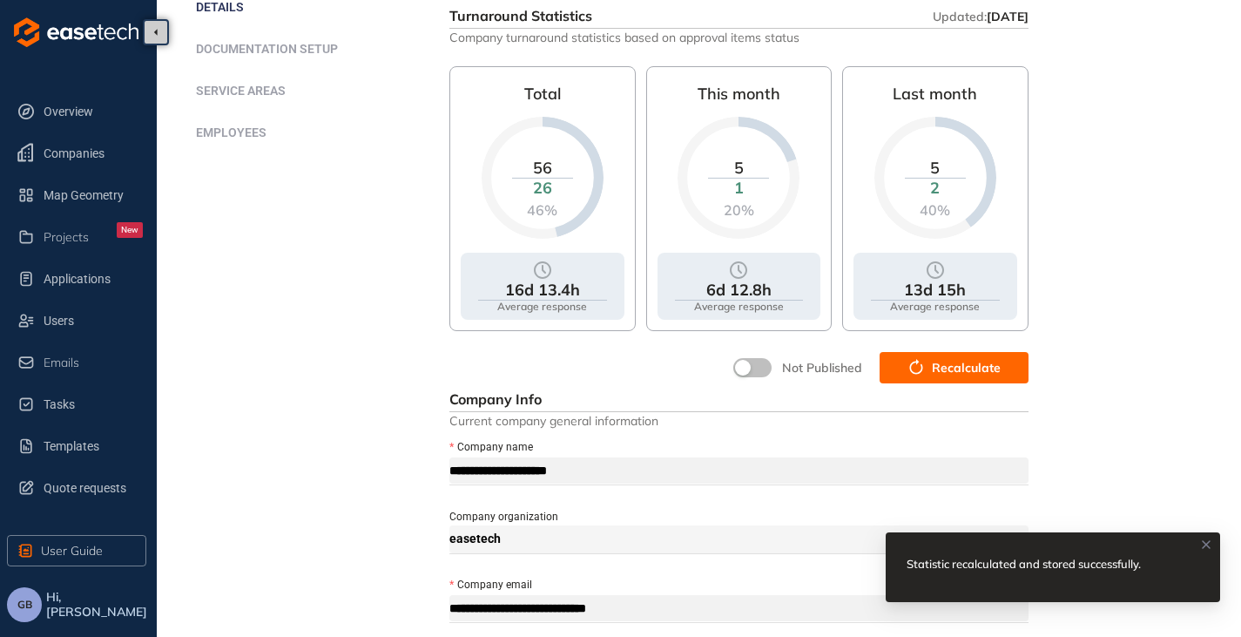
click at [755, 347] on div "**********" at bounding box center [738, 582] width 579 height 1193
click at [763, 373] on button "button" at bounding box center [752, 367] width 38 height 19
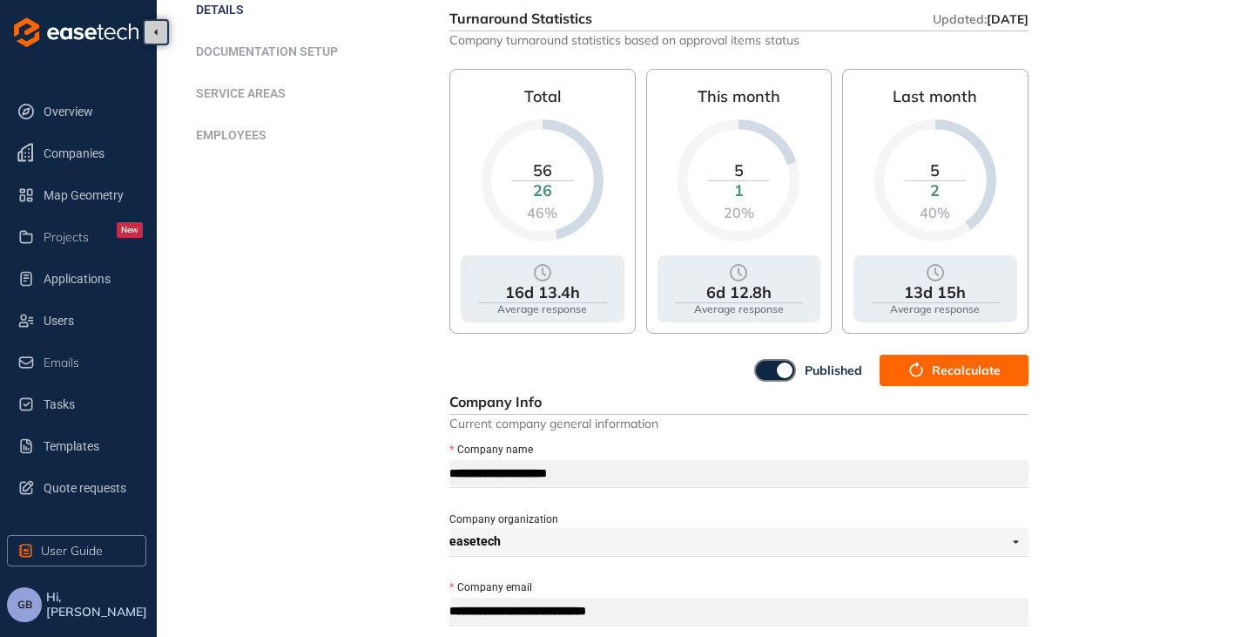
scroll to position [0, 0]
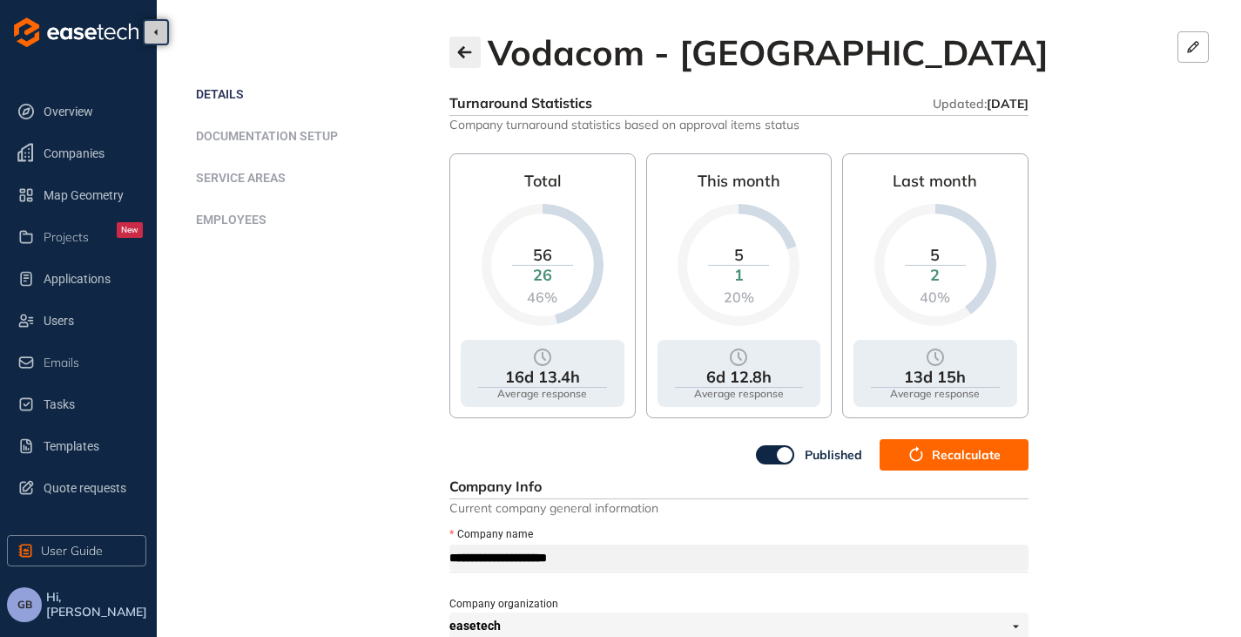
click at [469, 59] on button "button" at bounding box center [464, 52] width 31 height 31
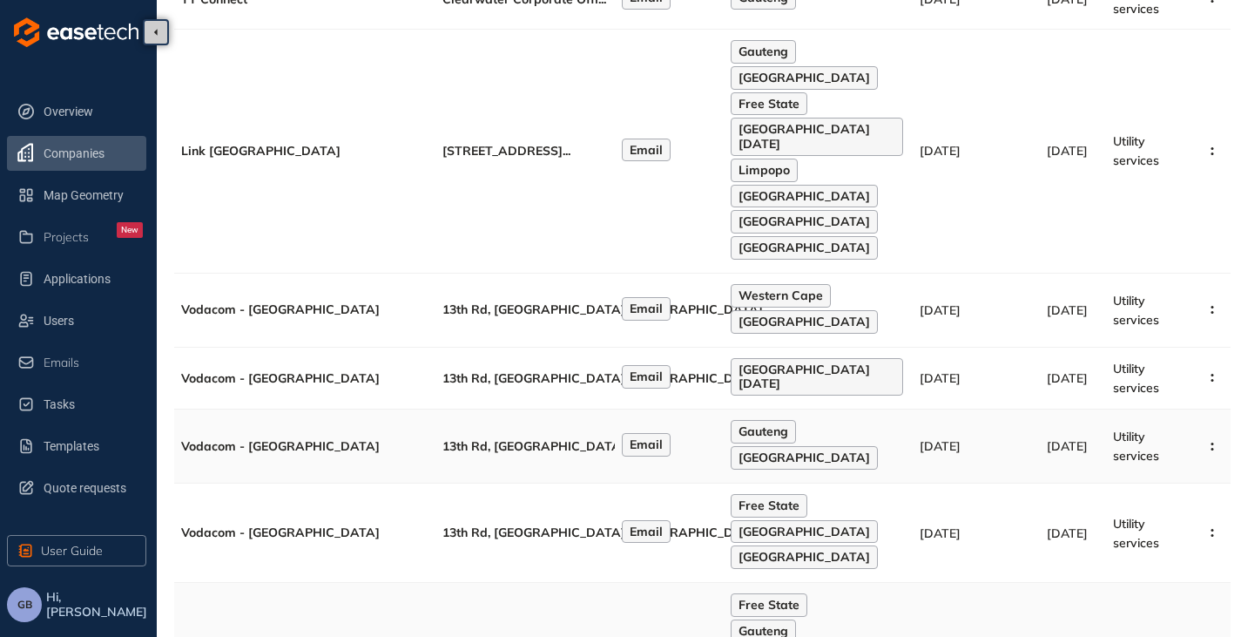
scroll to position [693, 0]
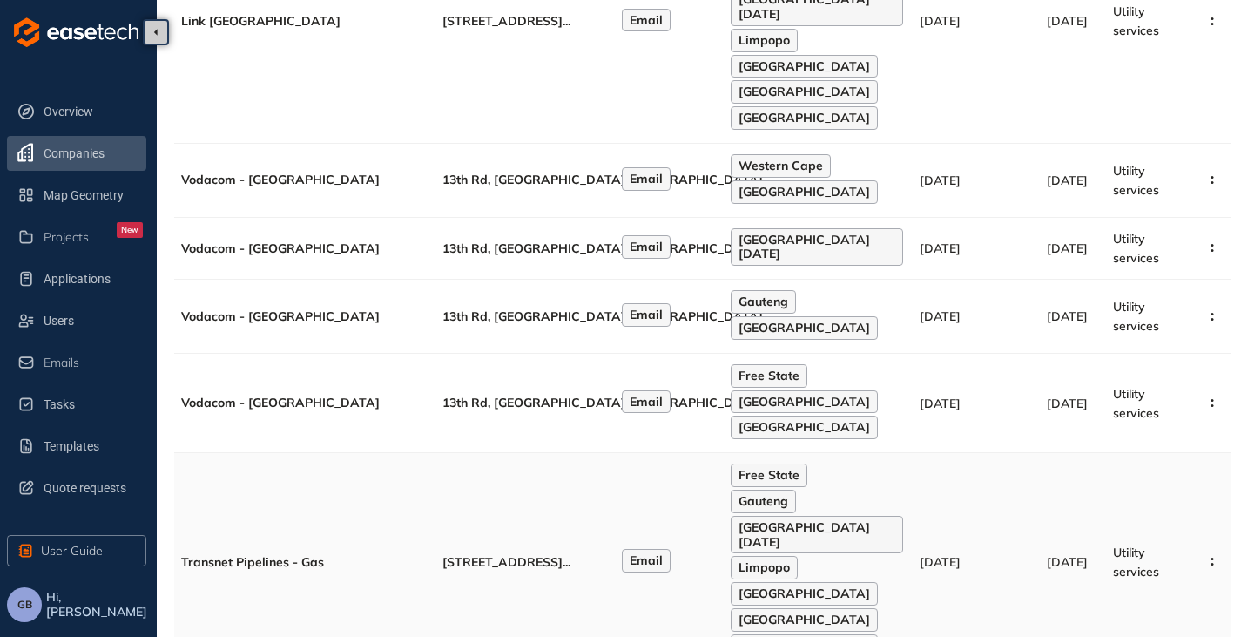
click at [686, 543] on td "Email" at bounding box center [669, 562] width 109 height 218
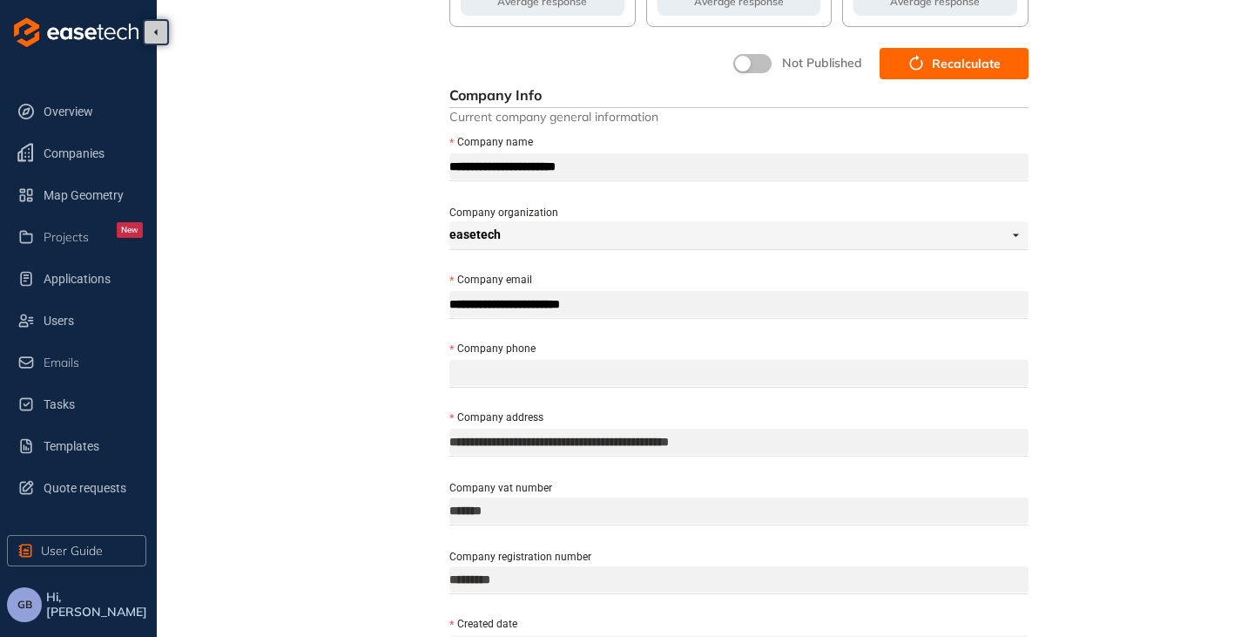
scroll to position [98, 0]
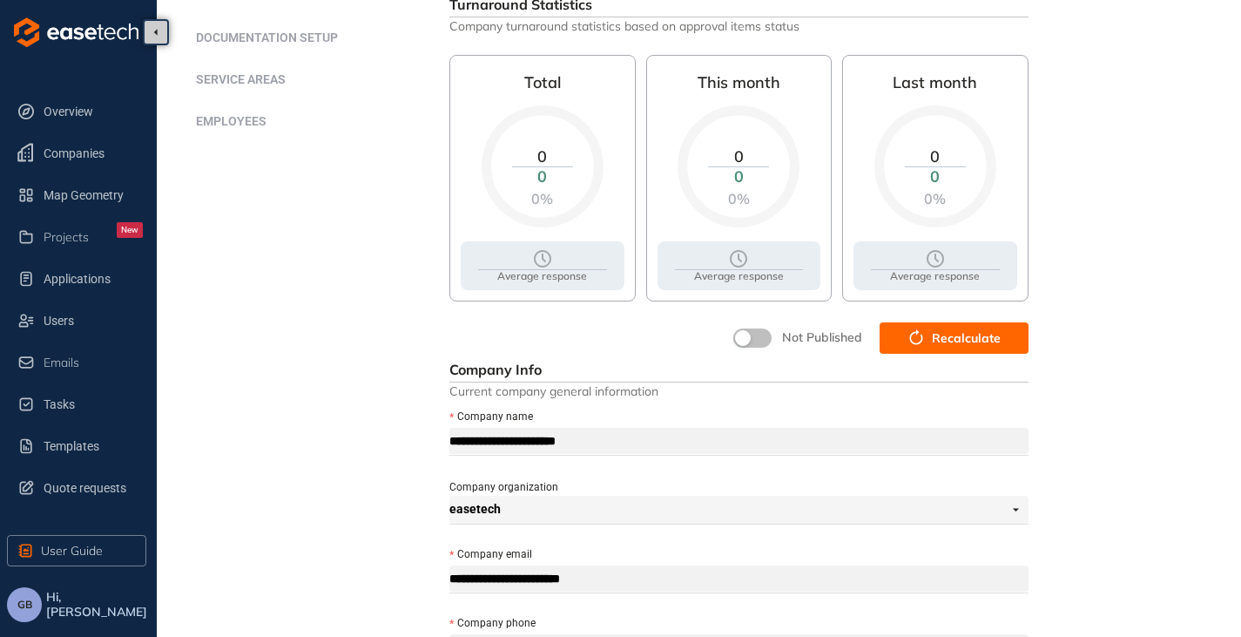
click at [1006, 331] on button "Recalculate" at bounding box center [954, 337] width 149 height 31
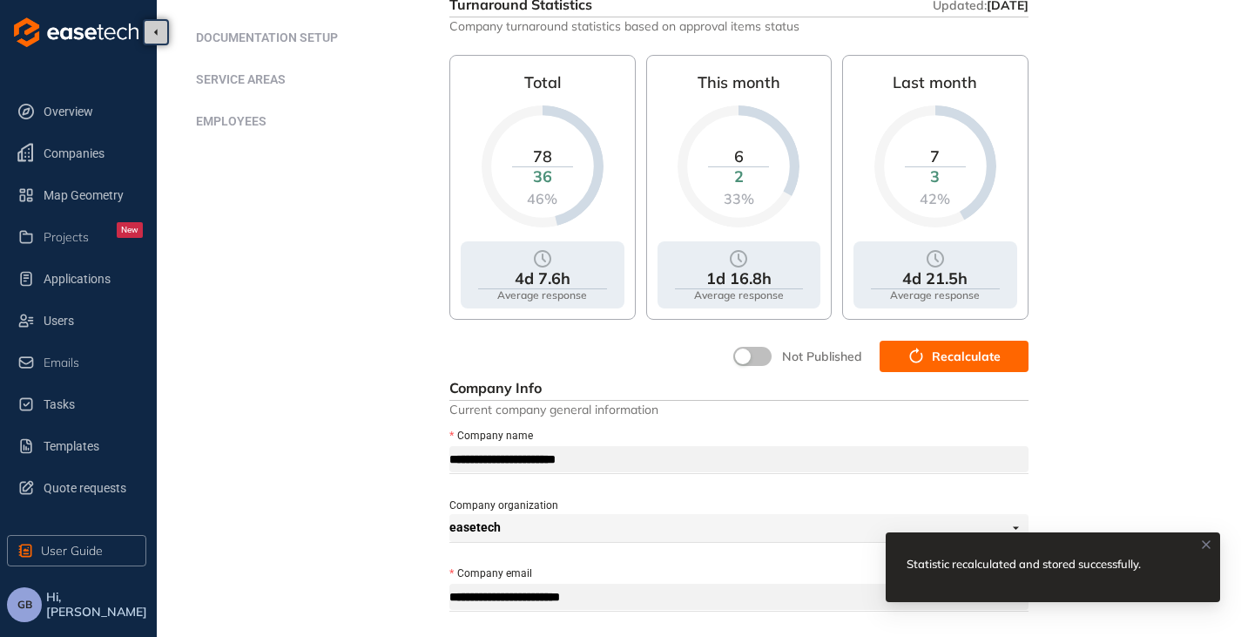
click at [760, 335] on div "**********" at bounding box center [738, 571] width 579 height 1193
click at [750, 358] on div "button" at bounding box center [743, 356] width 16 height 16
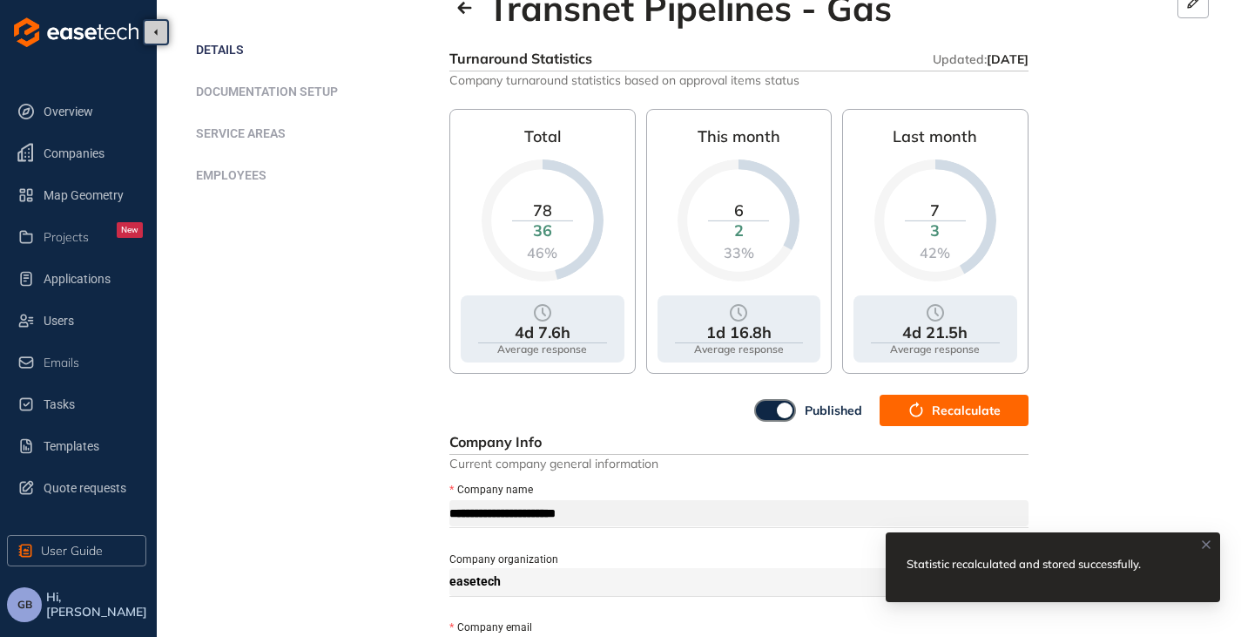
scroll to position [0, 0]
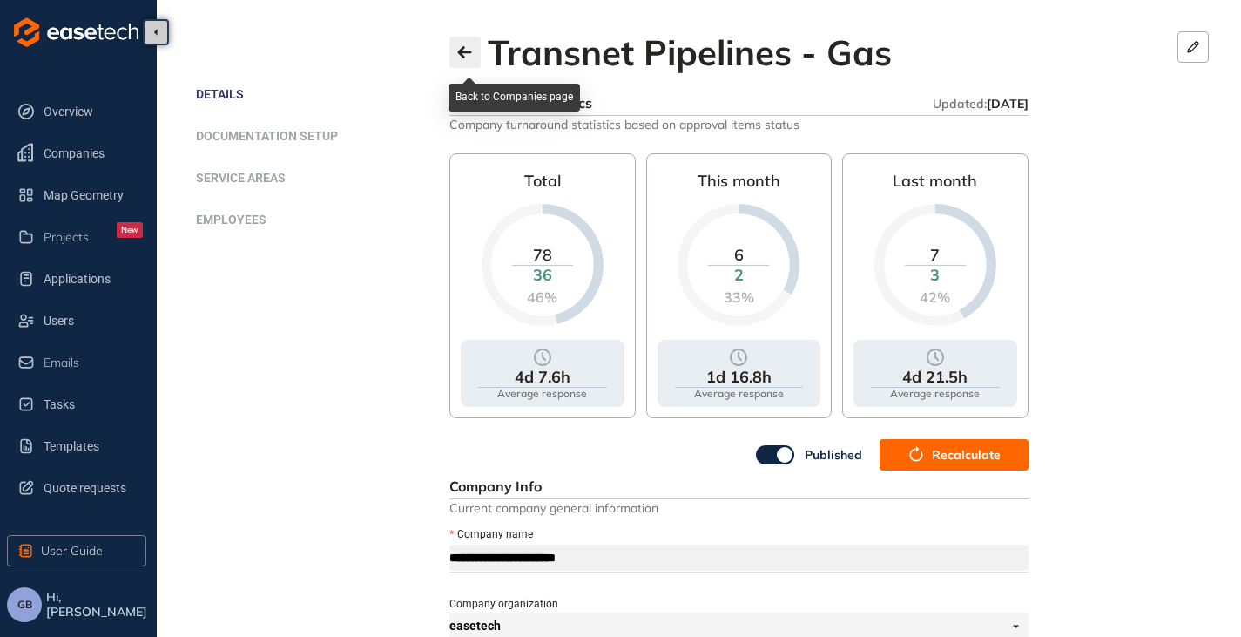
click at [466, 55] on icon "button" at bounding box center [464, 52] width 17 height 14
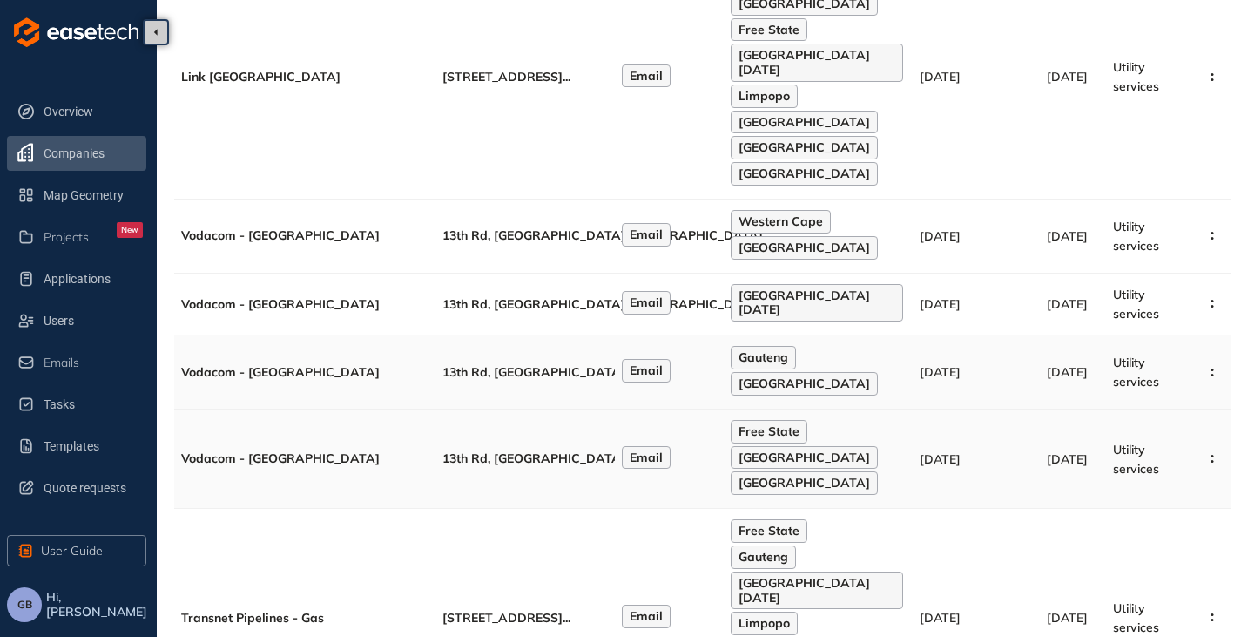
scroll to position [693, 0]
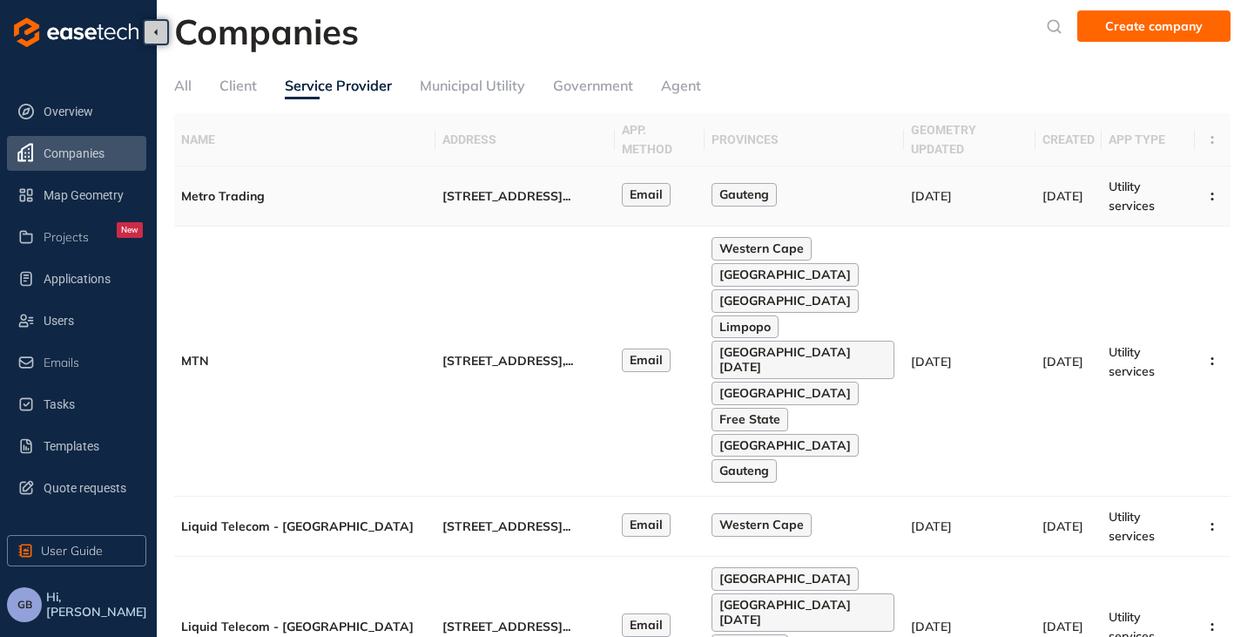
click at [547, 188] on span "[STREET_ADDRESS]" at bounding box center [503, 196] width 120 height 16
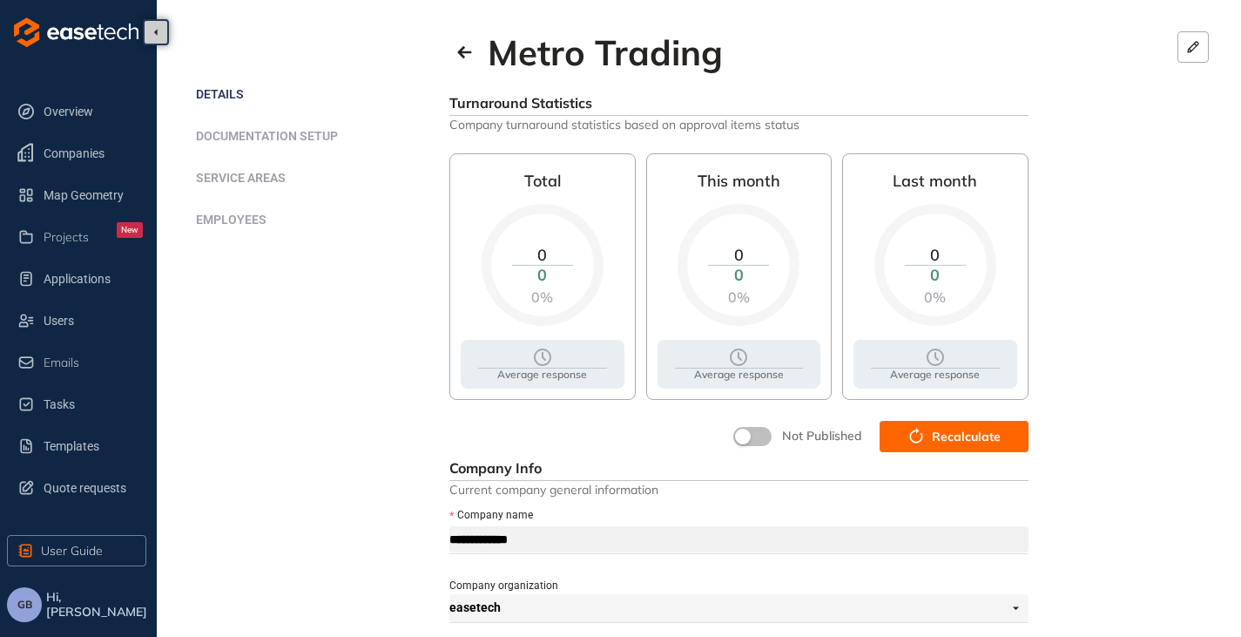
click at [953, 430] on span "Recalculate" at bounding box center [966, 436] width 69 height 19
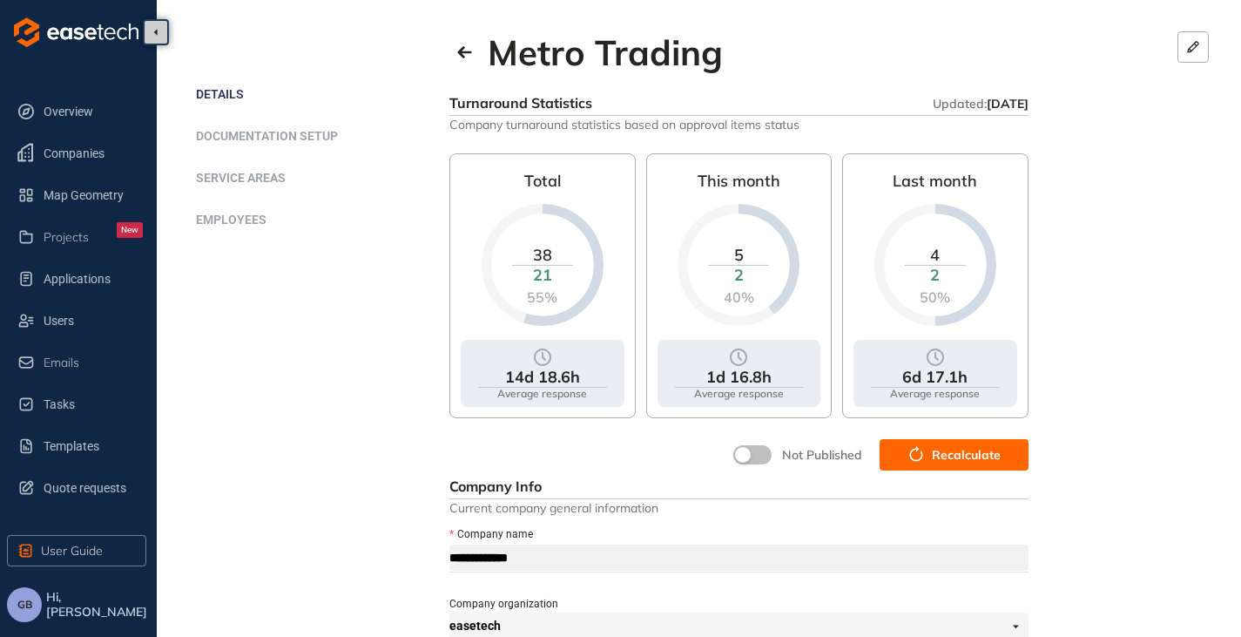
click at [769, 455] on button "button" at bounding box center [752, 454] width 38 height 19
click at [458, 49] on icon "button" at bounding box center [464, 52] width 17 height 14
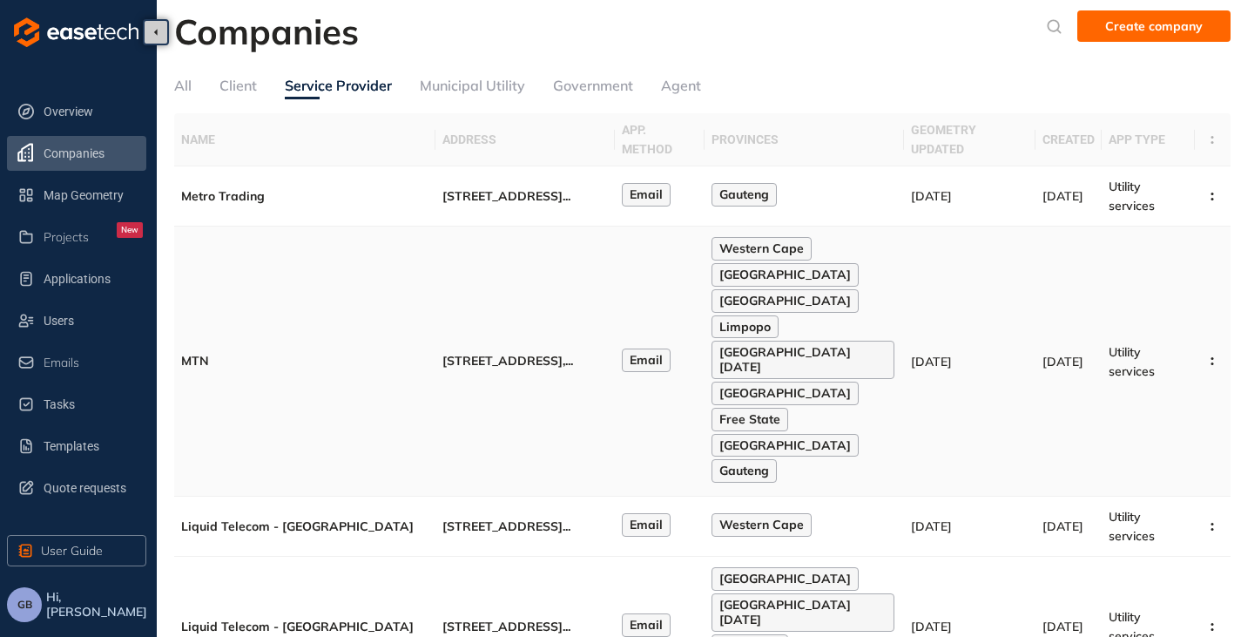
click at [675, 360] on td "Email" at bounding box center [660, 361] width 90 height 270
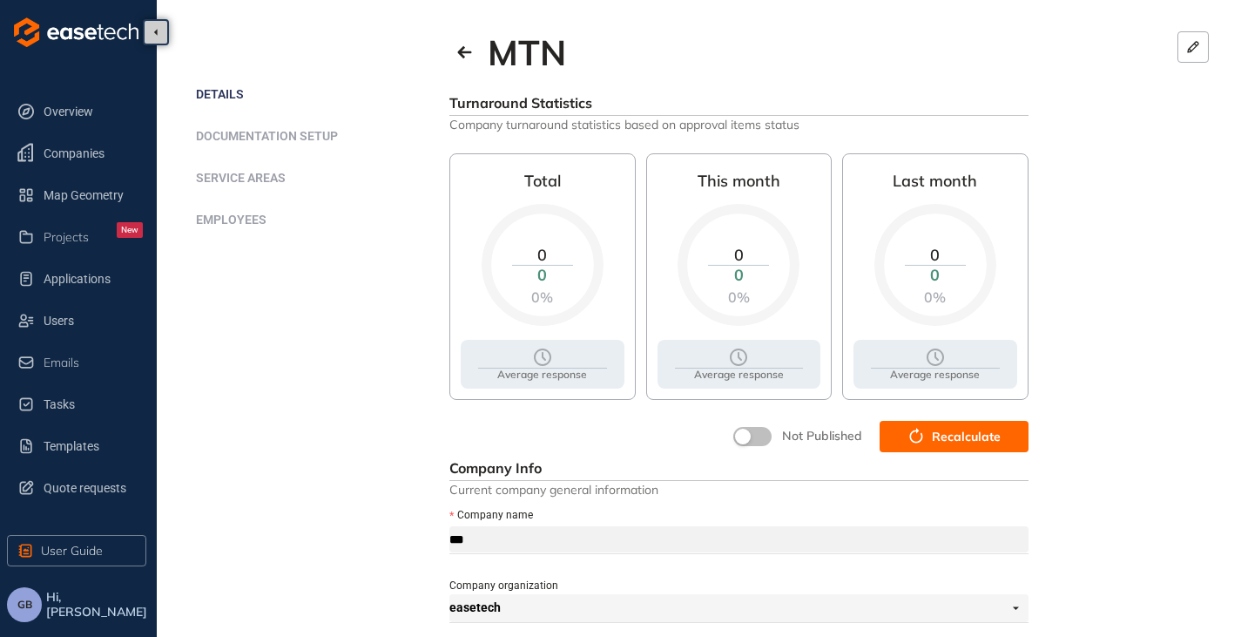
click at [927, 428] on button "Recalculate" at bounding box center [954, 436] width 149 height 31
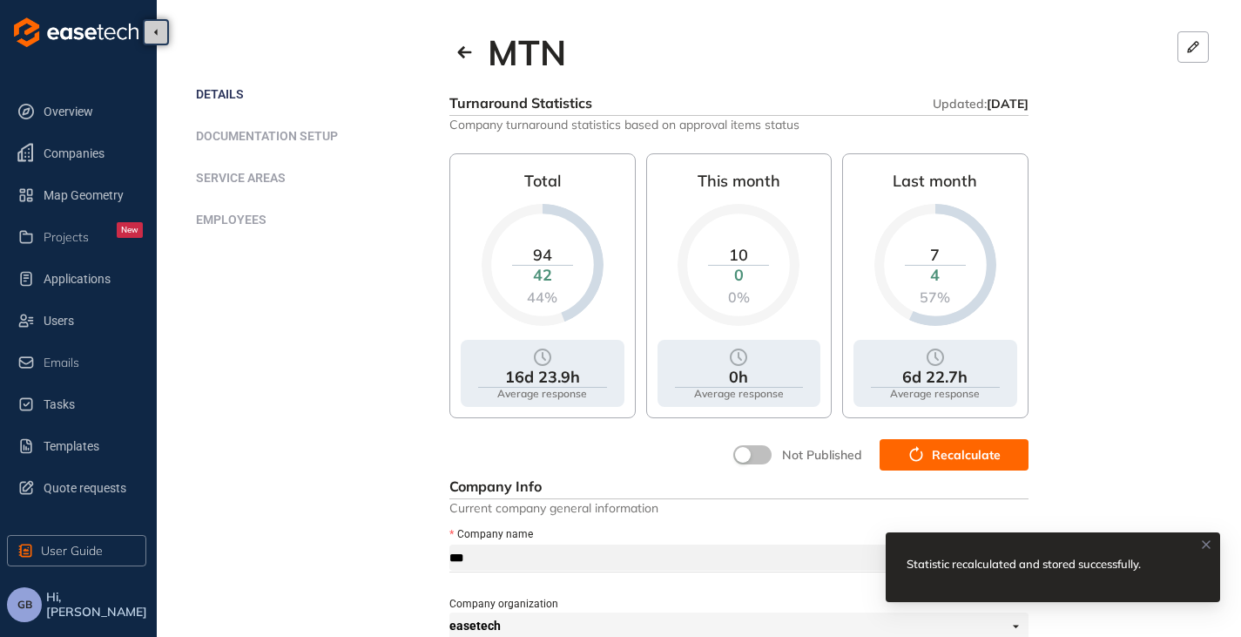
click at [759, 446] on button "button" at bounding box center [752, 454] width 38 height 19
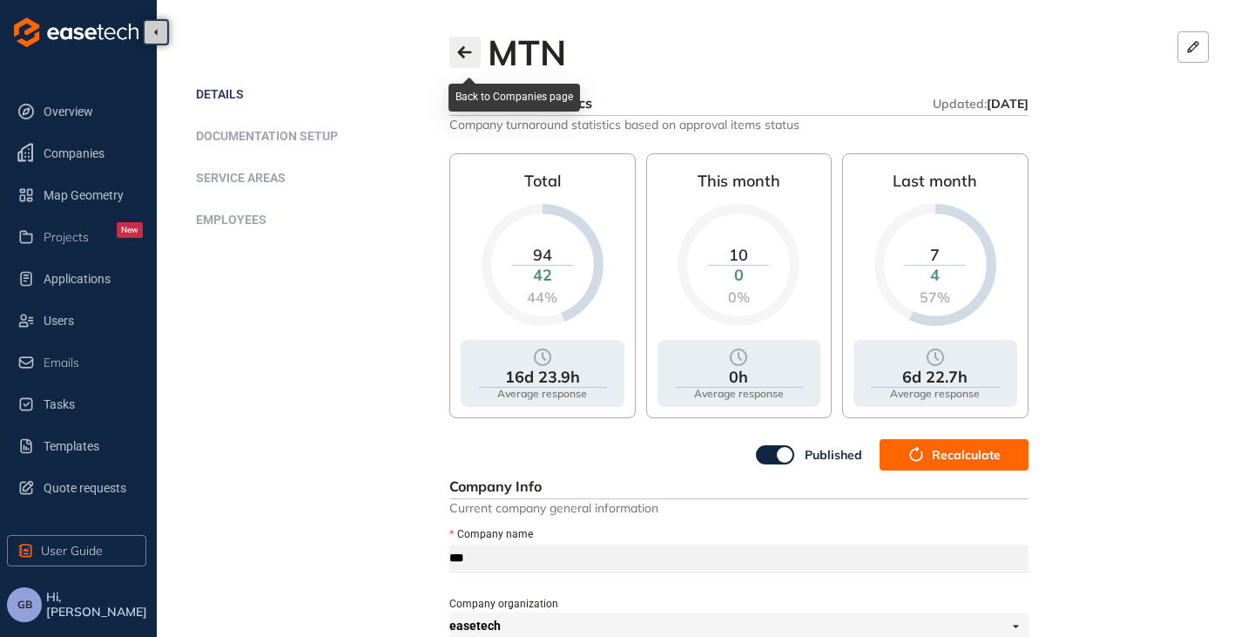
click at [462, 50] on icon "button" at bounding box center [464, 52] width 14 height 12
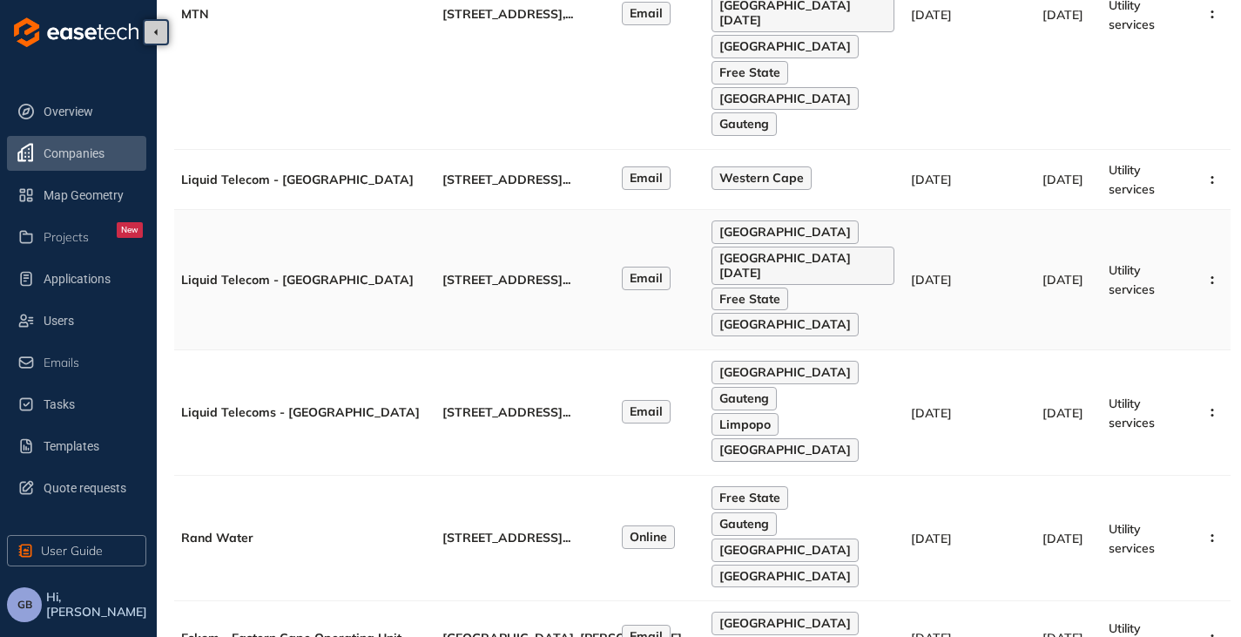
scroll to position [348, 0]
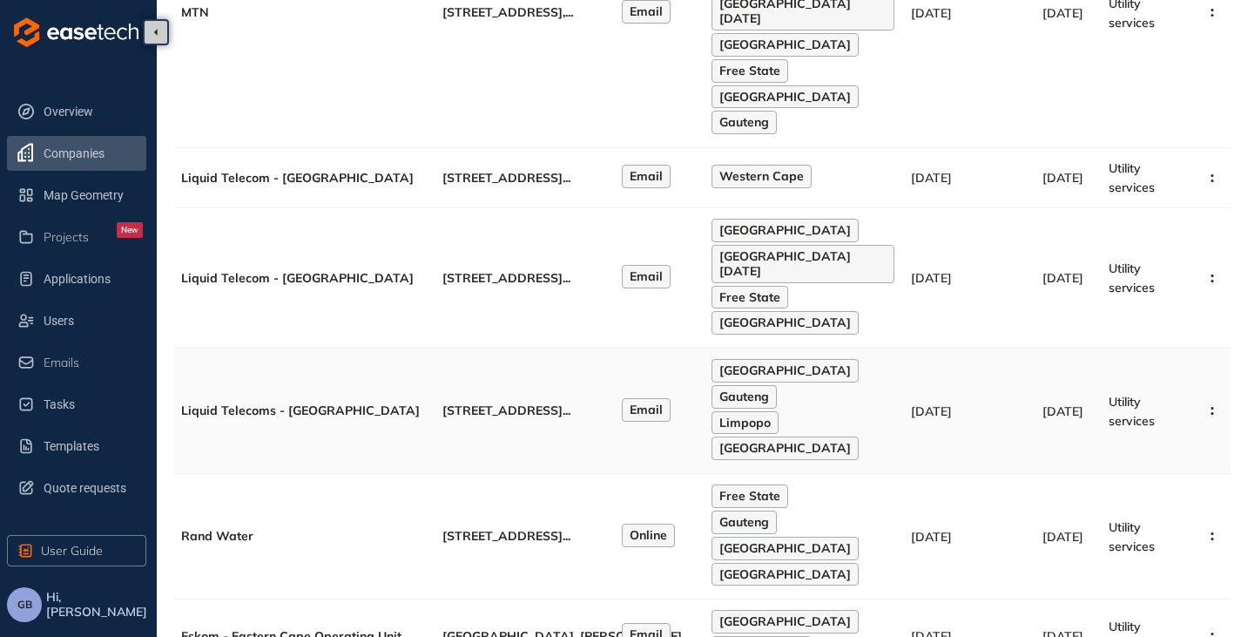
click at [513, 370] on td "[STREET_ADDRESS] ..." at bounding box center [525, 410] width 179 height 125
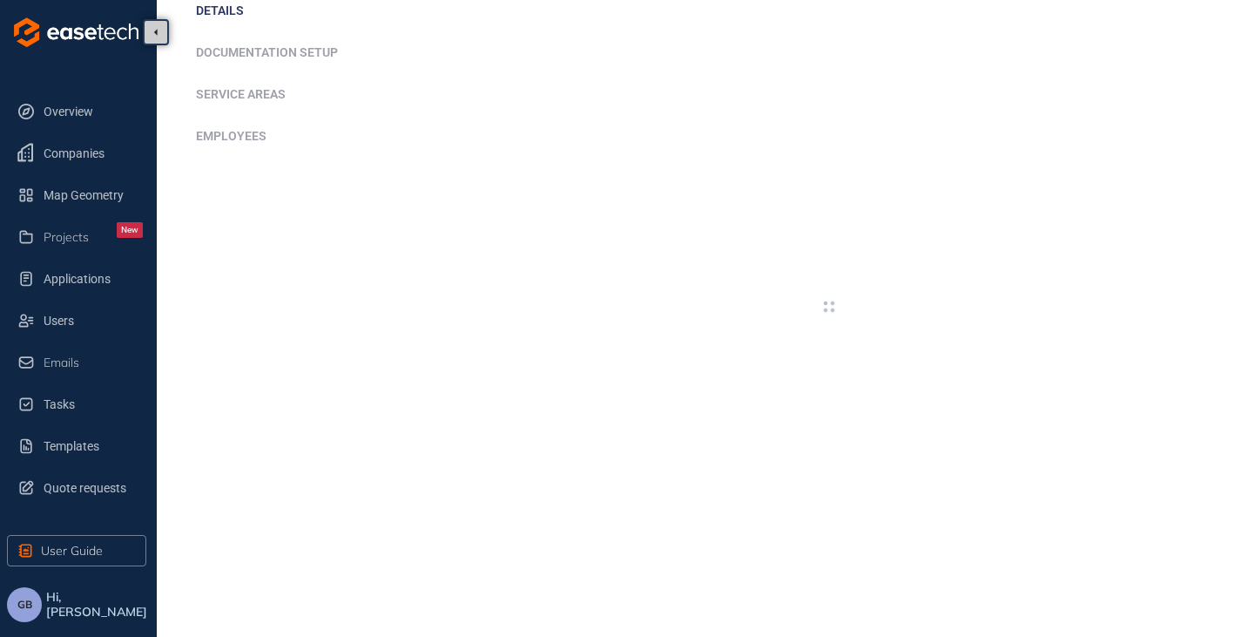
scroll to position [348, 0]
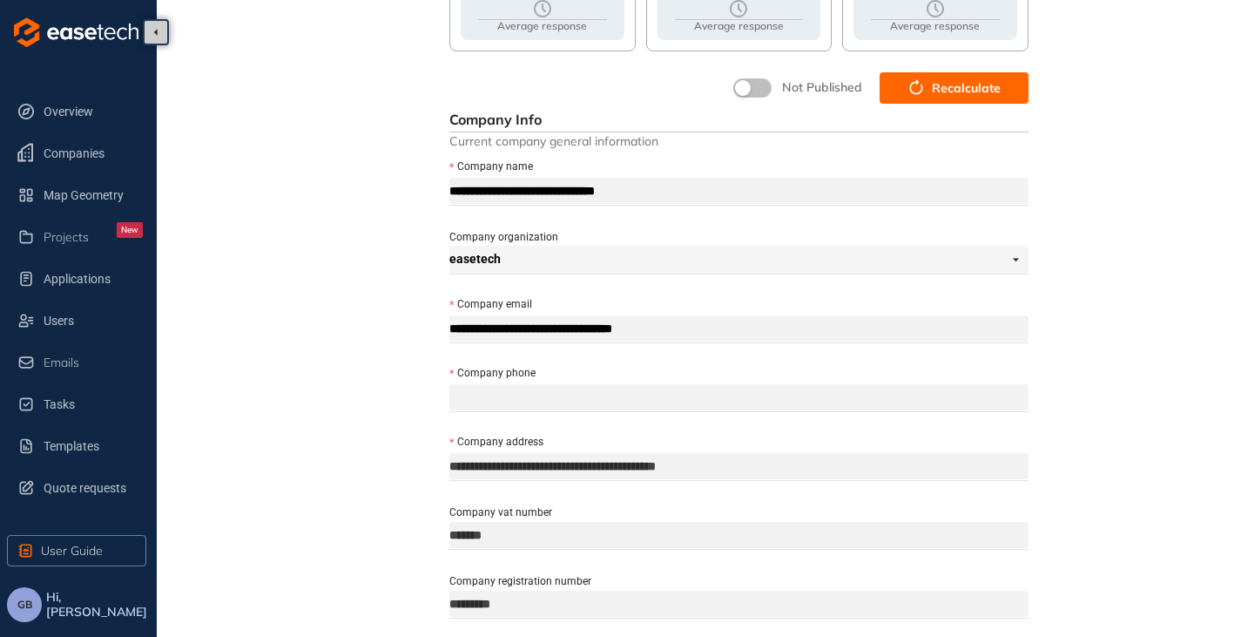
click at [930, 81] on button "Recalculate" at bounding box center [954, 87] width 149 height 31
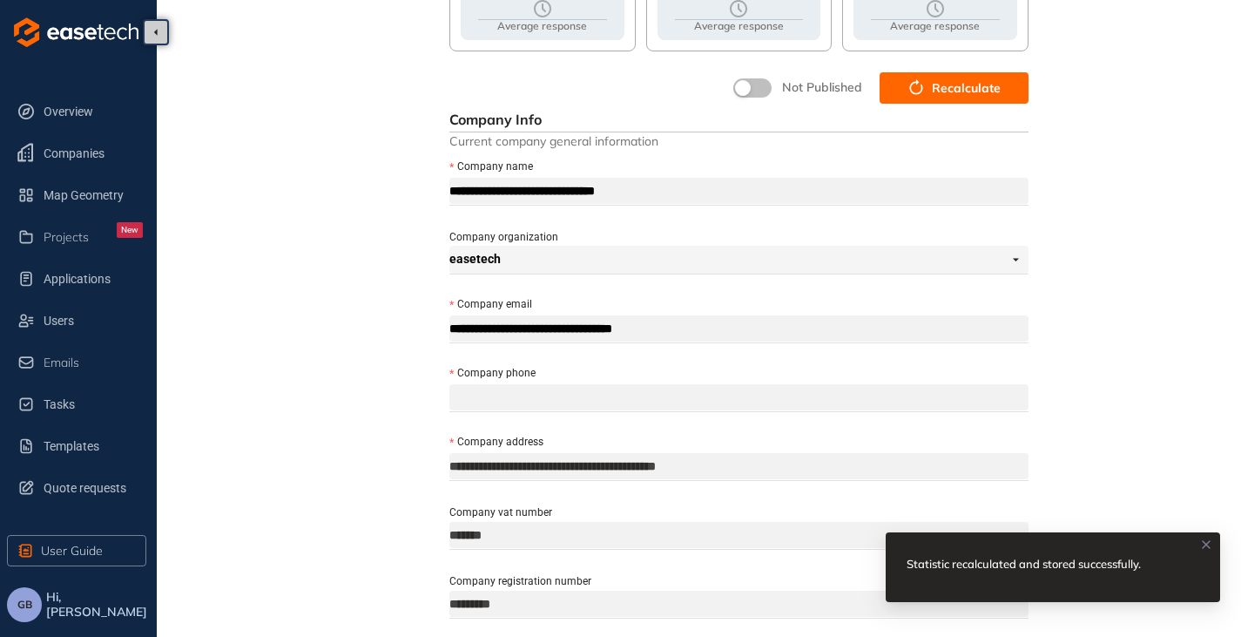
scroll to position [174, 0]
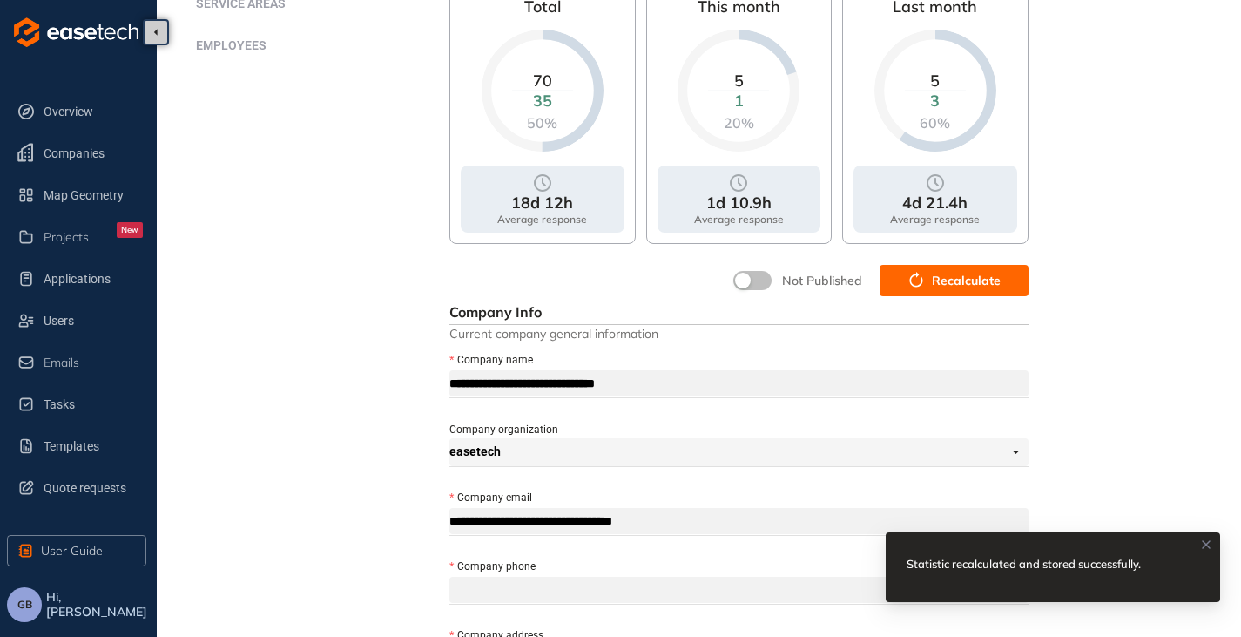
click at [758, 276] on button "button" at bounding box center [752, 280] width 38 height 19
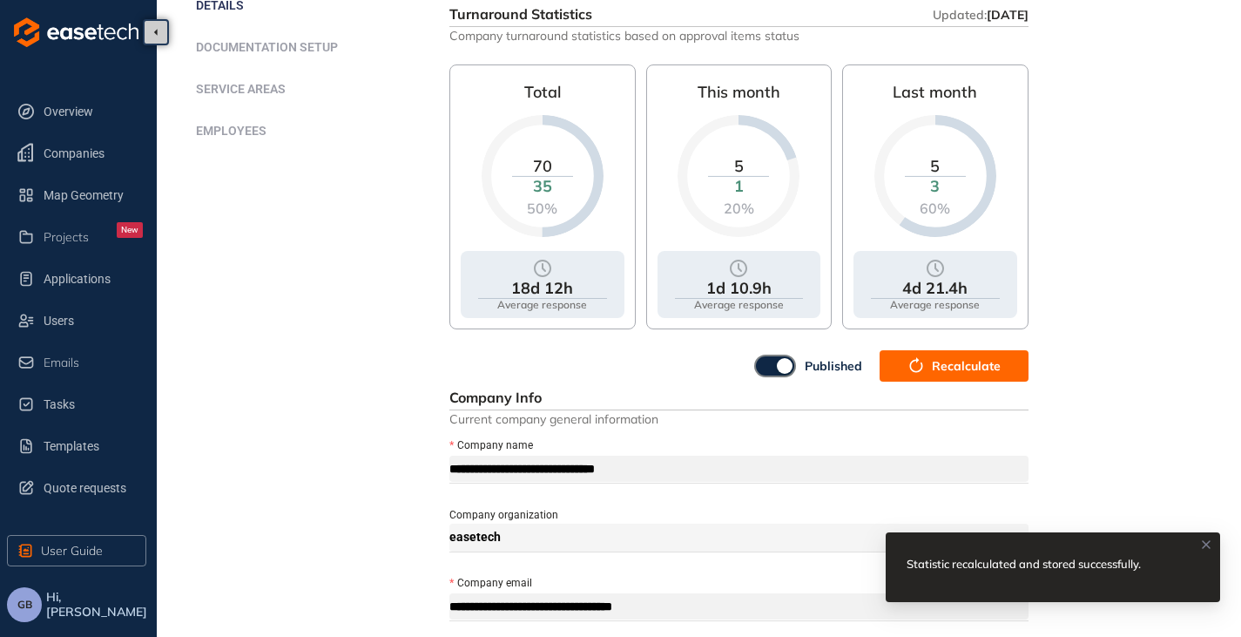
scroll to position [0, 0]
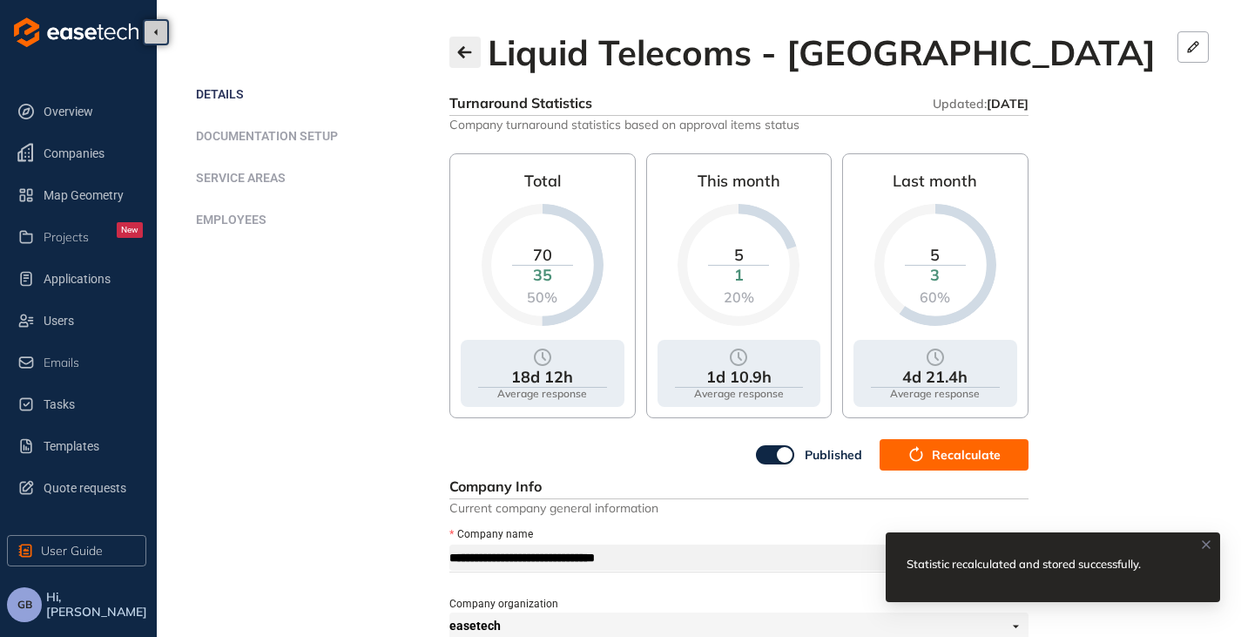
click at [476, 44] on button "button" at bounding box center [464, 52] width 31 height 31
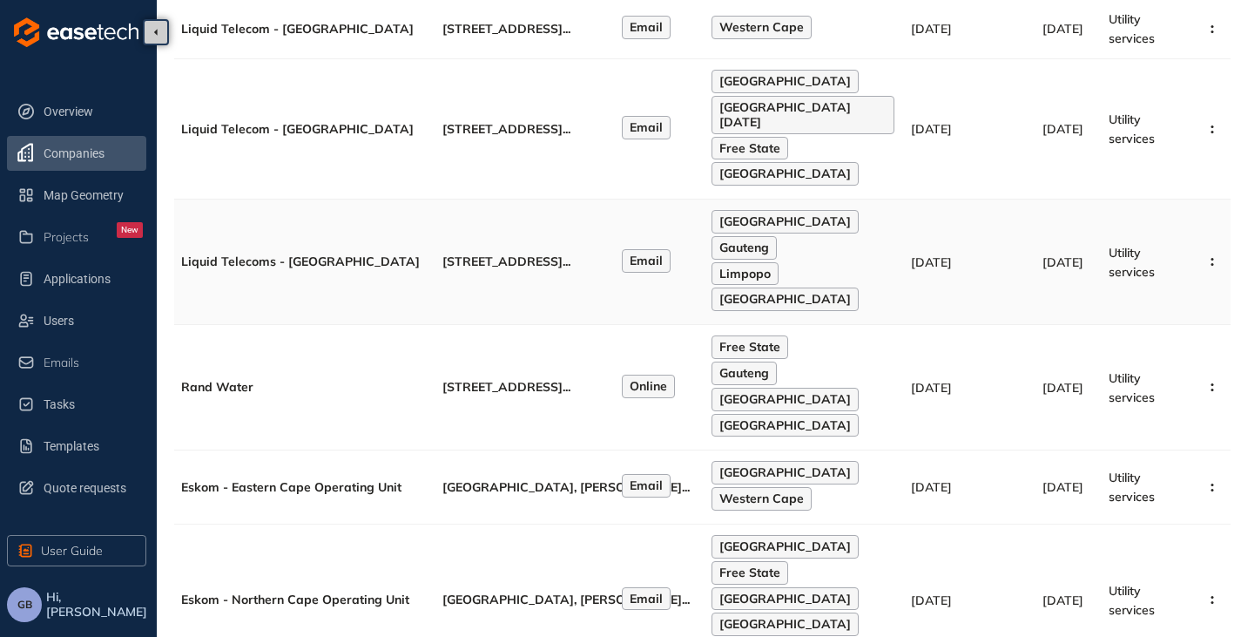
scroll to position [523, 0]
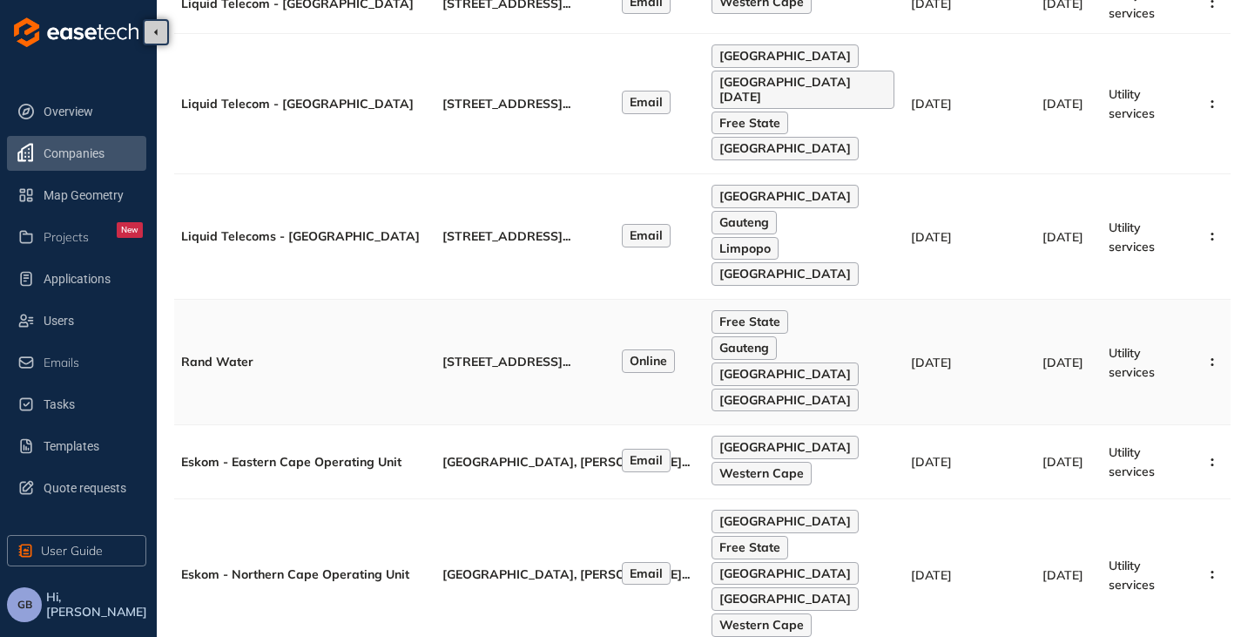
click at [477, 329] on td "[STREET_ADDRESS] ..." at bounding box center [525, 362] width 179 height 125
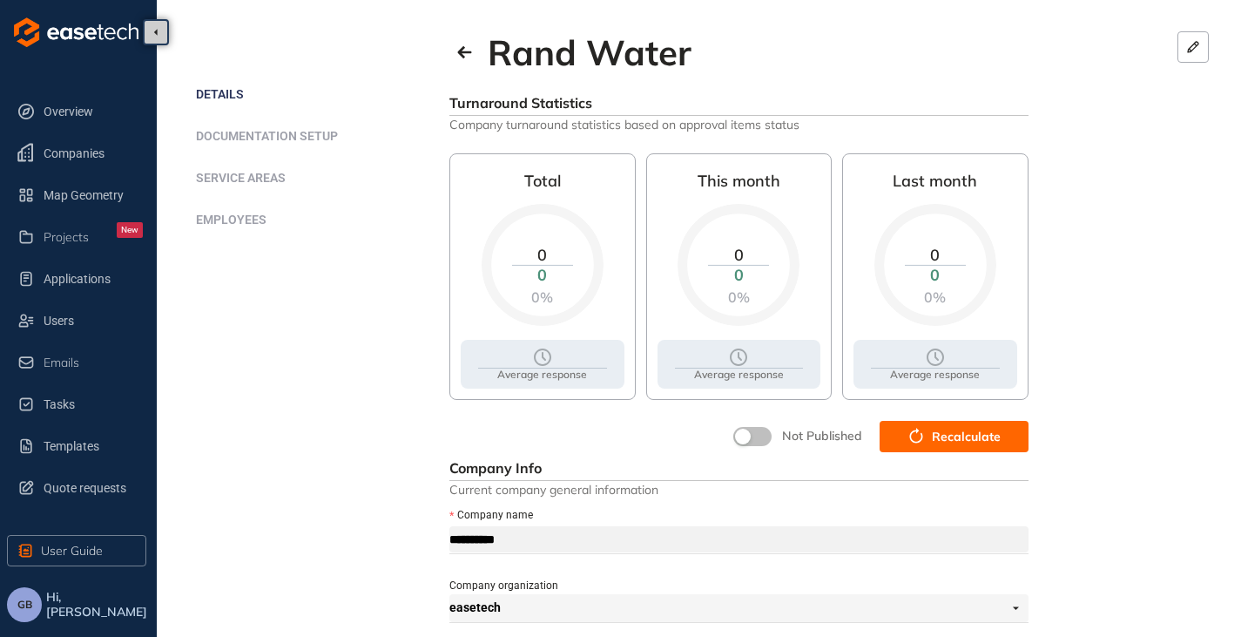
click at [932, 430] on button "Recalculate" at bounding box center [954, 436] width 149 height 31
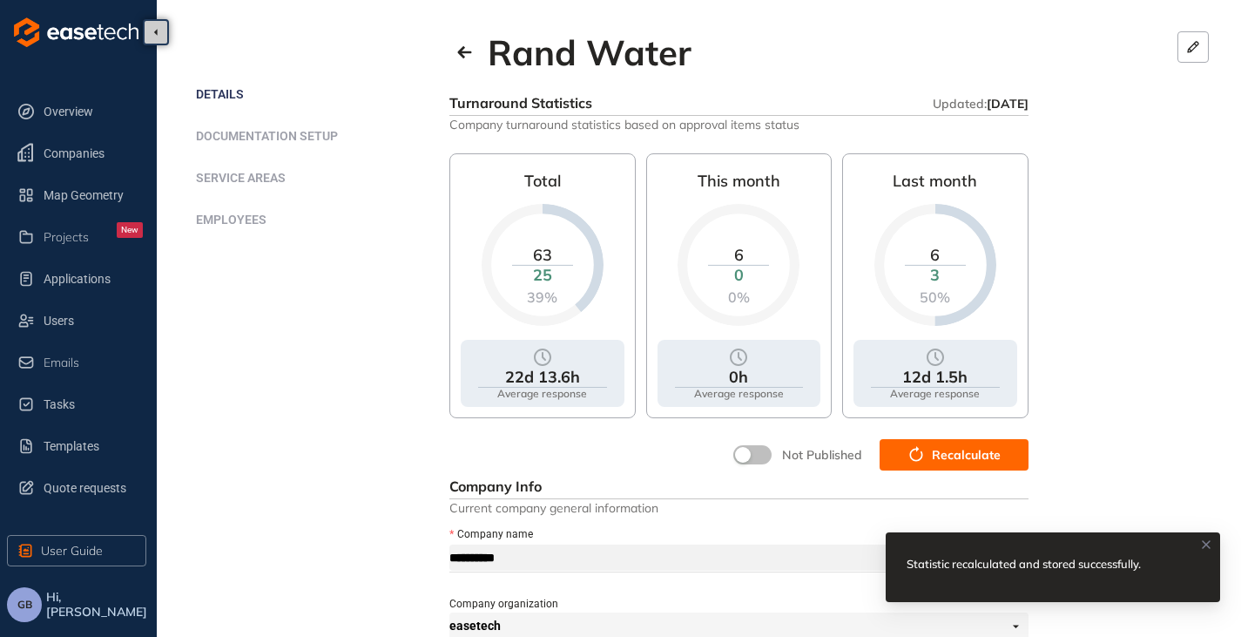
click at [755, 443] on div "Not Published" at bounding box center [798, 454] width 150 height 31
click at [763, 454] on button "button" at bounding box center [752, 454] width 38 height 19
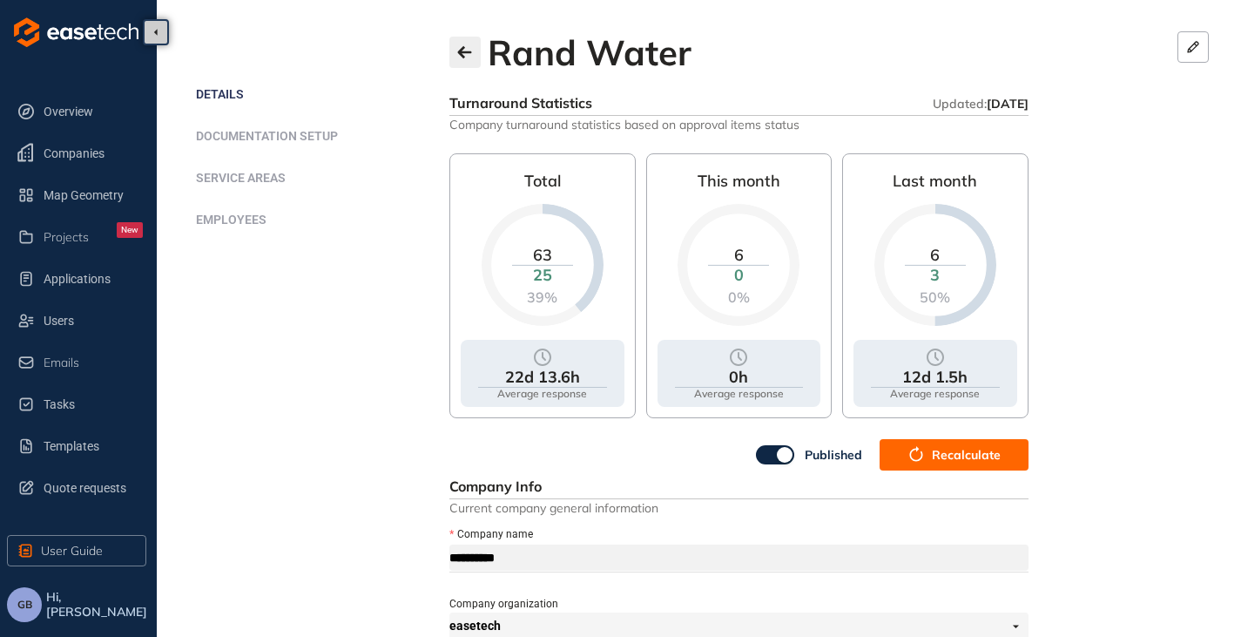
click at [456, 44] on button "button" at bounding box center [464, 52] width 31 height 31
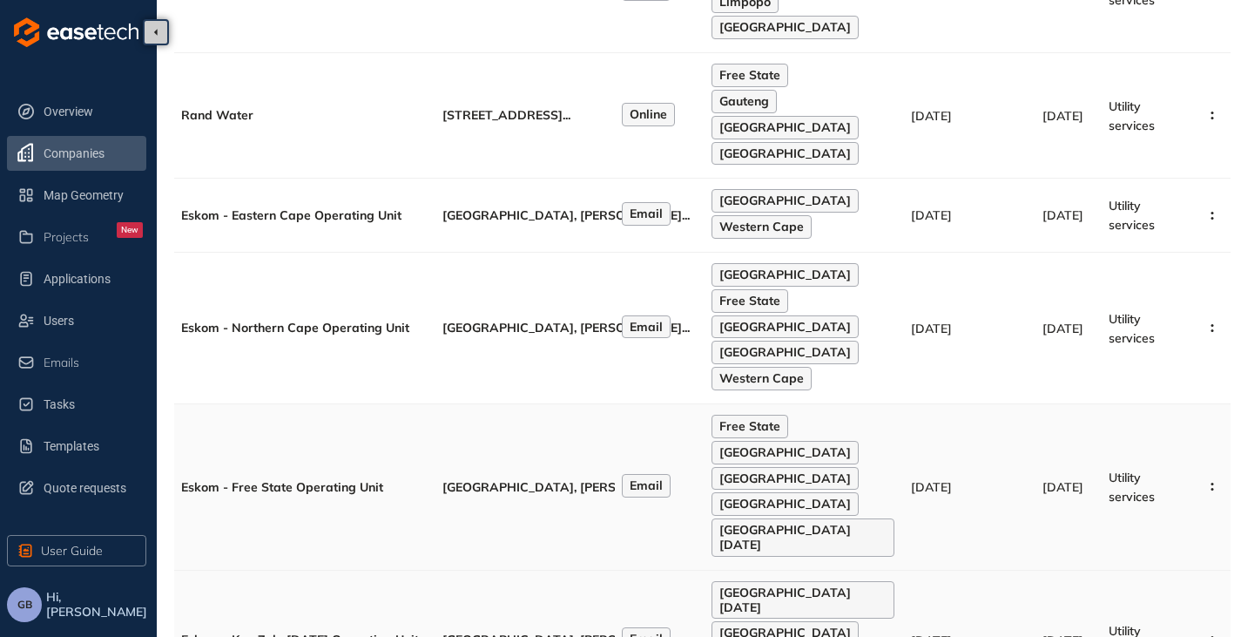
scroll to position [812, 0]
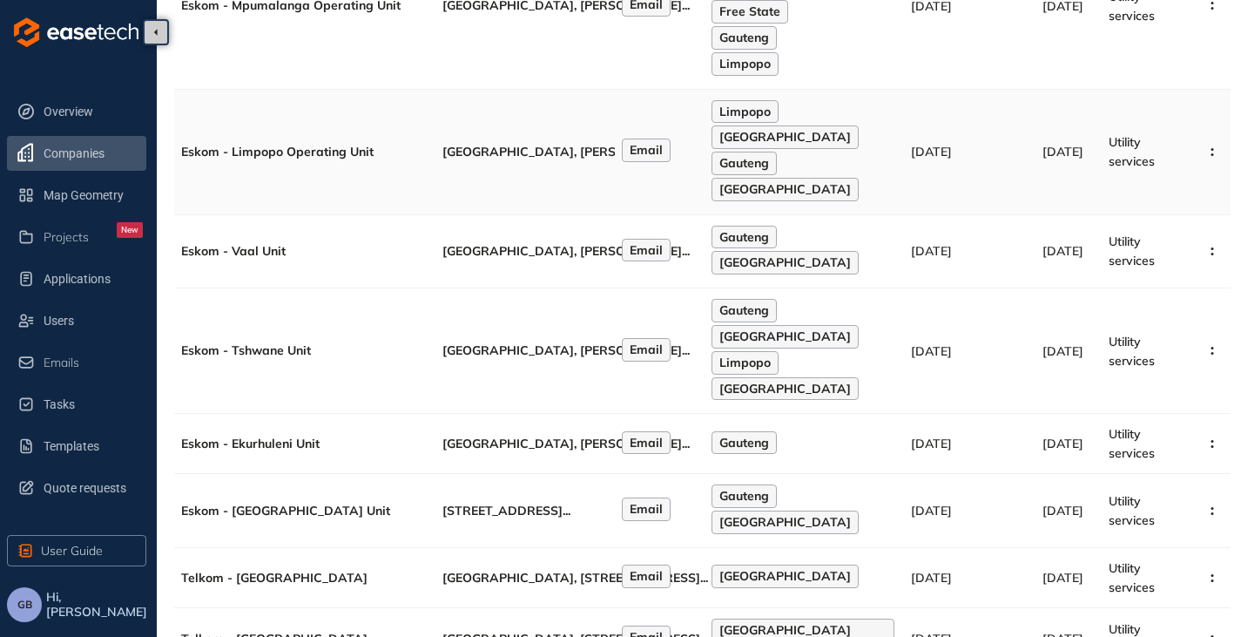
scroll to position [506, 0]
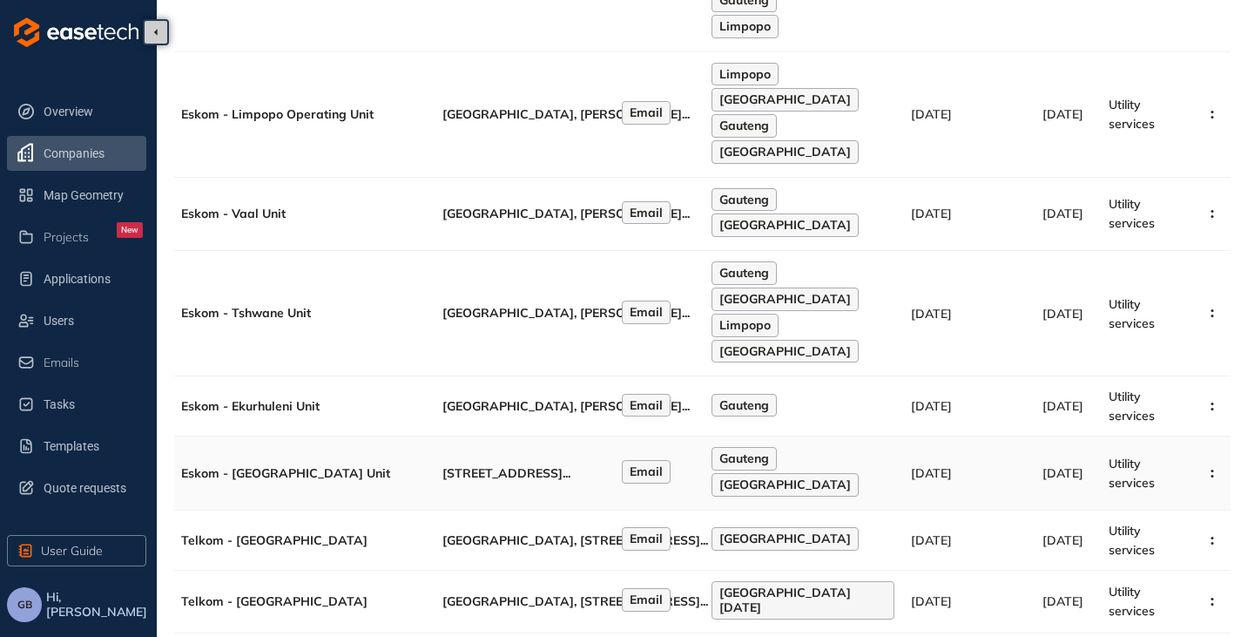
click at [538, 452] on td "[STREET_ADDRESS] ..." at bounding box center [525, 473] width 179 height 74
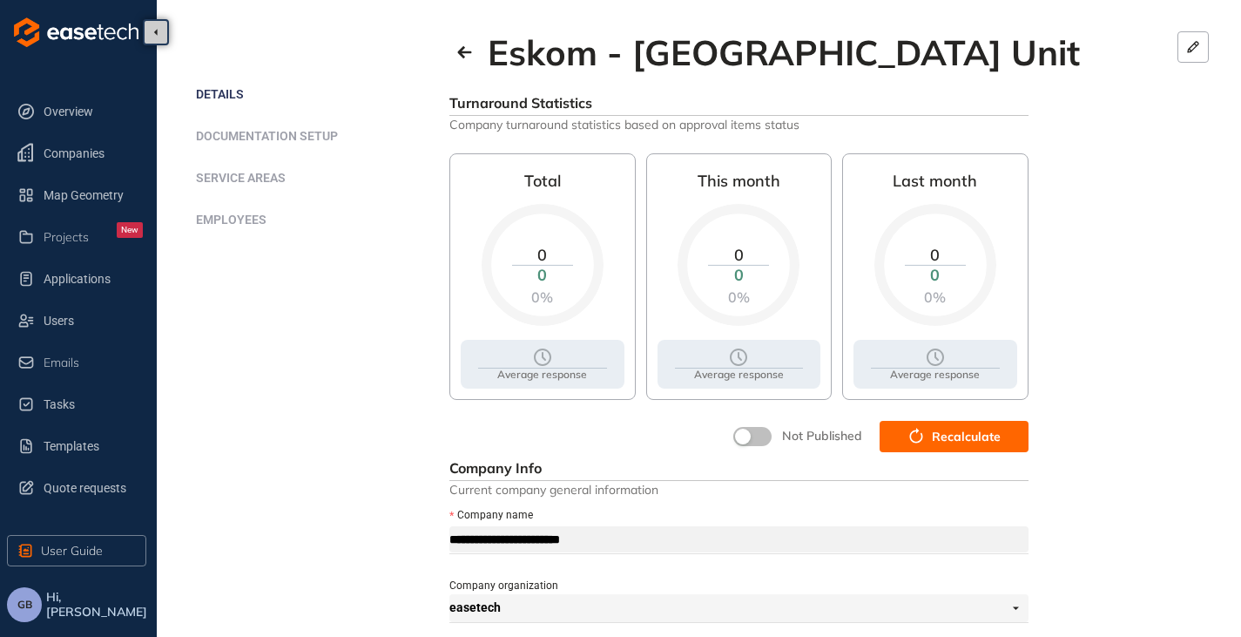
click at [944, 432] on span "Recalculate" at bounding box center [966, 436] width 69 height 19
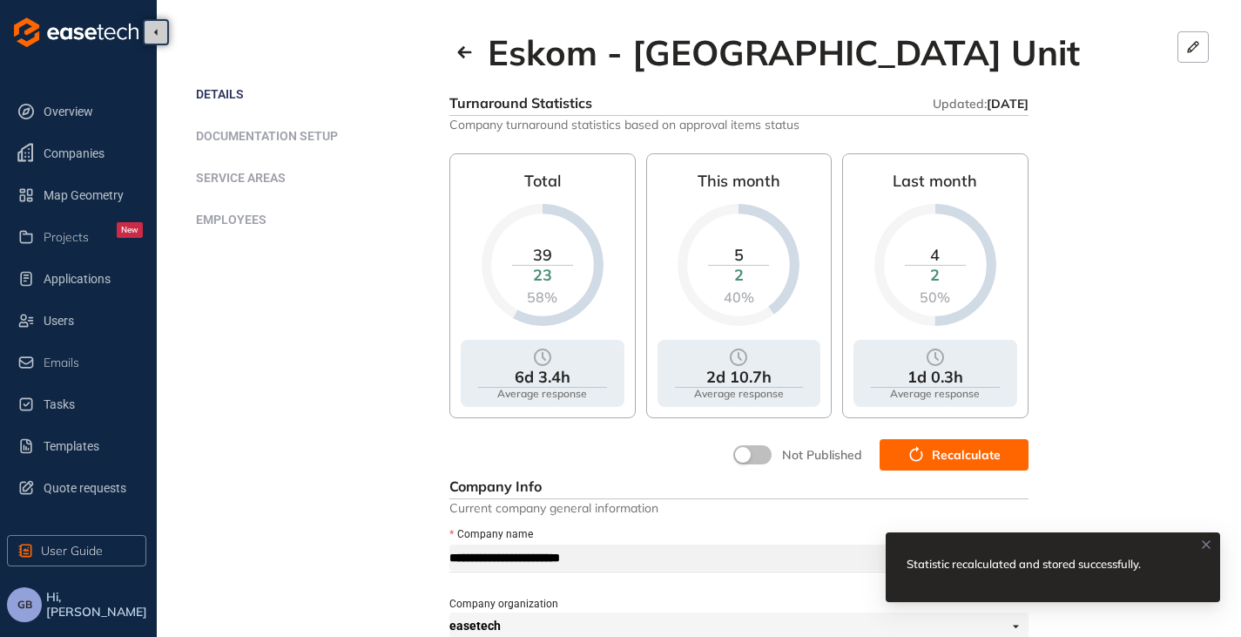
click at [760, 455] on button "button" at bounding box center [752, 454] width 38 height 19
click at [460, 44] on button "button" at bounding box center [464, 52] width 31 height 31
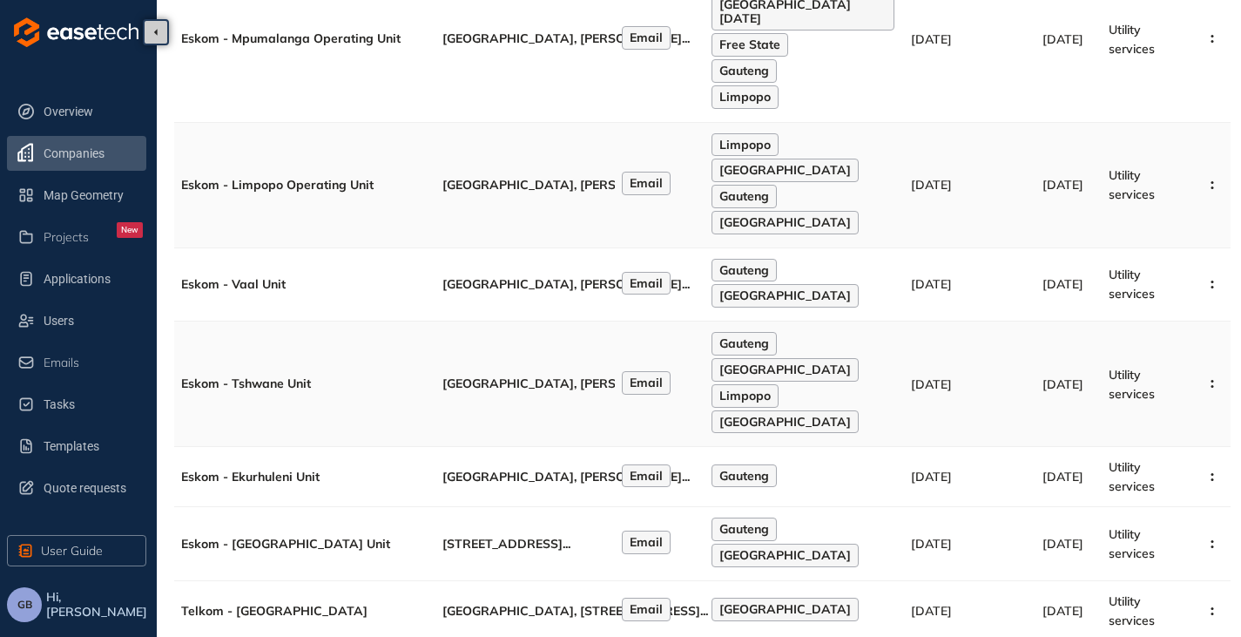
scroll to position [506, 0]
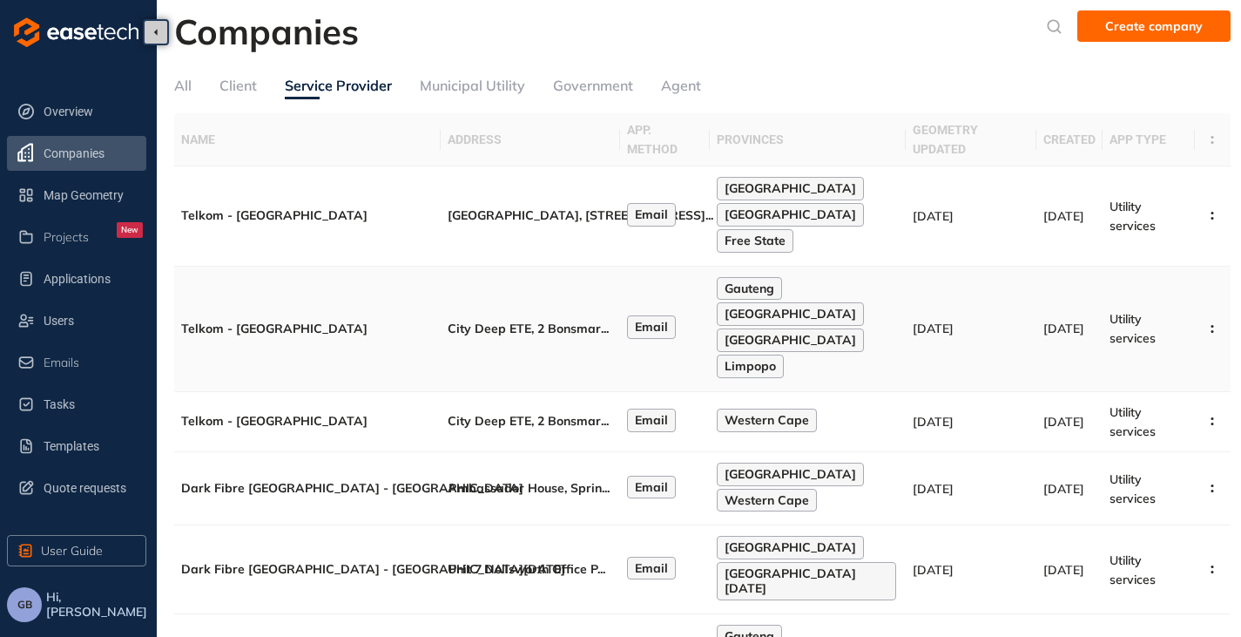
click at [482, 325] on span "City Deep ETE, 2 Bonsmar" at bounding box center [524, 329] width 153 height 16
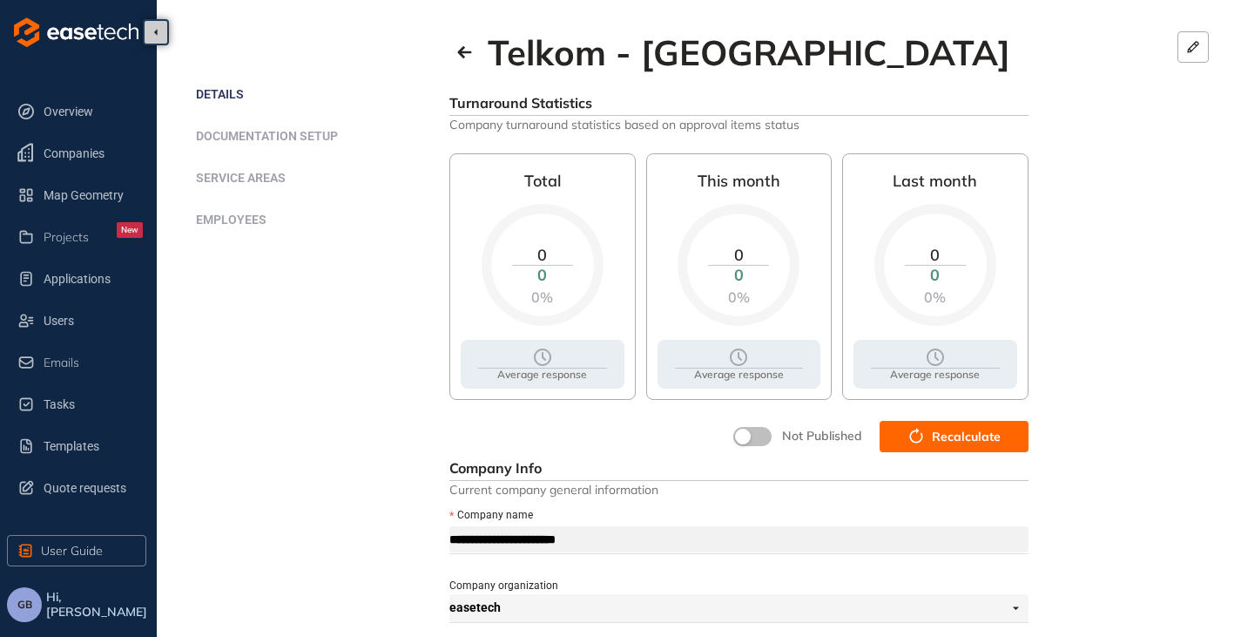
click at [936, 429] on span "Recalculate" at bounding box center [966, 436] width 69 height 19
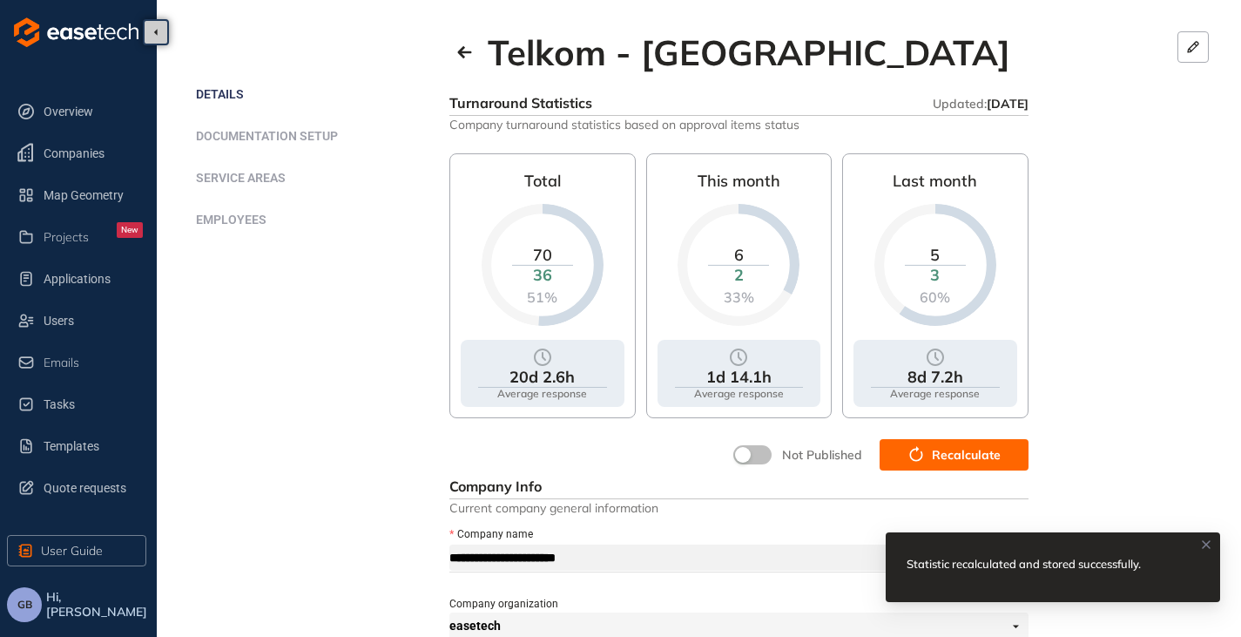
click at [761, 442] on div "Not Published" at bounding box center [798, 454] width 150 height 31
click at [755, 447] on button "button" at bounding box center [752, 454] width 38 height 19
click at [465, 57] on icon "button" at bounding box center [464, 52] width 17 height 14
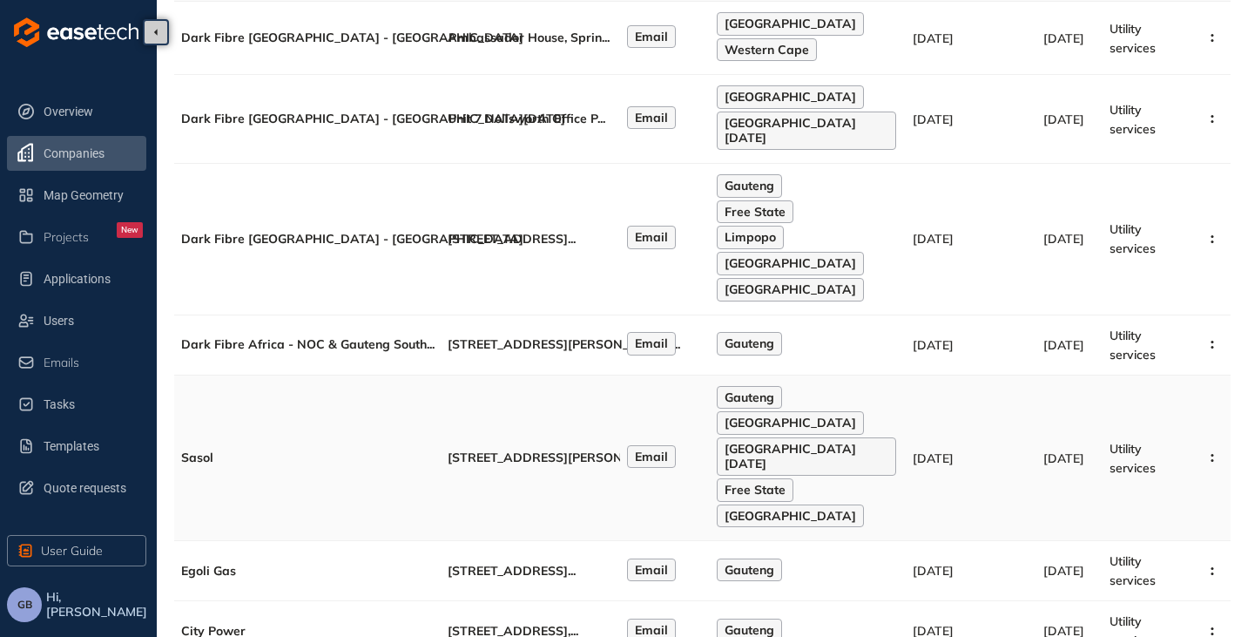
scroll to position [460, 0]
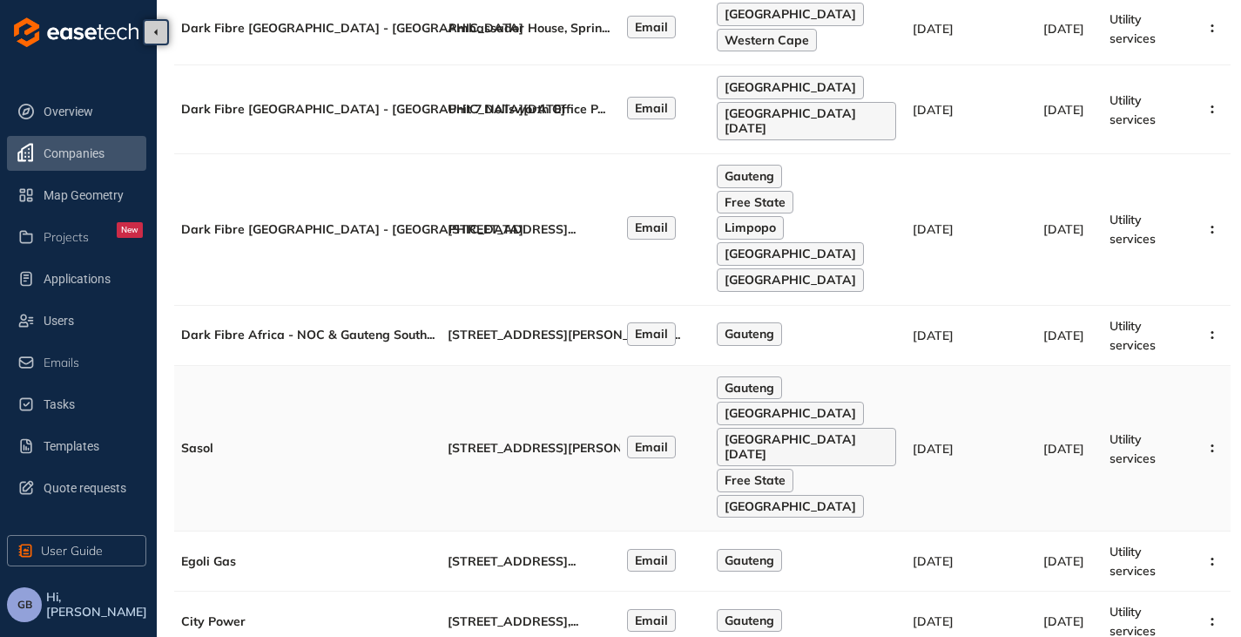
click at [502, 440] on span "[STREET_ADDRESS][PERSON_NAME][PERSON_NAME]" at bounding box center [610, 448] width 324 height 16
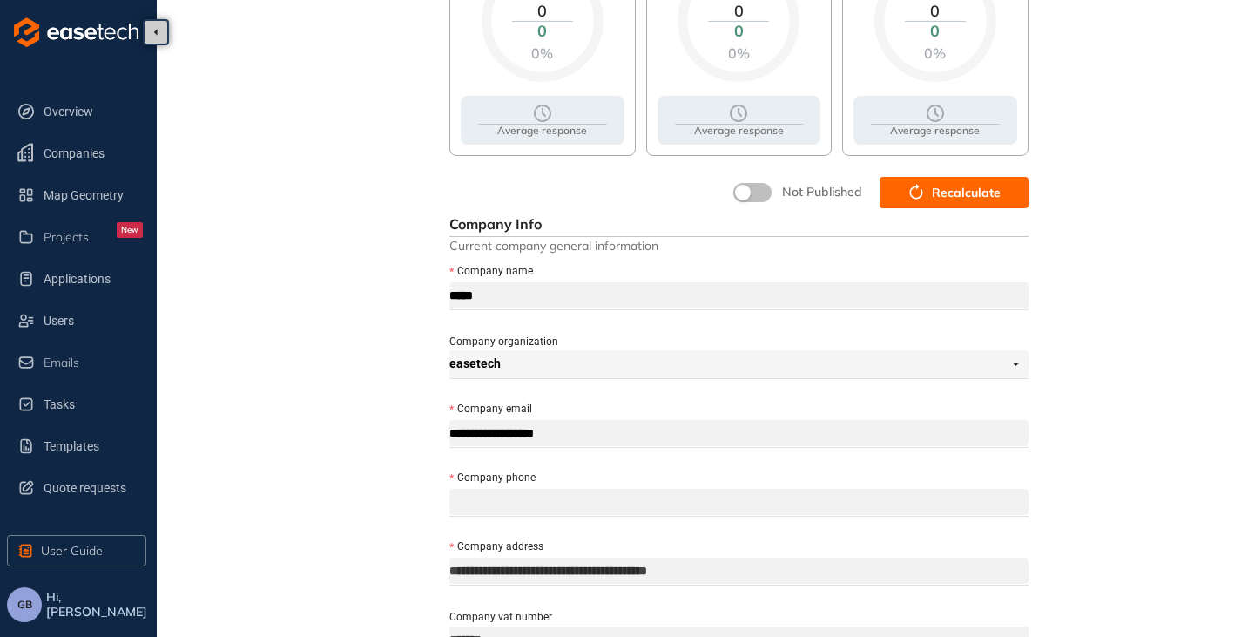
scroll to position [24, 0]
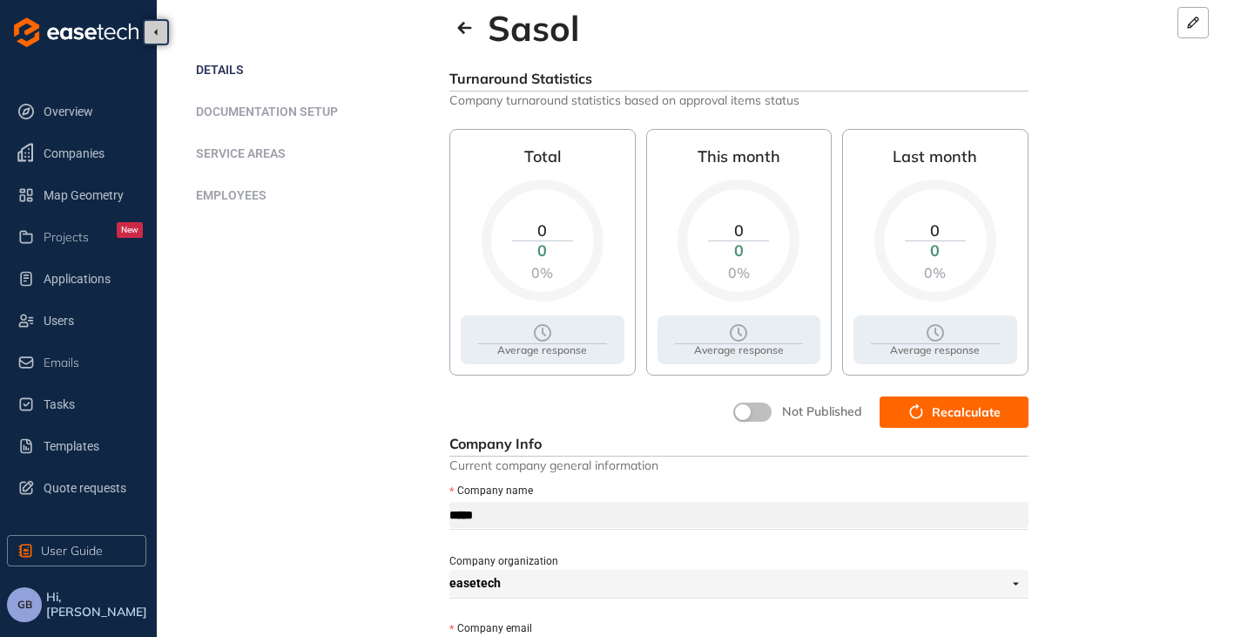
click at [949, 414] on span "Recalculate" at bounding box center [966, 411] width 69 height 19
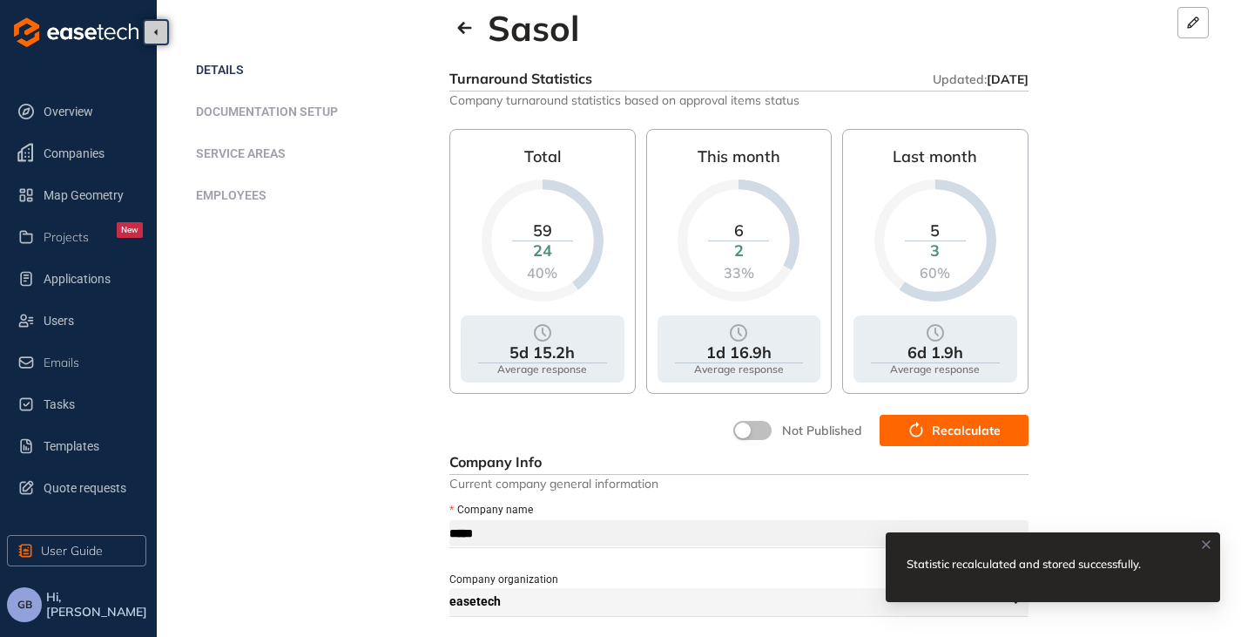
click at [753, 419] on div "Not Published" at bounding box center [798, 430] width 150 height 31
click at [760, 431] on button "button" at bounding box center [752, 430] width 38 height 19
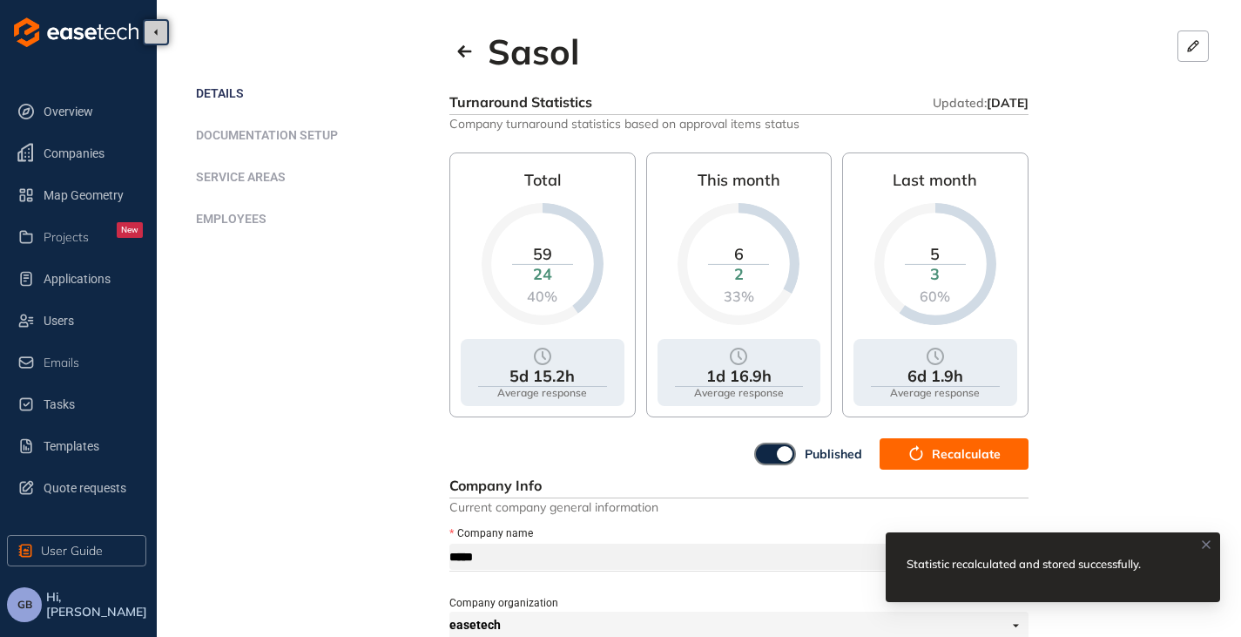
scroll to position [0, 0]
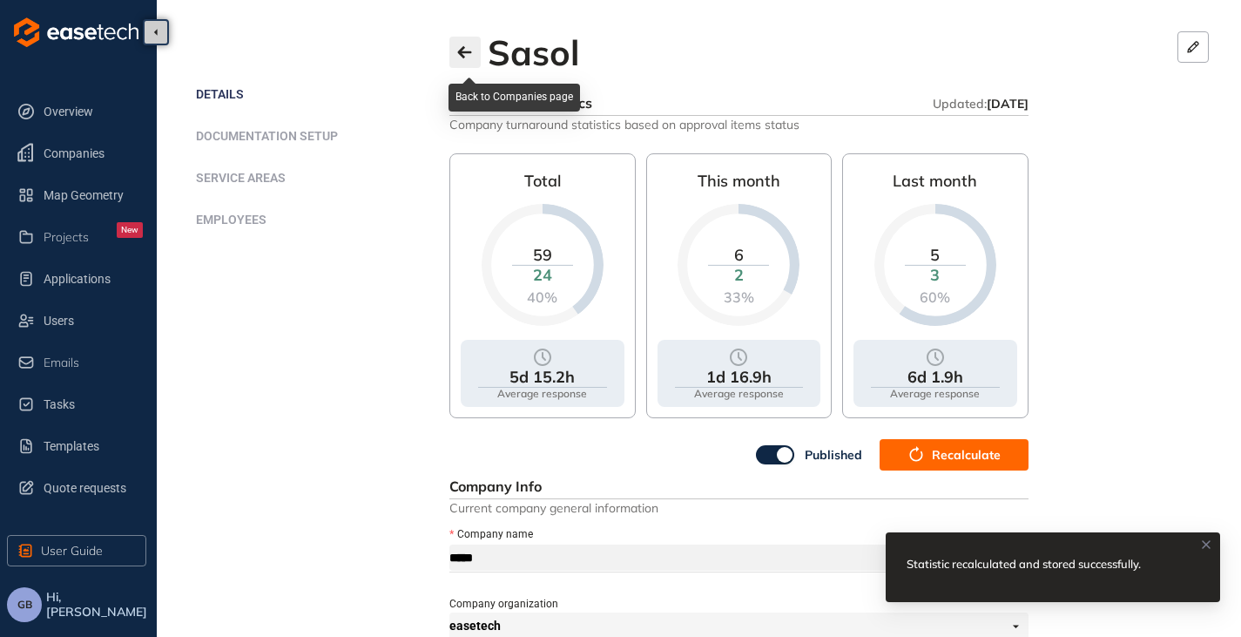
click at [460, 44] on button "button" at bounding box center [464, 52] width 31 height 31
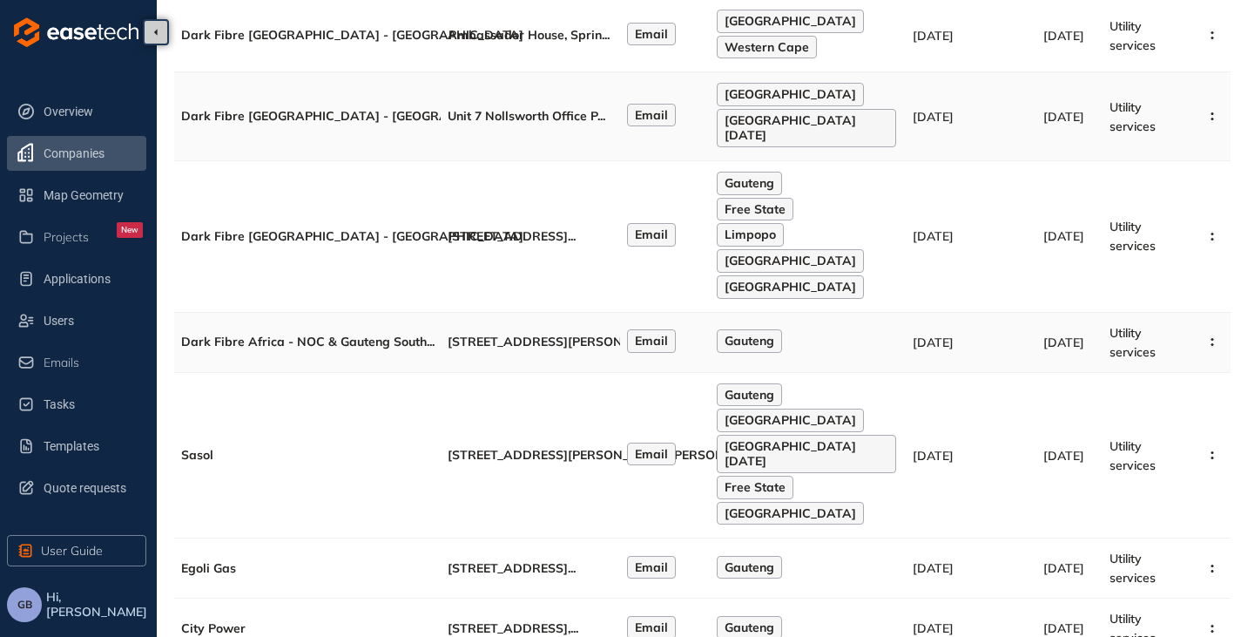
scroll to position [460, 0]
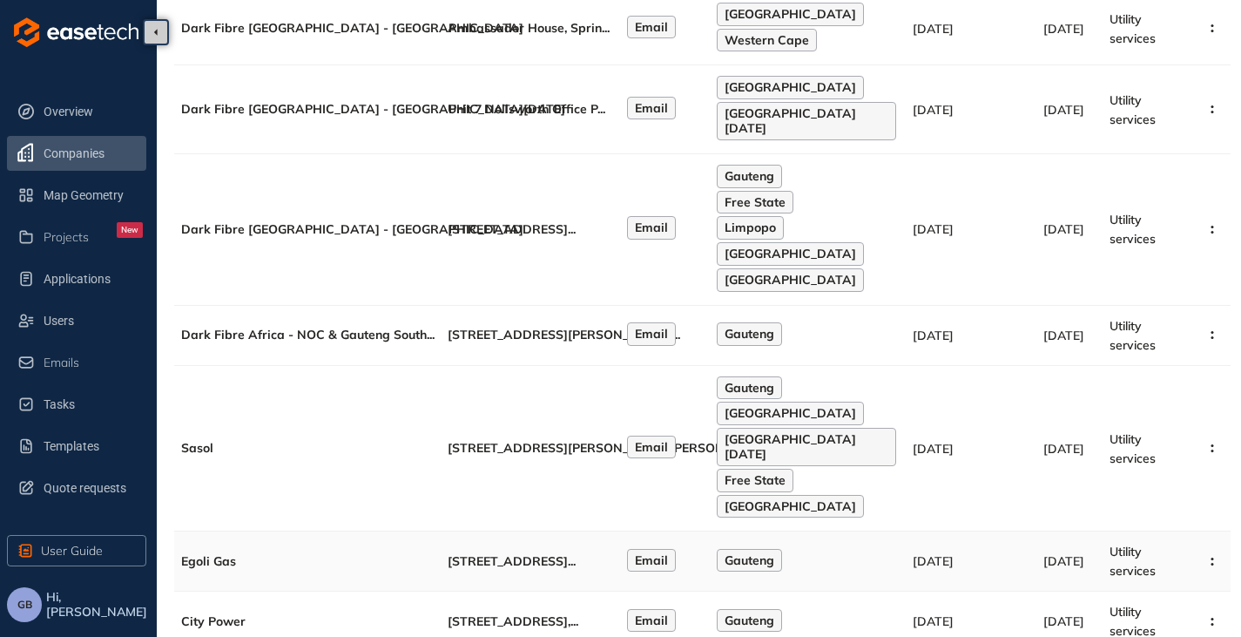
click at [530, 553] on span "[STREET_ADDRESS]" at bounding box center [508, 561] width 120 height 16
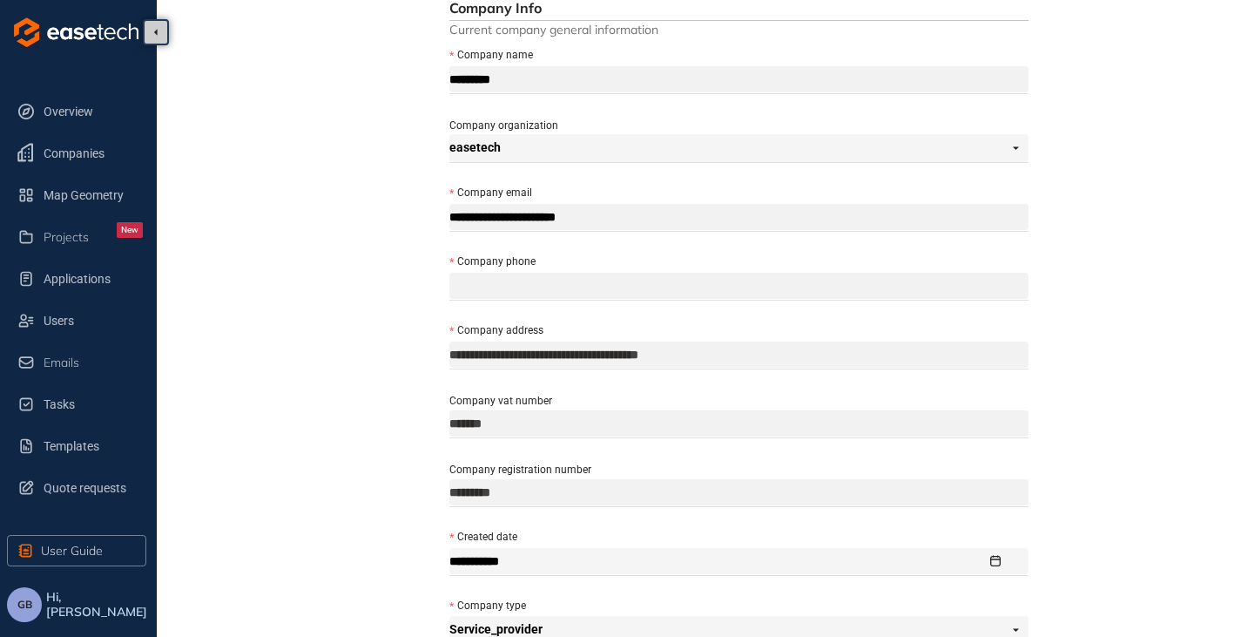
scroll to position [24, 0]
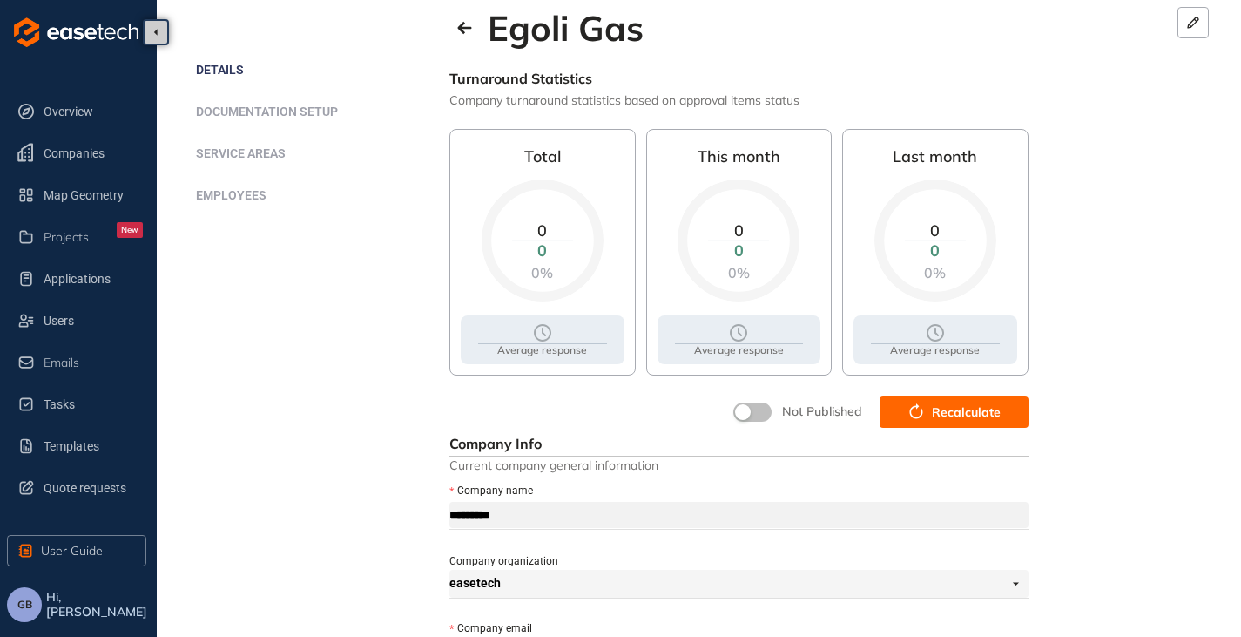
click at [925, 408] on icon "button" at bounding box center [916, 412] width 17 height 21
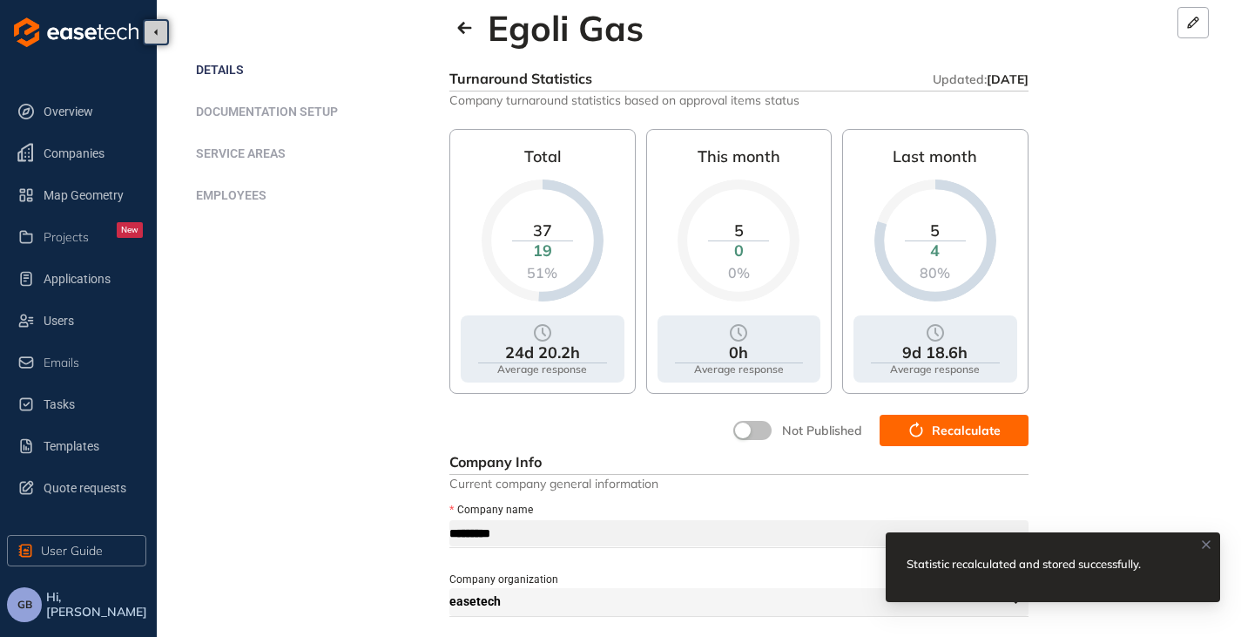
click at [759, 425] on button "button" at bounding box center [752, 430] width 38 height 19
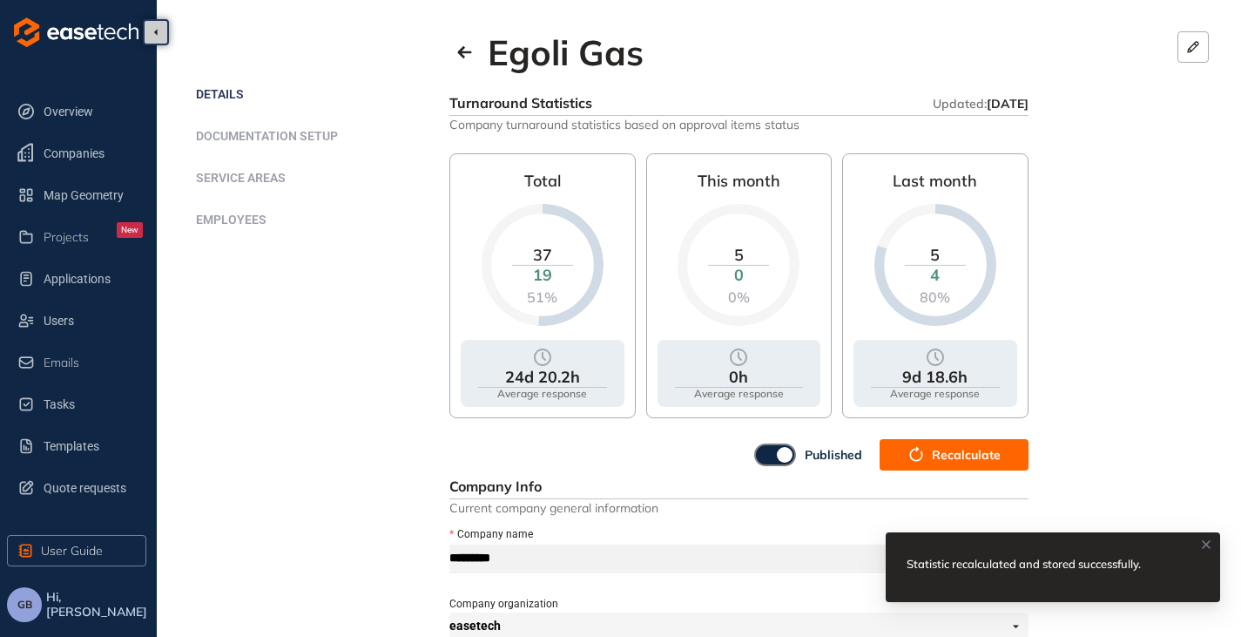
scroll to position [0, 0]
click at [466, 52] on icon "button" at bounding box center [464, 52] width 14 height 12
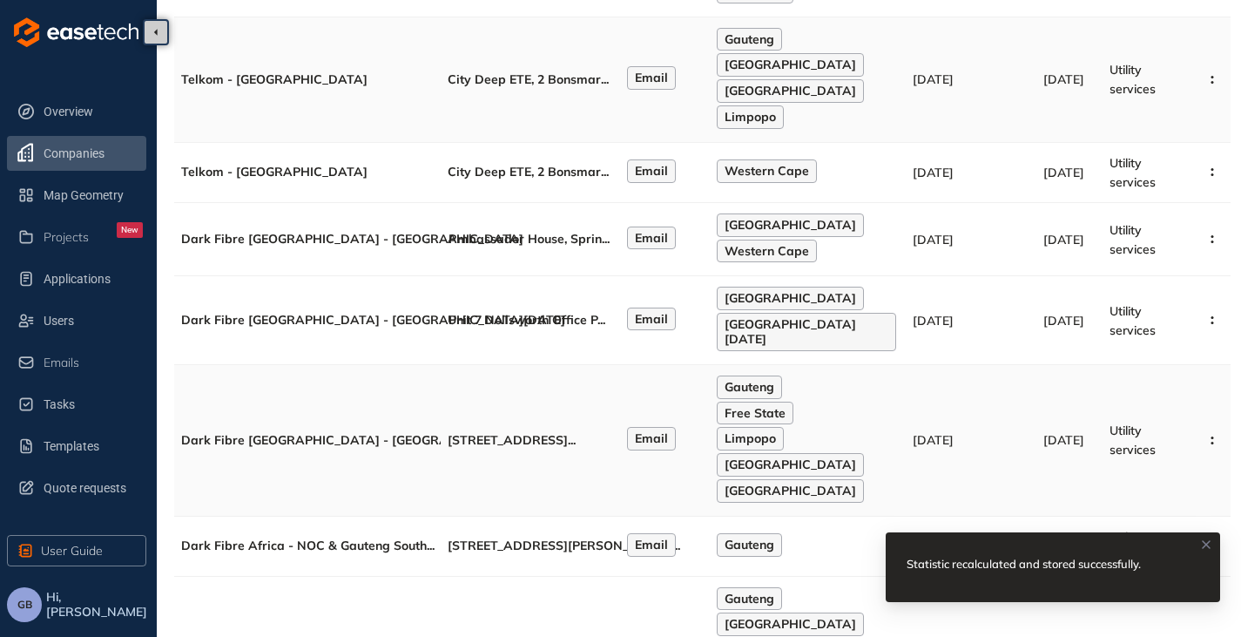
scroll to position [261, 0]
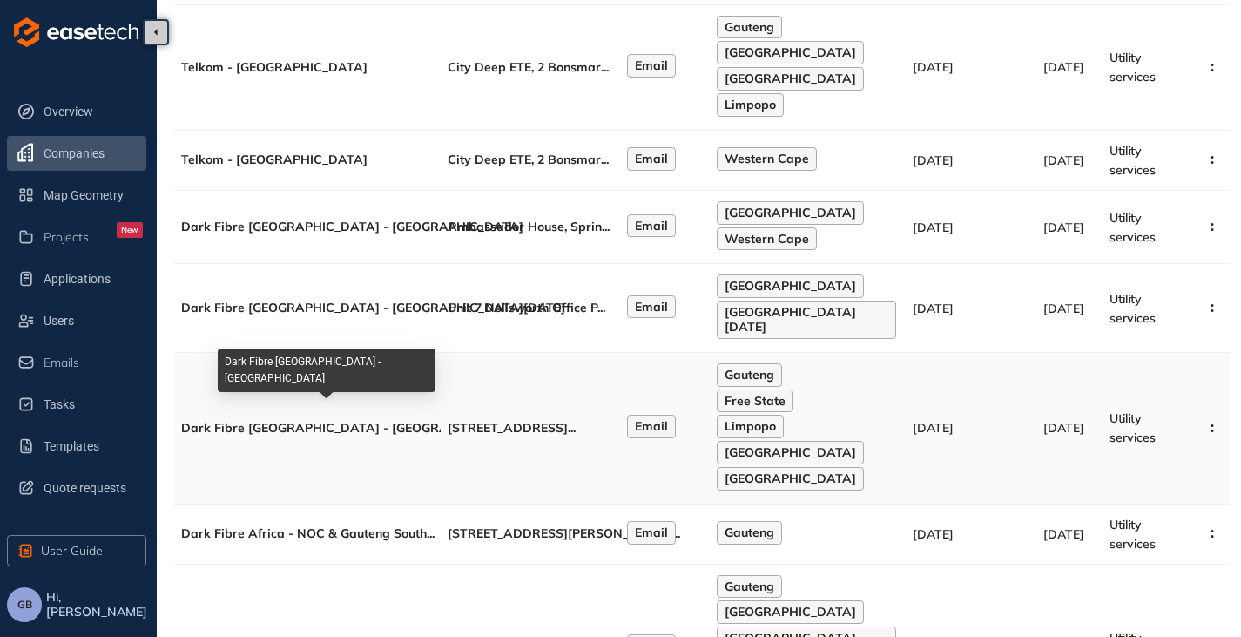
click at [421, 421] on div "Dark Fibre [GEOGRAPHIC_DATA] - [GEOGRAPHIC_DATA]" at bounding box center [307, 428] width 253 height 15
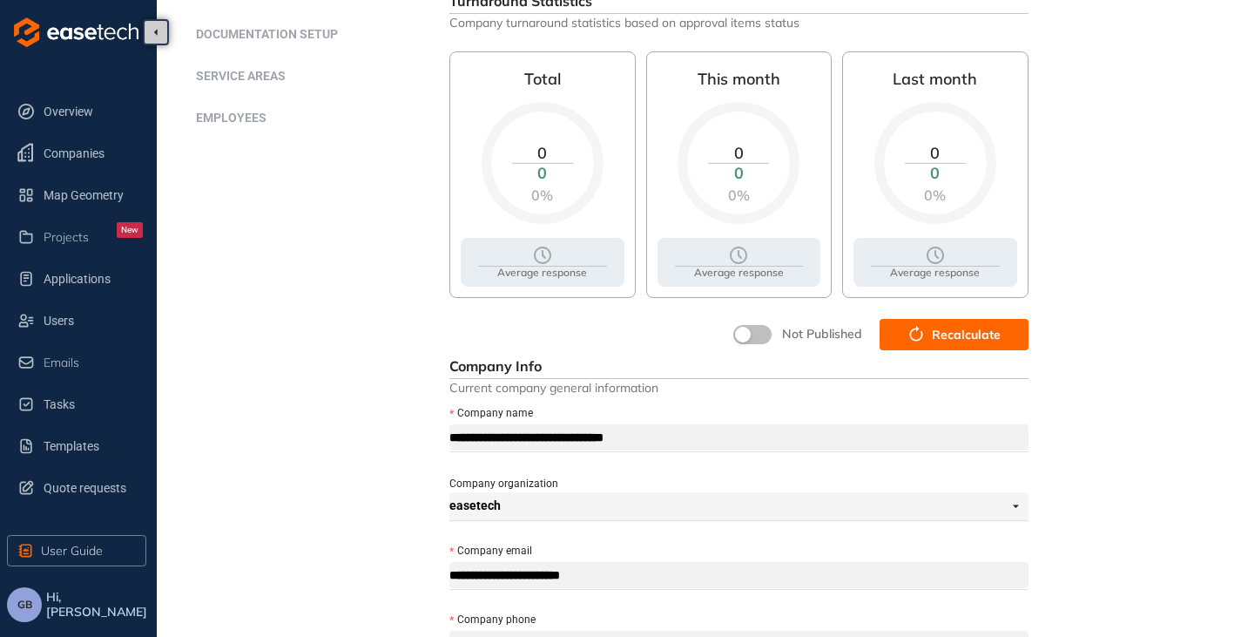
scroll to position [87, 0]
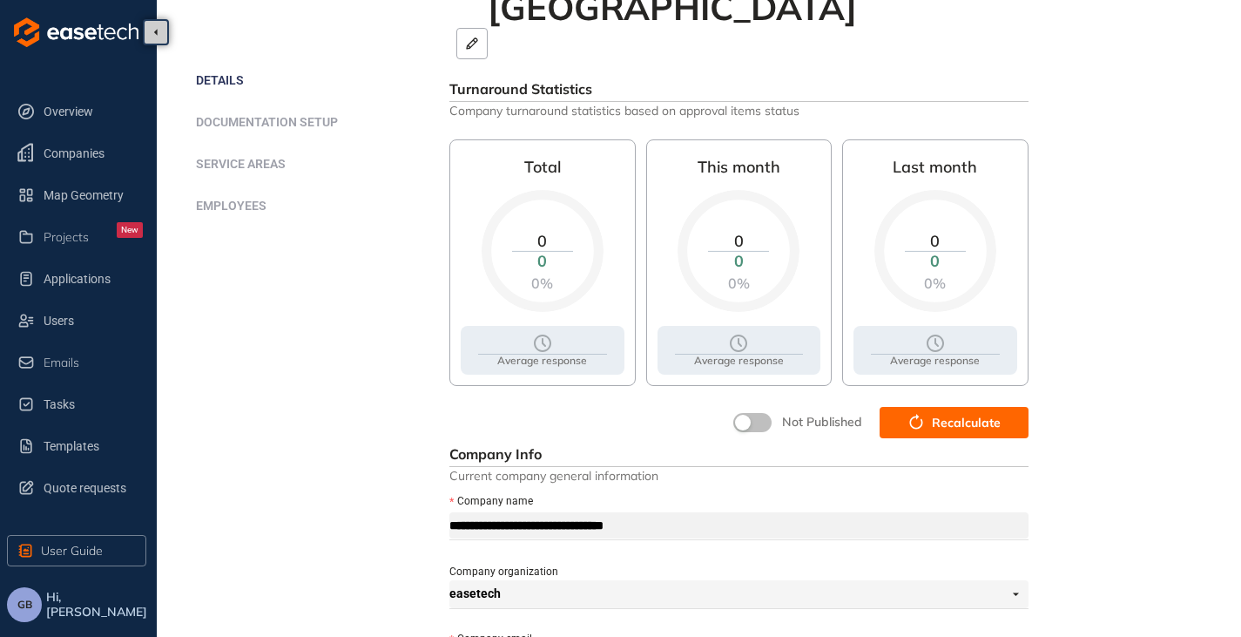
click at [943, 413] on span "Recalculate" at bounding box center [966, 422] width 69 height 19
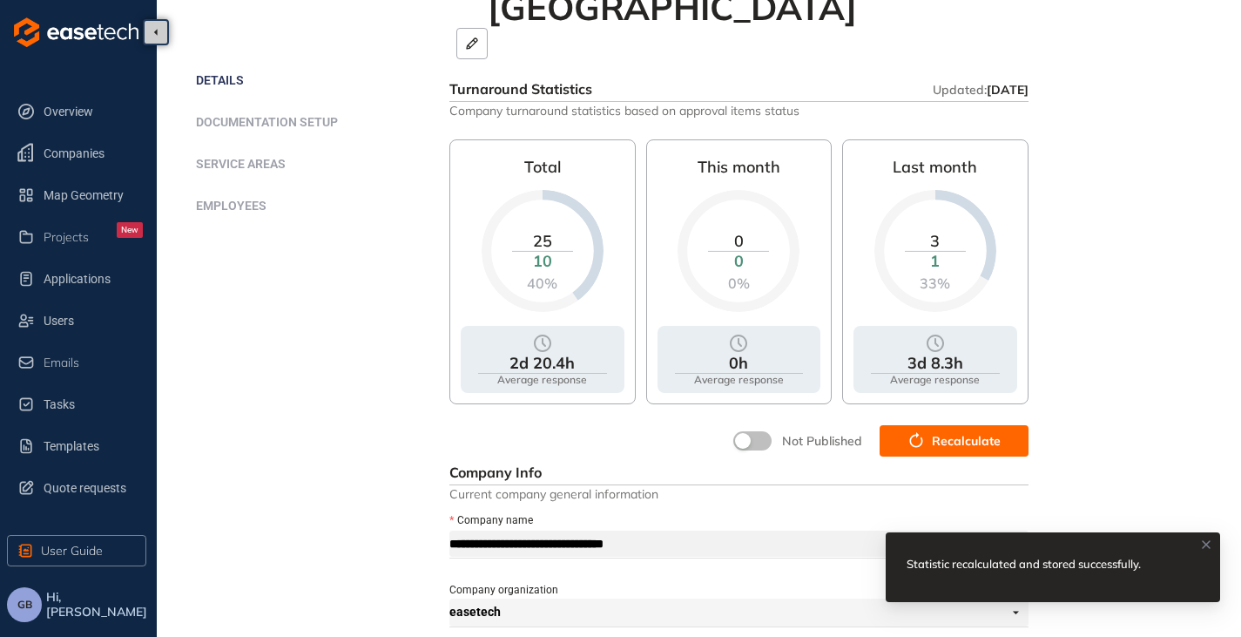
click at [763, 431] on button "button" at bounding box center [752, 440] width 38 height 19
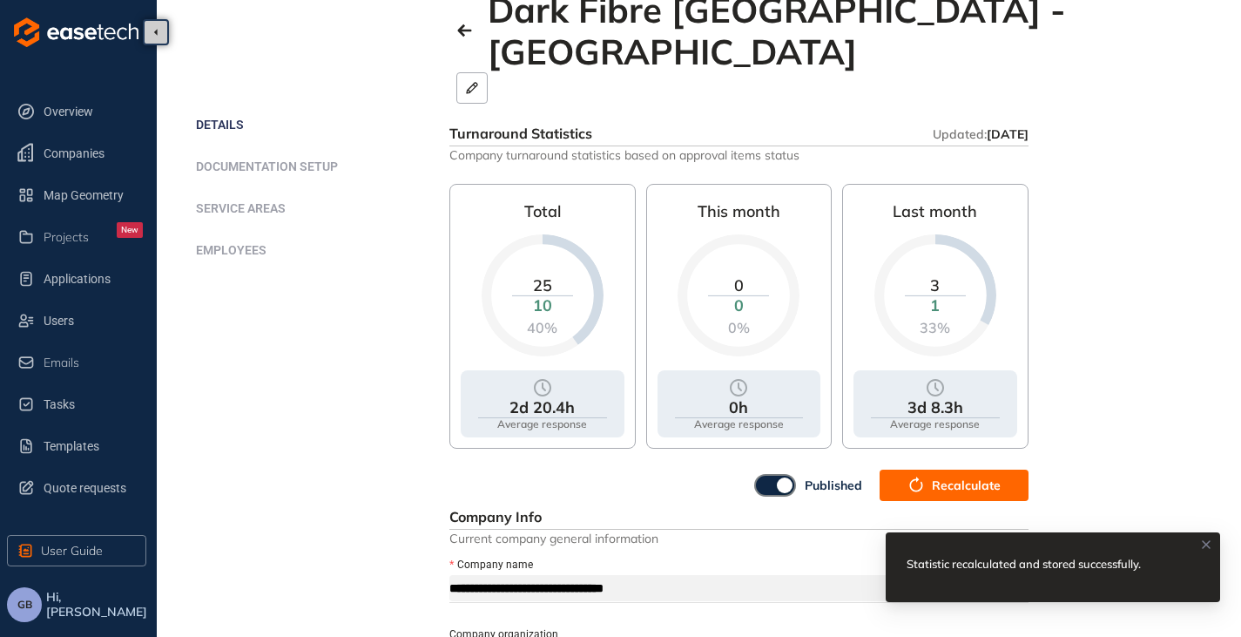
scroll to position [0, 0]
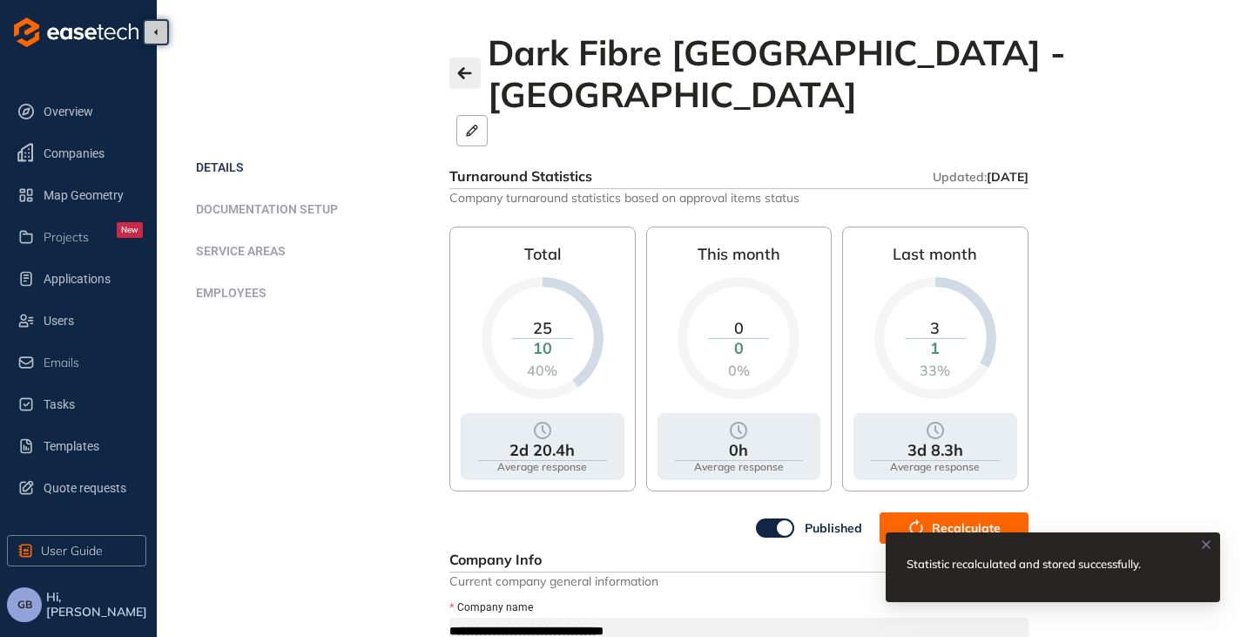
click at [478, 57] on button "button" at bounding box center [464, 72] width 31 height 31
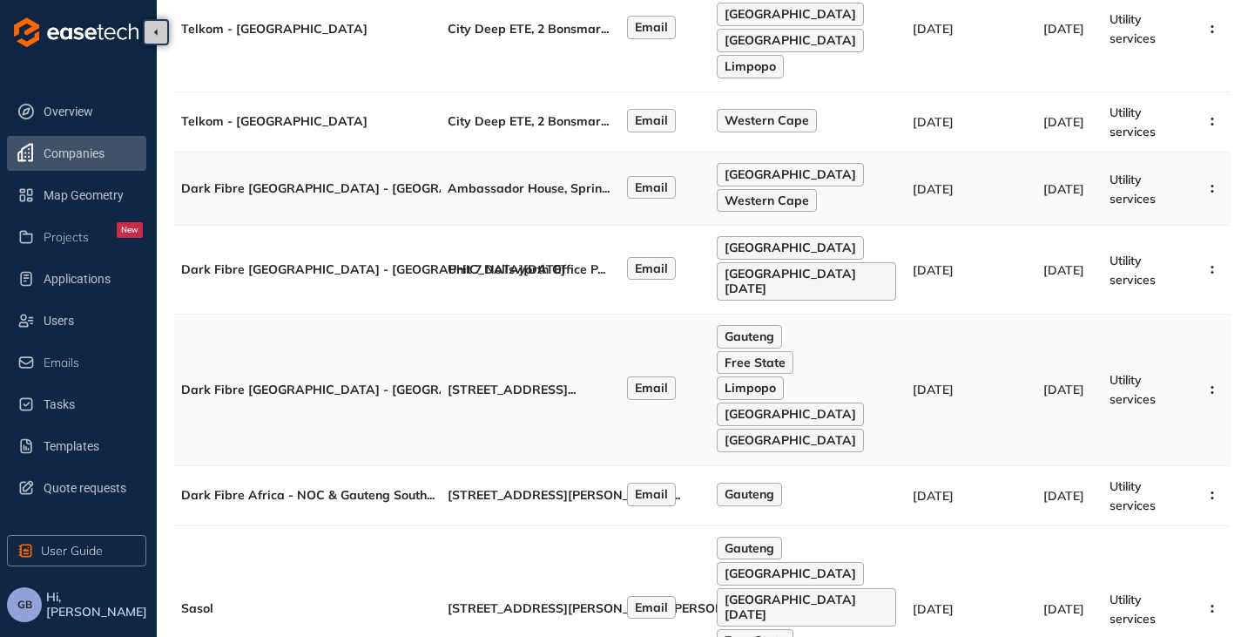
scroll to position [460, 0]
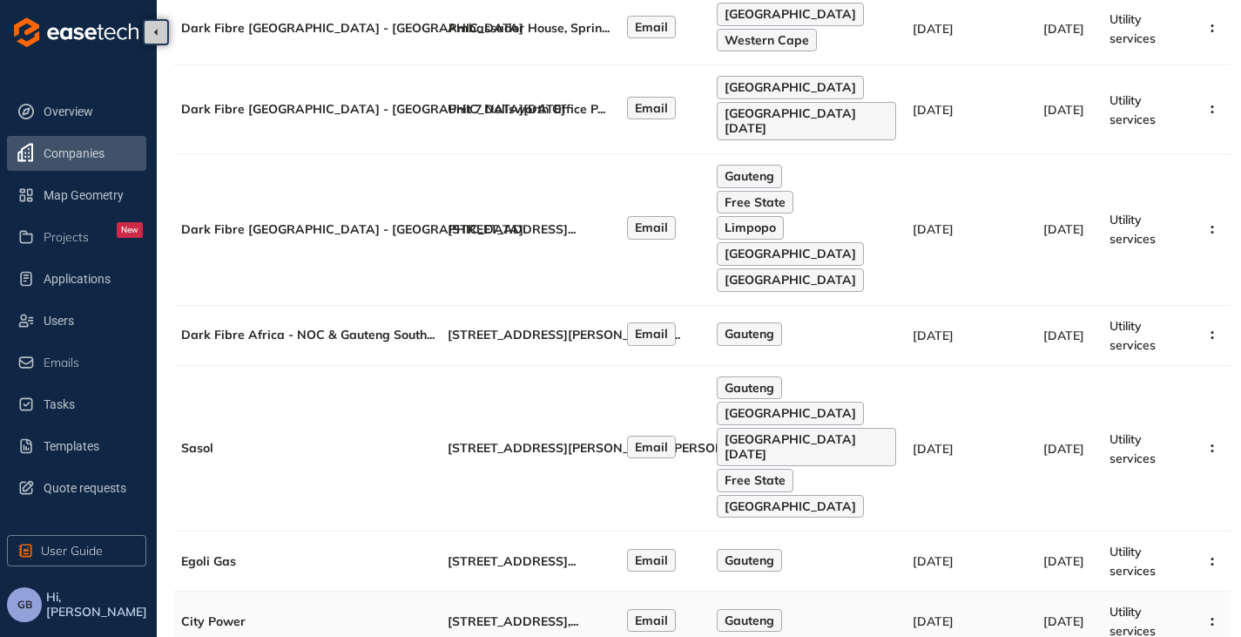
click at [542, 591] on td "[STREET_ADDRESS][PERSON_NAME], ..." at bounding box center [530, 621] width 179 height 60
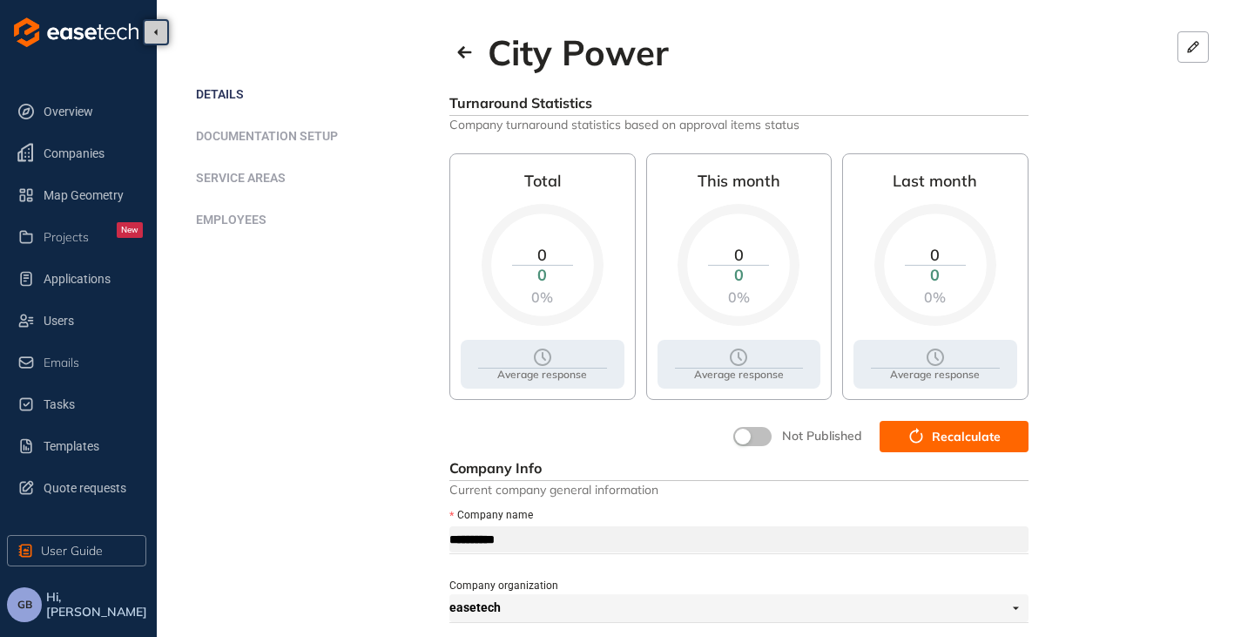
click at [945, 448] on button "Recalculate" at bounding box center [954, 436] width 149 height 31
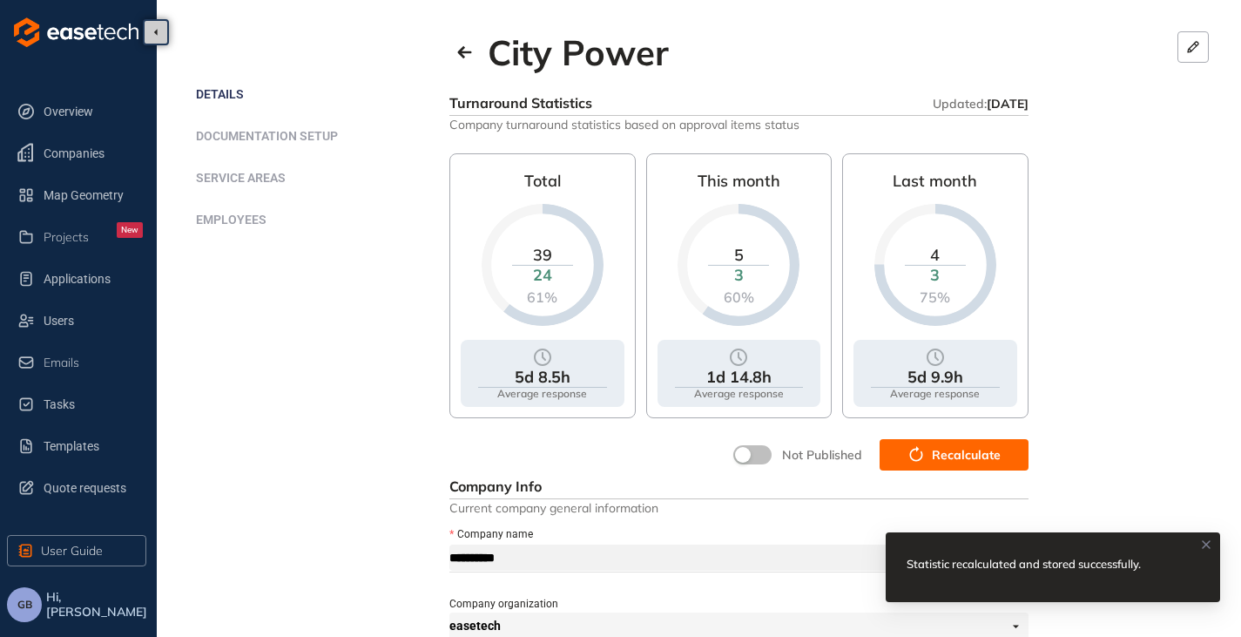
click at [756, 452] on button "button" at bounding box center [752, 454] width 38 height 19
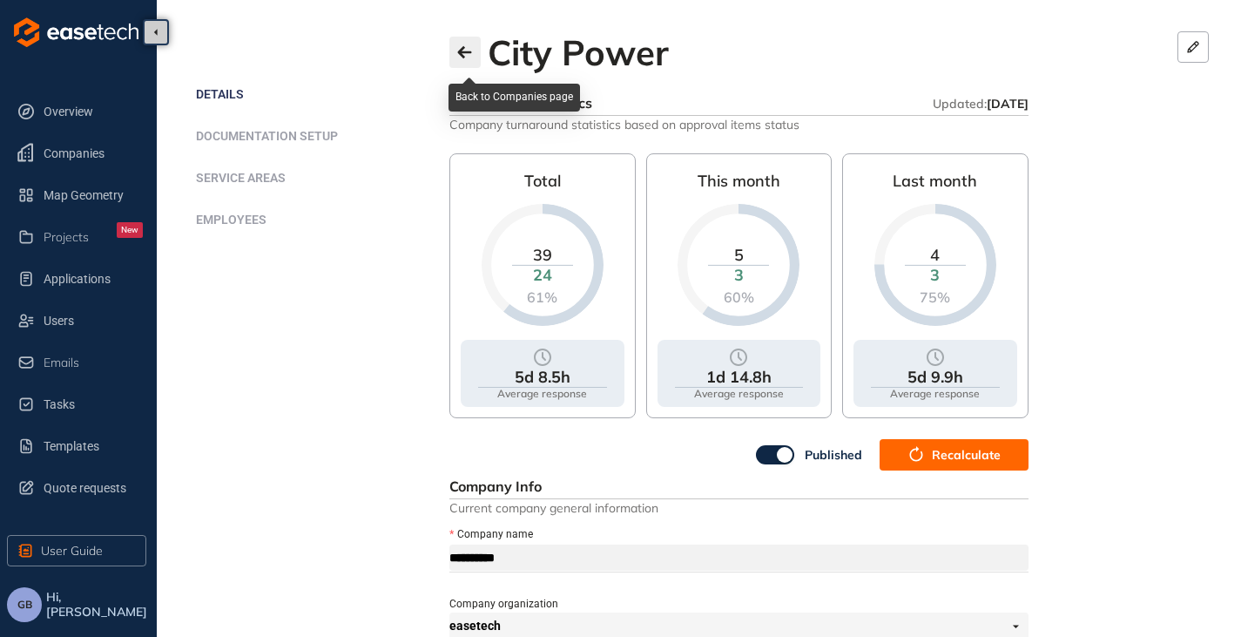
click at [468, 53] on icon "button" at bounding box center [464, 52] width 14 height 12
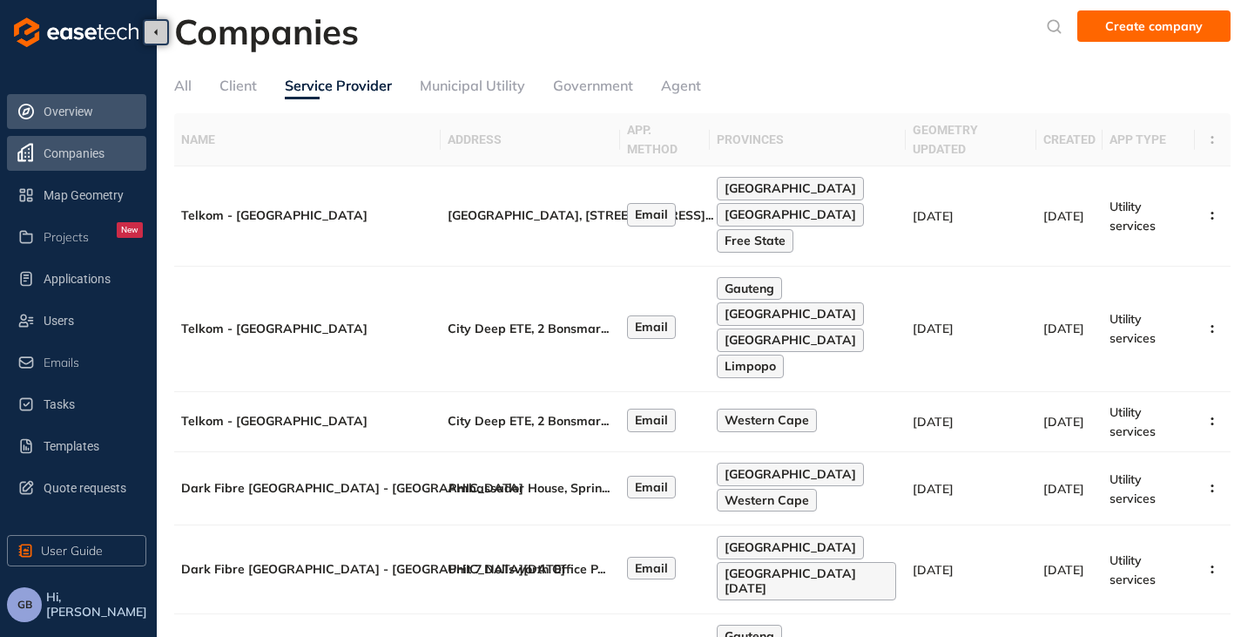
click at [100, 101] on span "Overview" at bounding box center [93, 111] width 99 height 35
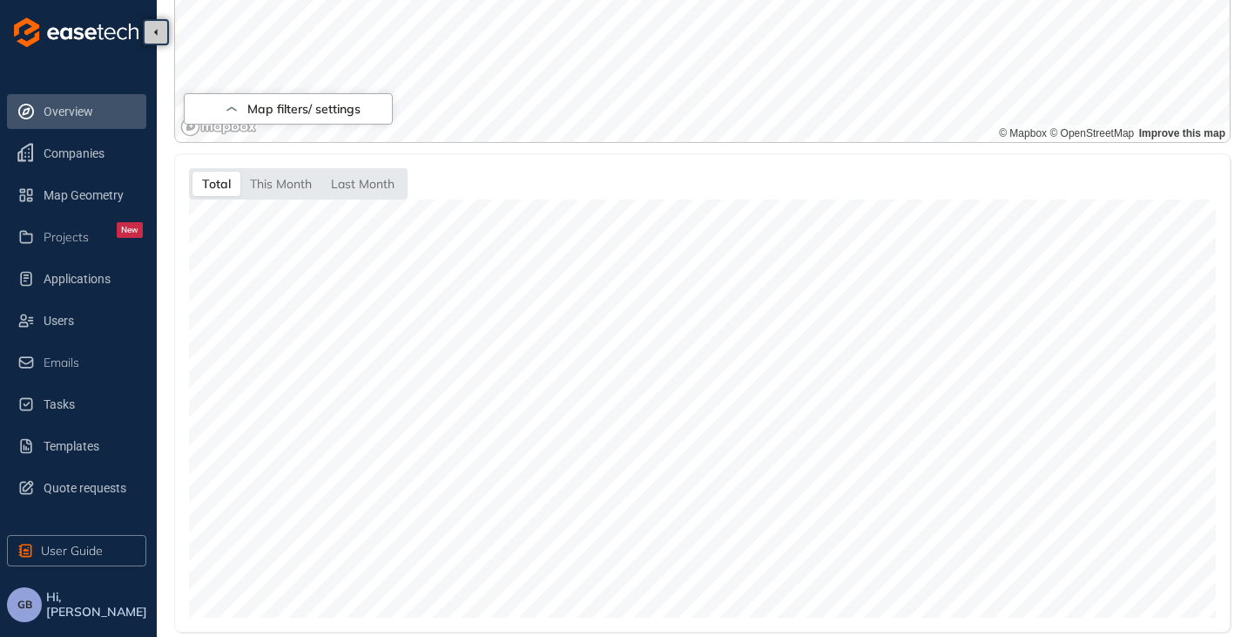
scroll to position [640, 0]
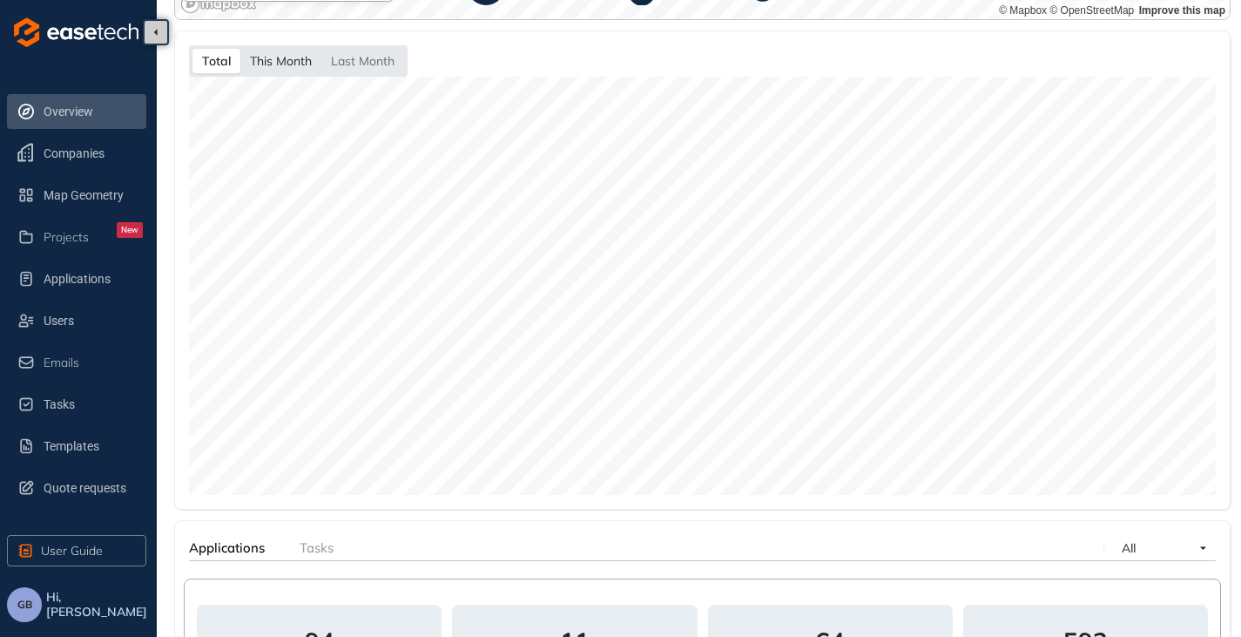
click at [287, 62] on div "This Month" at bounding box center [280, 61] width 81 height 24
click at [365, 68] on div "Last Month" at bounding box center [362, 61] width 83 height 24
click at [209, 57] on div "Total" at bounding box center [216, 61] width 46 height 24
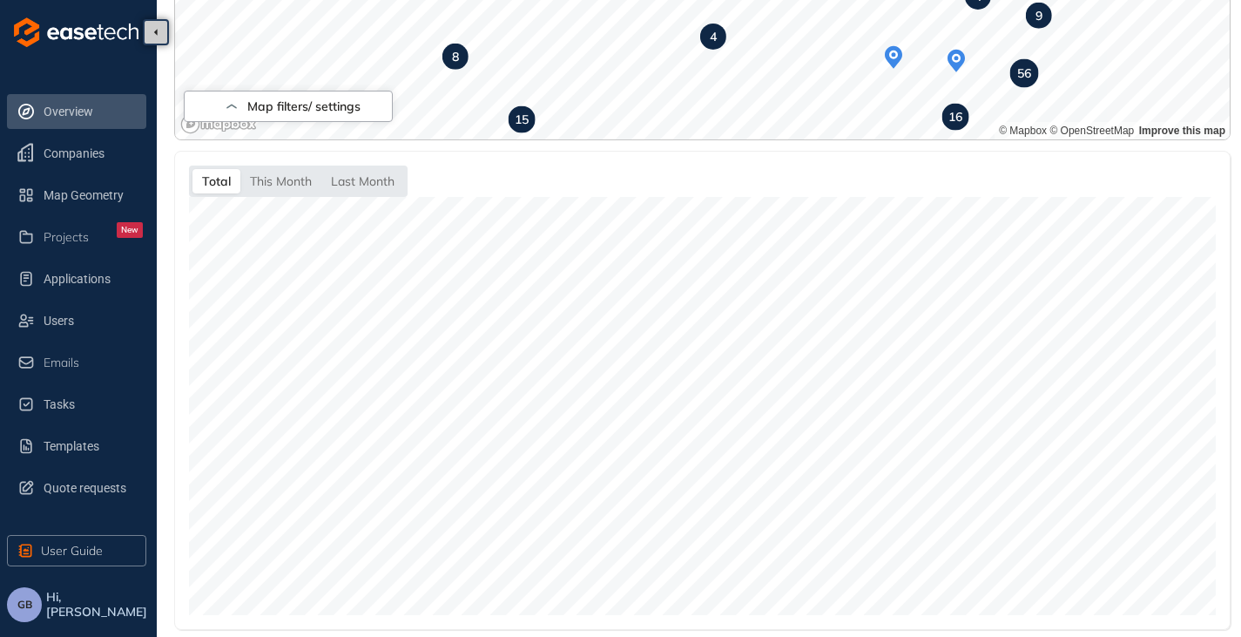
scroll to position [607, 0]
